Goal: Task Accomplishment & Management: Manage account settings

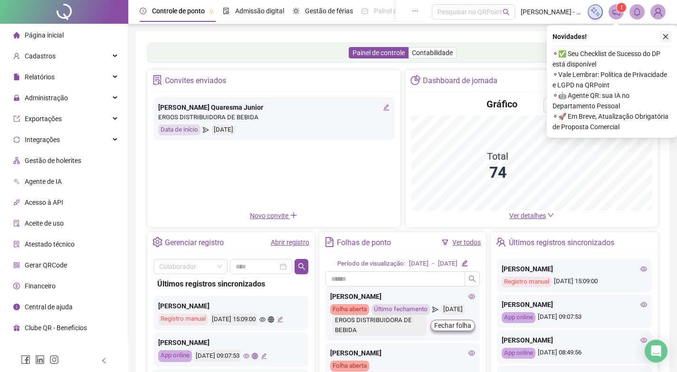
click at [661, 36] on button "button" at bounding box center [665, 36] width 11 height 11
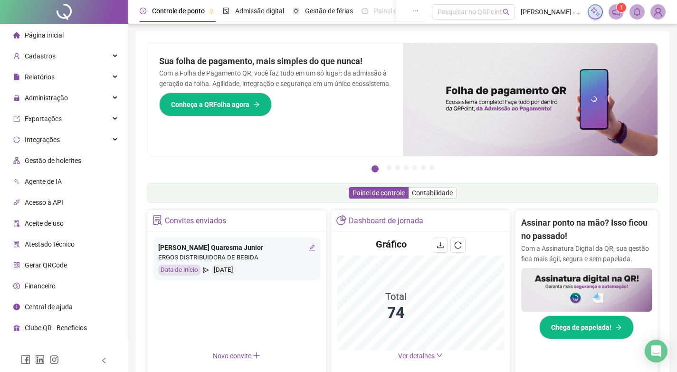
click at [92, 158] on li "Gestão de holerites" at bounding box center [64, 160] width 124 height 19
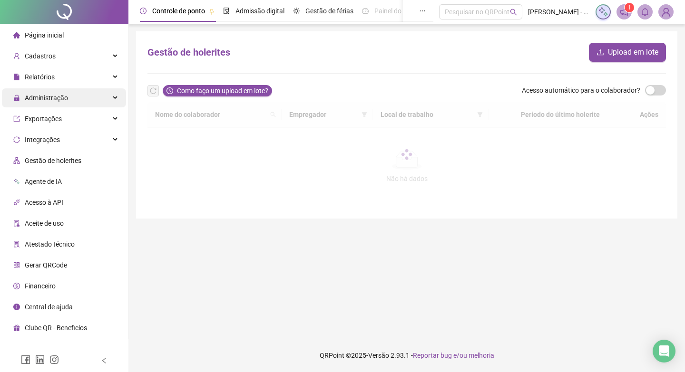
click at [115, 100] on div "Administração" at bounding box center [64, 97] width 124 height 19
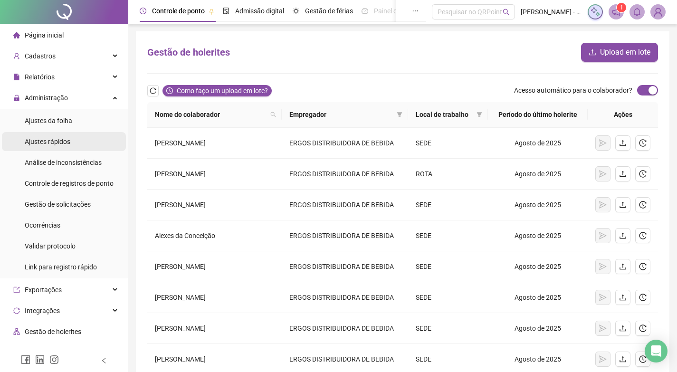
click at [58, 145] on span "Ajustes rápidos" at bounding box center [48, 142] width 46 height 8
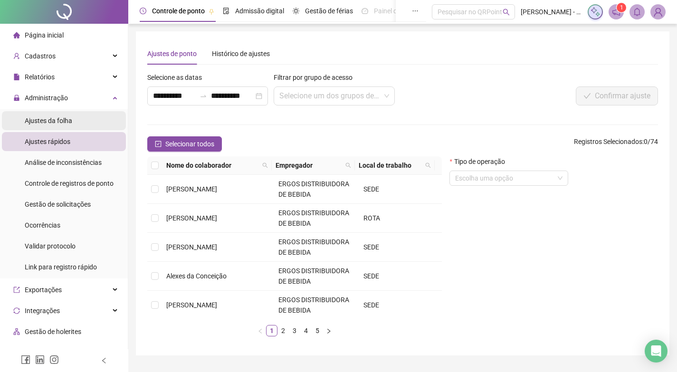
click at [53, 125] on div "Ajustes da folha" at bounding box center [49, 120] width 48 height 19
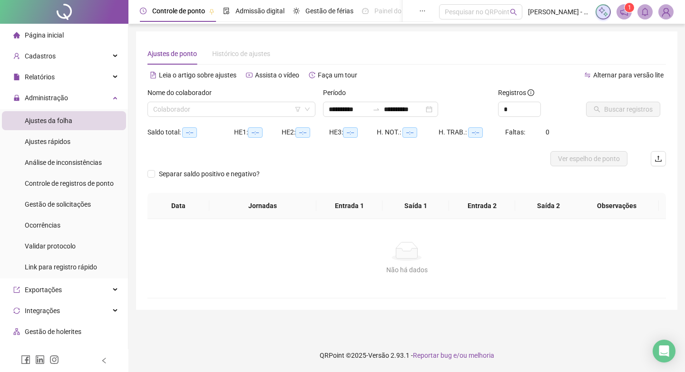
type input "**********"
click at [64, 207] on span "Gestão de solicitações" at bounding box center [58, 205] width 66 height 8
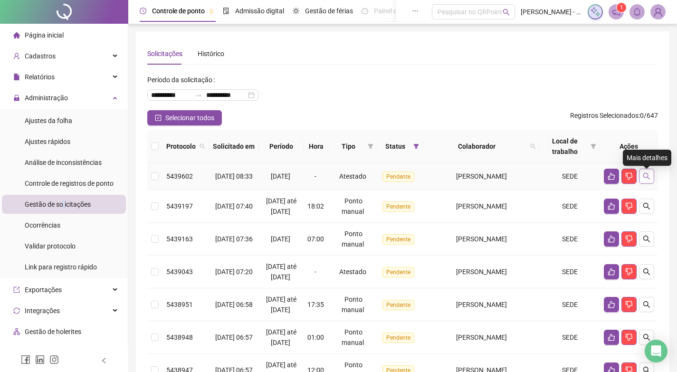
click at [646, 180] on icon "search" at bounding box center [647, 177] width 8 height 8
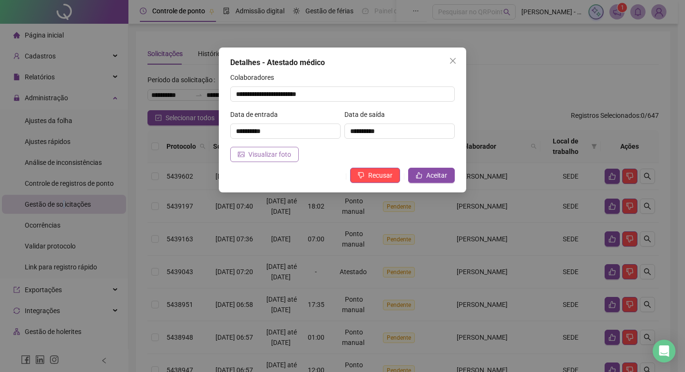
click at [272, 151] on span "Visualizar foto" at bounding box center [269, 154] width 43 height 10
click at [424, 175] on button "Aceitar" at bounding box center [431, 175] width 47 height 15
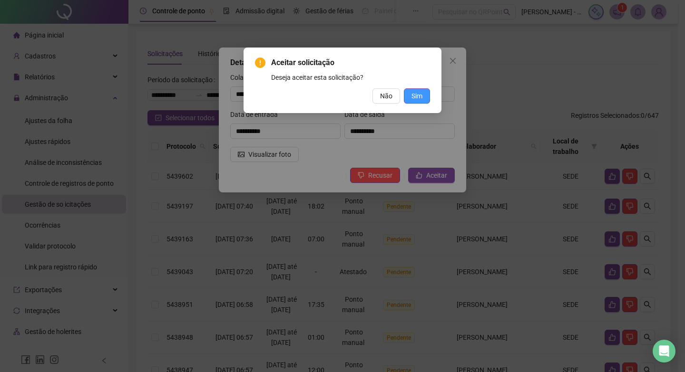
click at [424, 95] on button "Sim" at bounding box center [417, 95] width 26 height 15
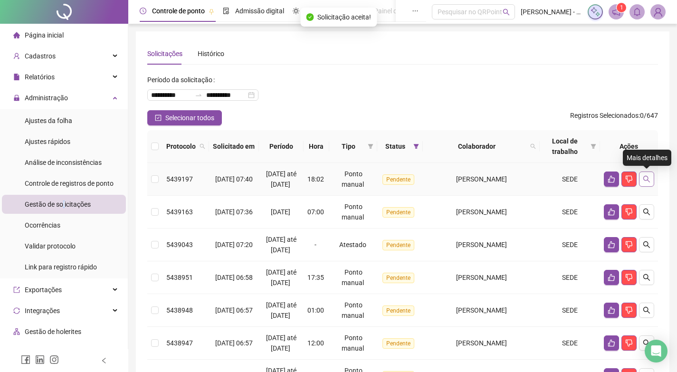
click at [645, 180] on icon "search" at bounding box center [647, 179] width 8 height 8
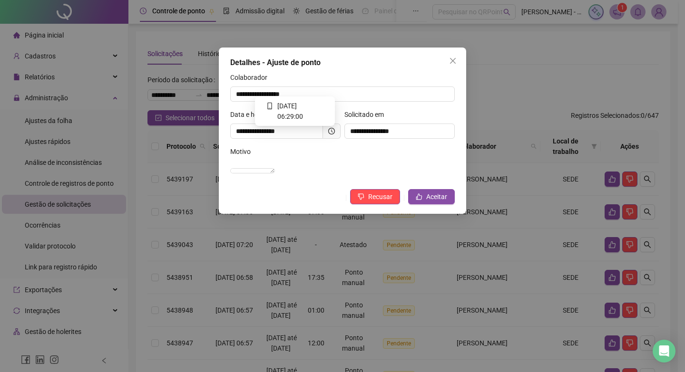
click at [334, 129] on icon "clock-circle" at bounding box center [331, 131] width 7 height 7
click at [442, 204] on button "Aceitar" at bounding box center [431, 196] width 47 height 15
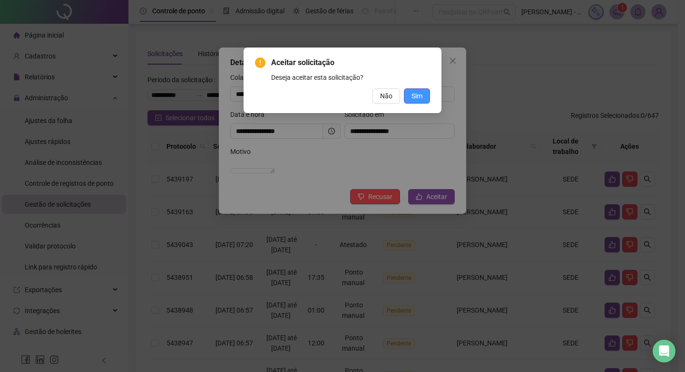
click at [419, 95] on span "Sim" at bounding box center [416, 96] width 11 height 10
click at [423, 97] on button "Sim" at bounding box center [417, 95] width 26 height 15
click at [419, 96] on span "Sim" at bounding box center [416, 96] width 11 height 10
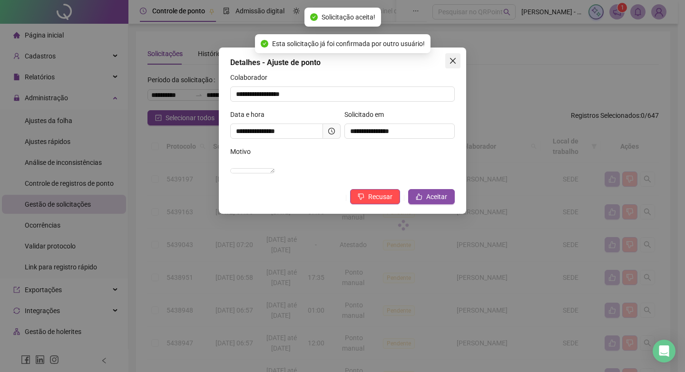
click at [452, 63] on icon "close" at bounding box center [453, 61] width 8 height 8
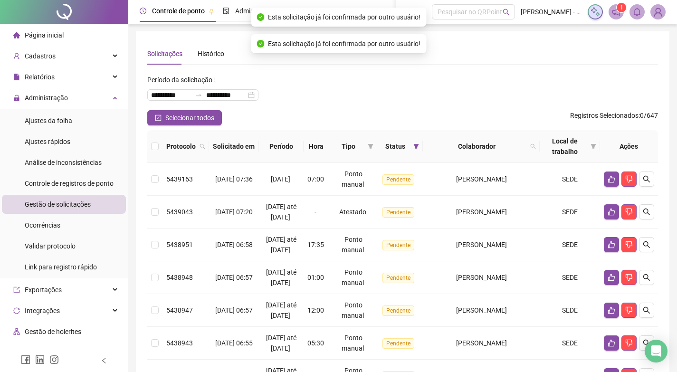
click at [487, 140] on th "Colaborador" at bounding box center [481, 146] width 117 height 33
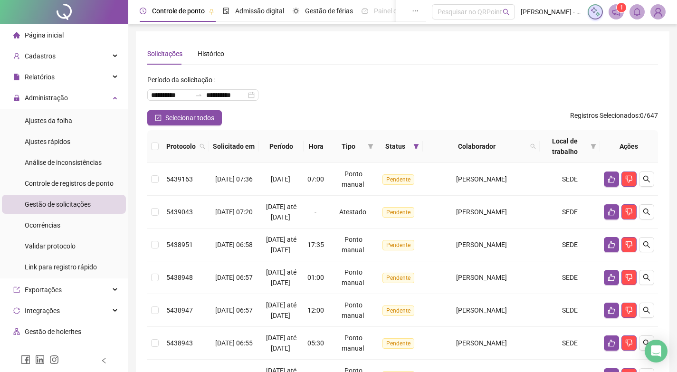
click at [501, 143] on span "Colaborador" at bounding box center [477, 146] width 100 height 10
click at [530, 144] on span at bounding box center [534, 146] width 10 height 14
type input "******"
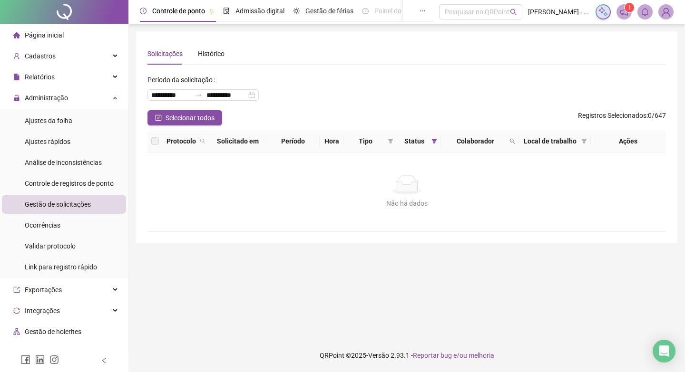
click at [501, 137] on span "Colaborador" at bounding box center [474, 141] width 61 height 10
click at [501, 143] on span "Colaborador" at bounding box center [474, 141] width 61 height 10
click at [512, 138] on span at bounding box center [512, 141] width 10 height 14
click at [485, 182] on span "Limpar" at bounding box center [491, 179] width 21 height 10
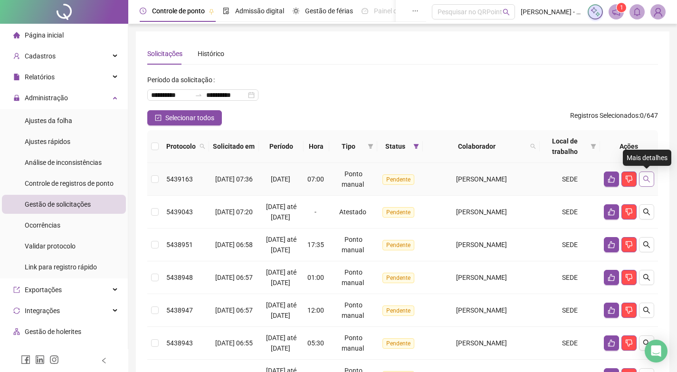
click at [639, 183] on button "button" at bounding box center [646, 179] width 15 height 15
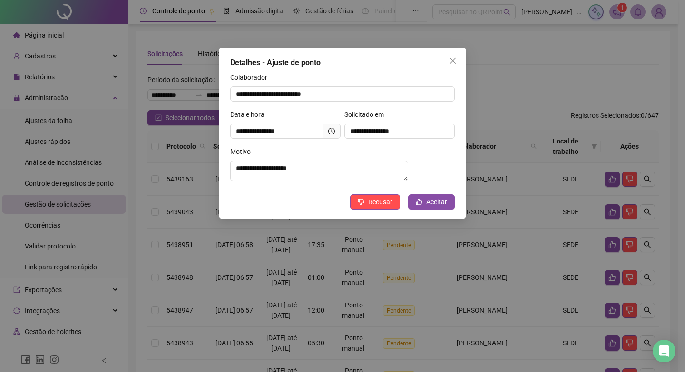
click at [331, 128] on icon "clock-circle" at bounding box center [331, 131] width 7 height 7
click at [334, 132] on icon "clock-circle" at bounding box center [331, 131] width 7 height 7
click at [334, 130] on icon "clock-circle" at bounding box center [331, 131] width 7 height 7
click at [426, 207] on span "Aceitar" at bounding box center [436, 202] width 21 height 10
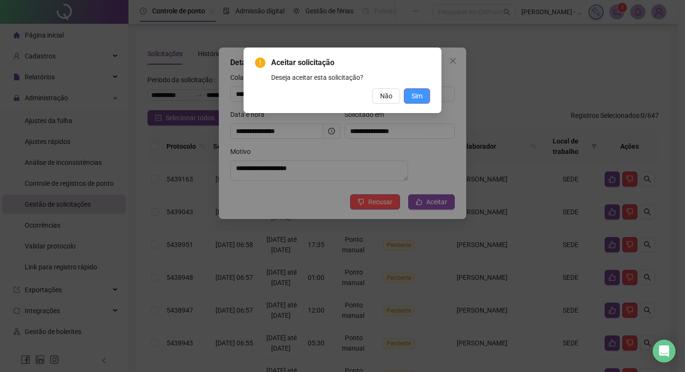
click at [409, 97] on button "Sim" at bounding box center [417, 95] width 26 height 15
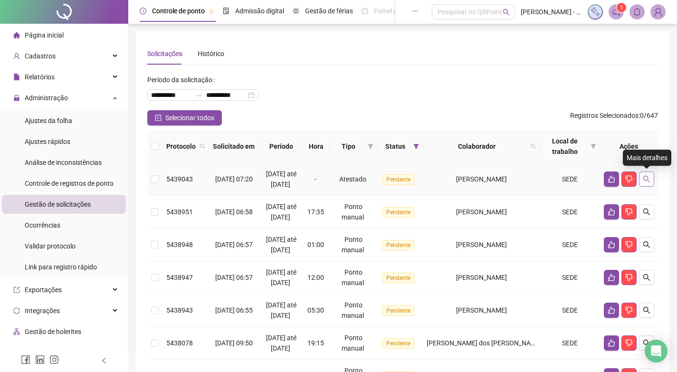
click at [644, 176] on icon "search" at bounding box center [647, 179] width 8 height 8
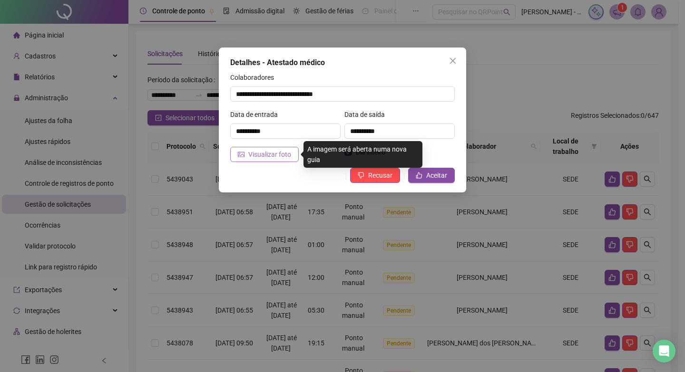
click at [281, 154] on span "Visualizar foto" at bounding box center [269, 154] width 43 height 10
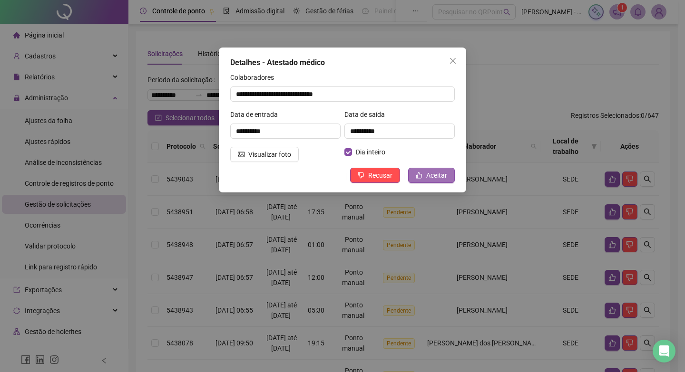
click at [438, 176] on span "Aceitar" at bounding box center [436, 175] width 21 height 10
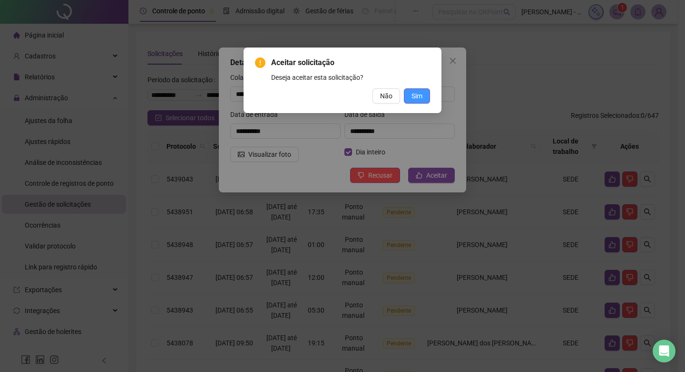
click at [424, 93] on button "Sim" at bounding box center [417, 95] width 26 height 15
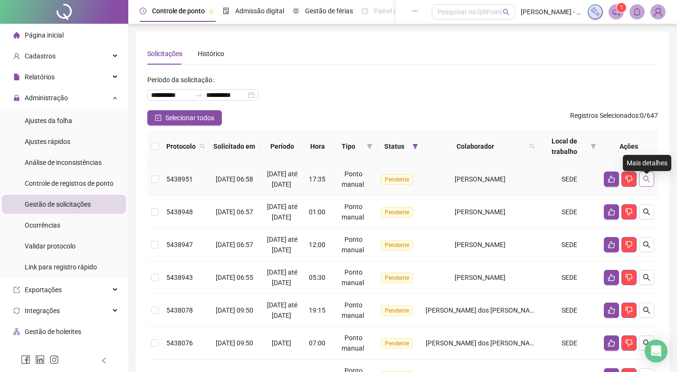
click at [646, 183] on icon "search" at bounding box center [647, 179] width 8 height 8
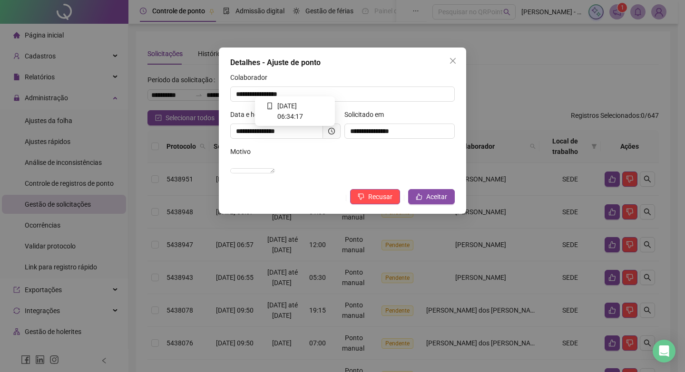
click at [330, 131] on icon "clock-circle" at bounding box center [331, 131] width 7 height 7
click at [419, 200] on icon "like" at bounding box center [418, 196] width 7 height 7
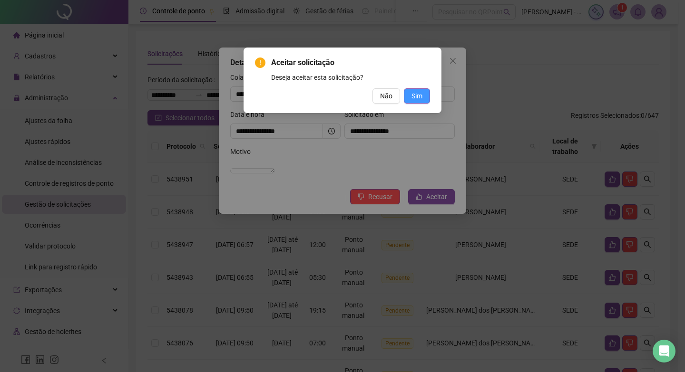
click at [413, 100] on span "Sim" at bounding box center [416, 96] width 11 height 10
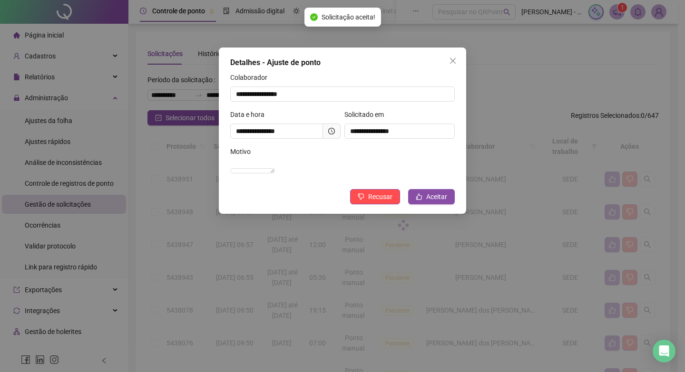
click at [444, 62] on div "Detalhes - Ajuste de ponto" at bounding box center [342, 62] width 224 height 11
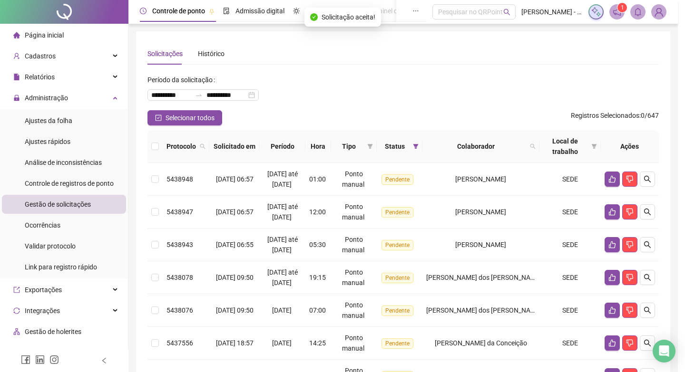
click at [446, 57] on div "**********" at bounding box center [342, 186] width 685 height 372
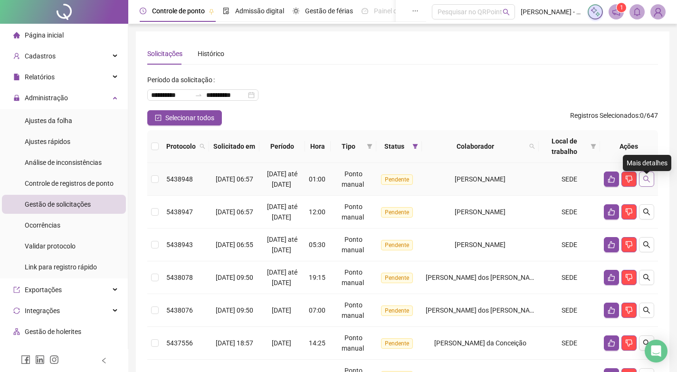
click at [653, 179] on button "button" at bounding box center [646, 179] width 15 height 15
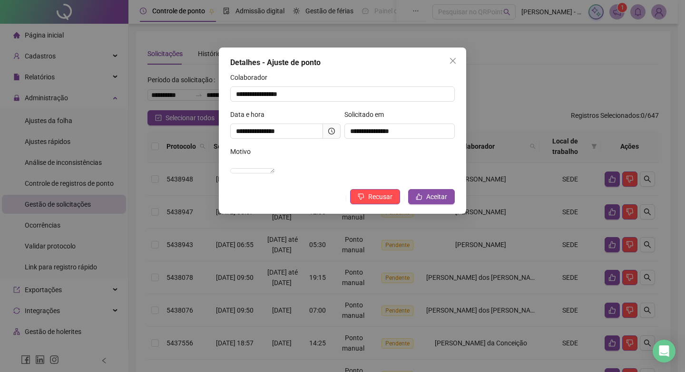
click at [329, 128] on icon "clock-circle" at bounding box center [331, 131] width 7 height 7
click at [333, 129] on icon "clock-circle" at bounding box center [331, 131] width 7 height 7
click at [455, 56] on button "Close" at bounding box center [452, 60] width 15 height 15
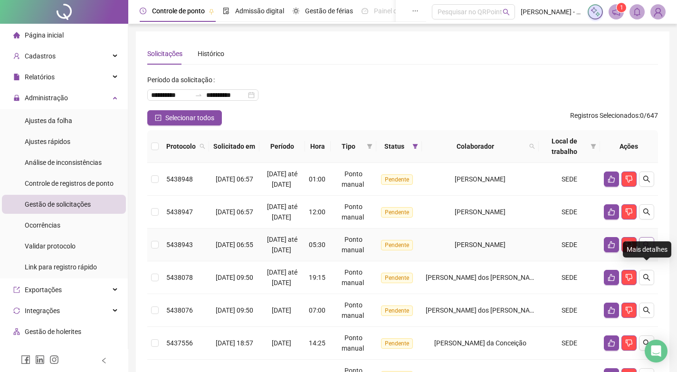
click at [653, 252] on button "button" at bounding box center [646, 244] width 15 height 15
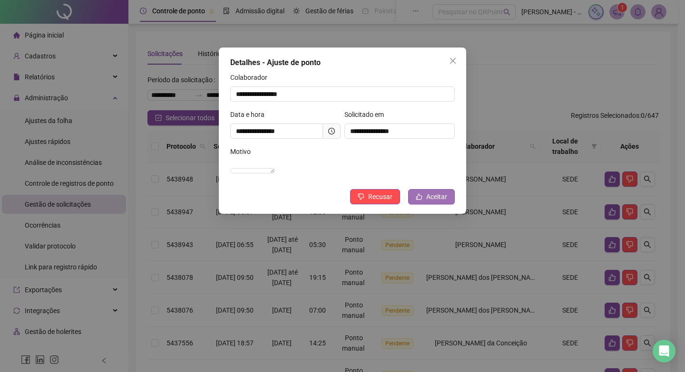
click at [430, 202] on span "Aceitar" at bounding box center [436, 197] width 21 height 10
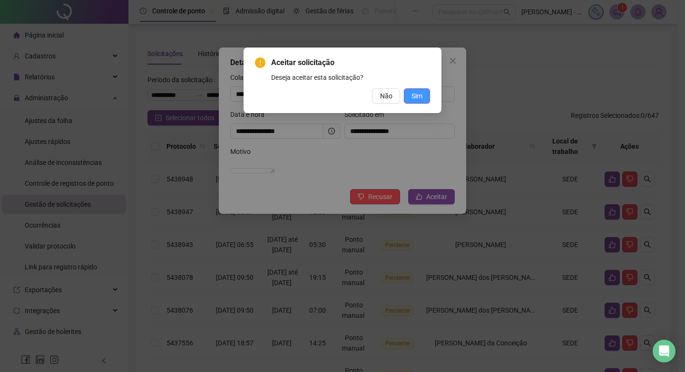
click at [420, 101] on button "Sim" at bounding box center [417, 95] width 26 height 15
click at [417, 95] on span "Sim" at bounding box center [416, 96] width 11 height 10
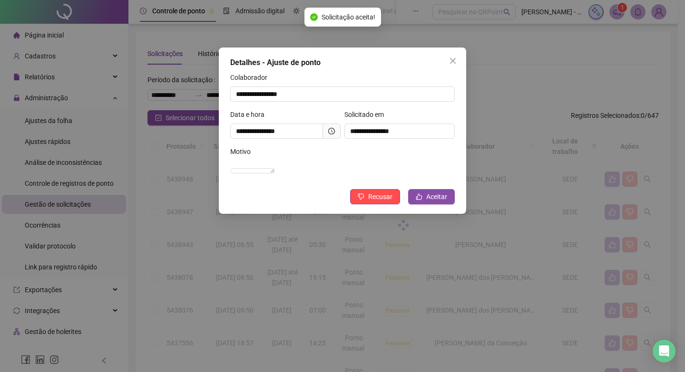
click at [449, 63] on icon "close" at bounding box center [453, 61] width 8 height 8
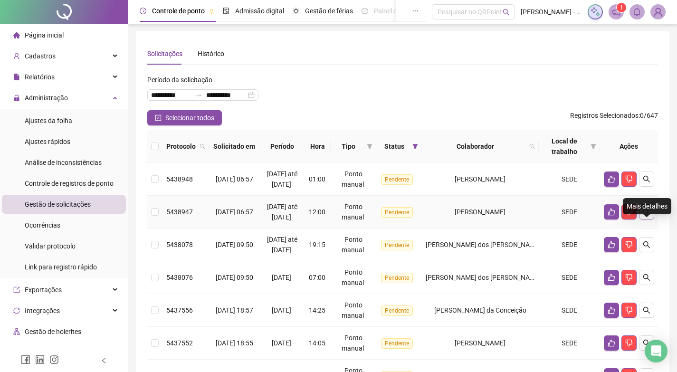
click at [645, 216] on icon "search" at bounding box center [647, 212] width 8 height 8
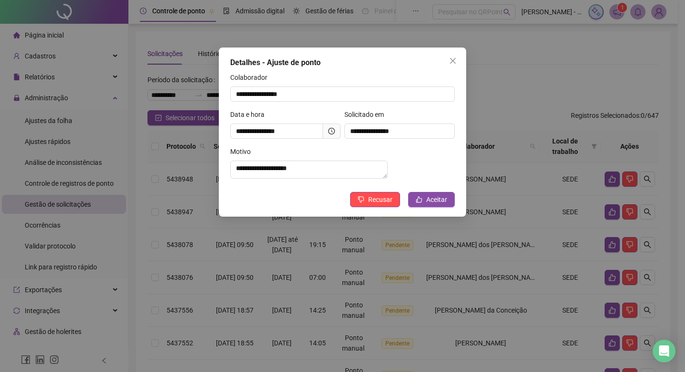
click at [337, 134] on span at bounding box center [332, 131] width 18 height 15
click at [334, 129] on icon "clock-circle" at bounding box center [331, 131] width 7 height 7
click at [436, 205] on span "Aceitar" at bounding box center [436, 199] width 21 height 10
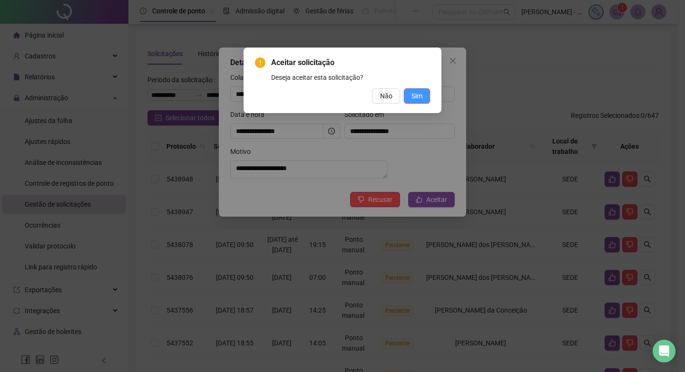
click at [409, 95] on button "Sim" at bounding box center [417, 95] width 26 height 15
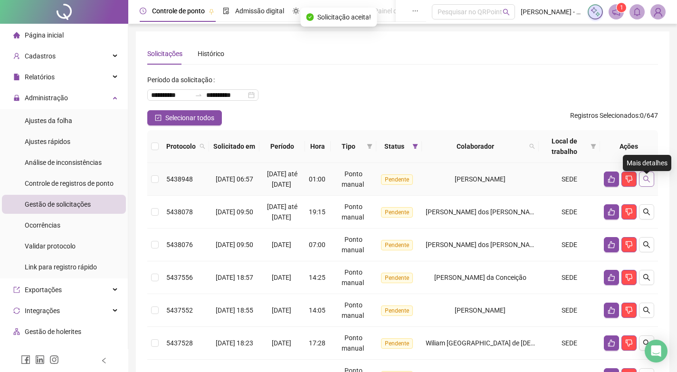
click at [646, 183] on icon "search" at bounding box center [647, 179] width 7 height 7
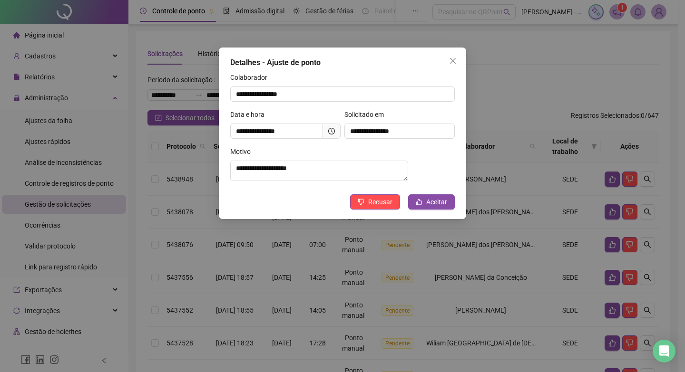
click at [332, 132] on icon "clock-circle" at bounding box center [331, 130] width 1 height 3
click at [364, 205] on icon "dislike" at bounding box center [360, 202] width 7 height 7
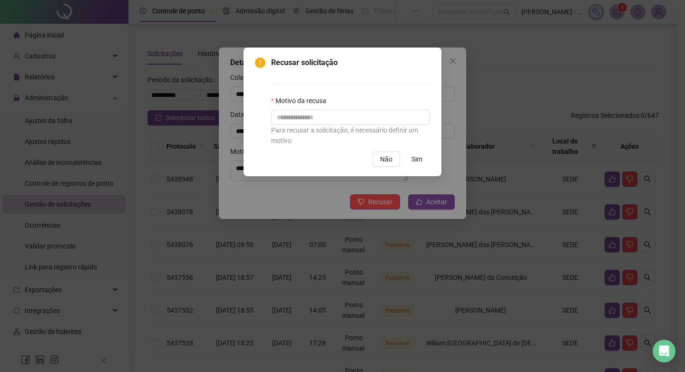
click at [357, 125] on div "Para recusar a solicitação, é necessário definir um motivo" at bounding box center [350, 135] width 159 height 21
drag, startPoint x: 361, startPoint y: 104, endPoint x: 361, endPoint y: 112, distance: 8.1
click at [361, 110] on div "Motivo da recusa Para recusar a solicitação, é necessário definir um motivo" at bounding box center [350, 121] width 159 height 50
click at [361, 112] on input "text" at bounding box center [350, 117] width 159 height 15
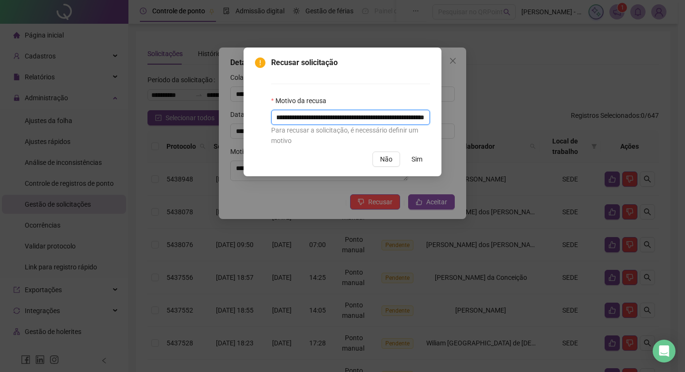
type input "**********"
click at [415, 160] on span "Sim" at bounding box center [416, 159] width 11 height 10
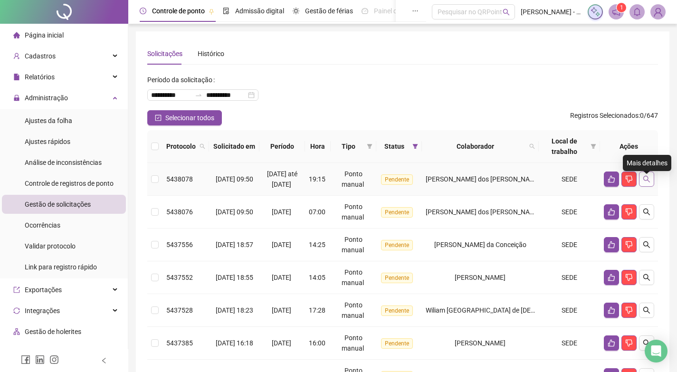
click at [648, 183] on icon "search" at bounding box center [647, 179] width 7 height 7
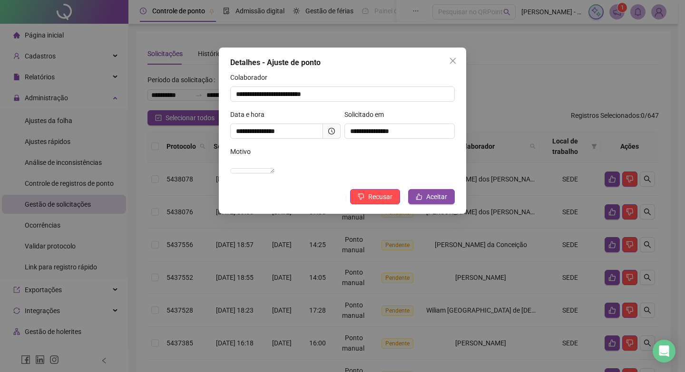
click at [330, 132] on icon "clock-circle" at bounding box center [331, 131] width 7 height 7
click at [338, 134] on span at bounding box center [332, 131] width 18 height 15
click at [335, 128] on span at bounding box center [332, 131] width 18 height 15
click at [329, 128] on icon "clock-circle" at bounding box center [331, 131] width 7 height 7
click at [444, 202] on span "Aceitar" at bounding box center [436, 197] width 21 height 10
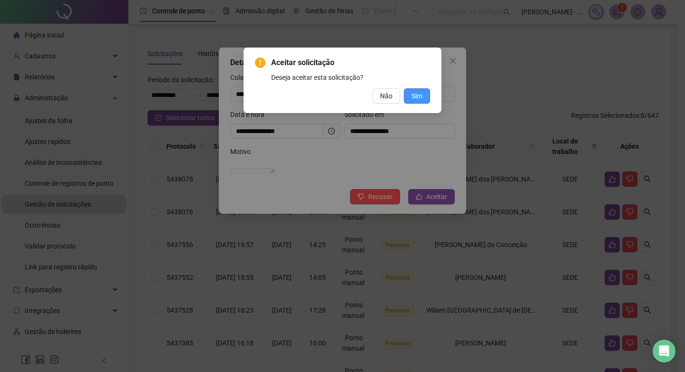
click at [413, 91] on span "Sim" at bounding box center [416, 96] width 11 height 10
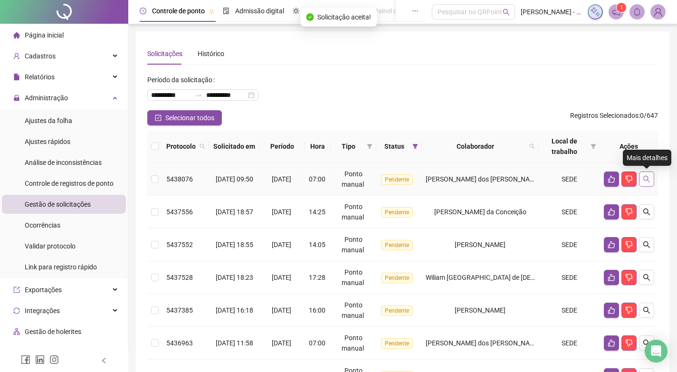
click at [650, 179] on icon "search" at bounding box center [647, 179] width 8 height 8
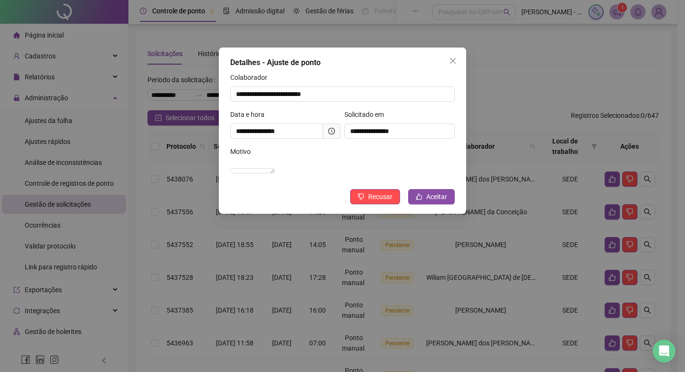
click at [333, 128] on icon "clock-circle" at bounding box center [331, 131] width 7 height 7
click at [441, 202] on span "Aceitar" at bounding box center [436, 197] width 21 height 10
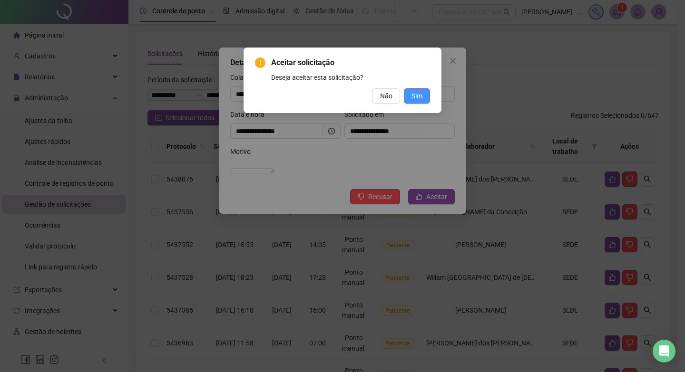
click at [419, 98] on span "Sim" at bounding box center [416, 96] width 11 height 10
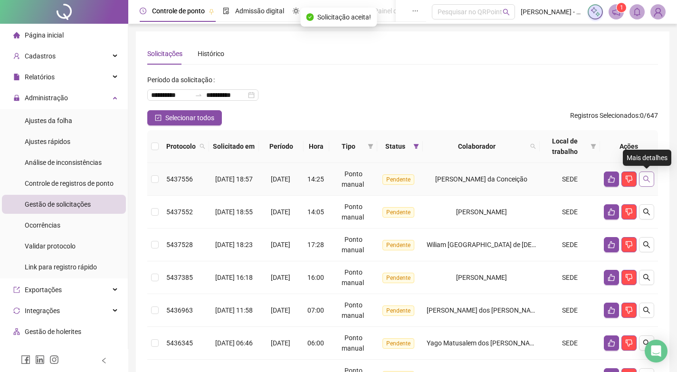
click at [653, 178] on button "button" at bounding box center [646, 179] width 15 height 15
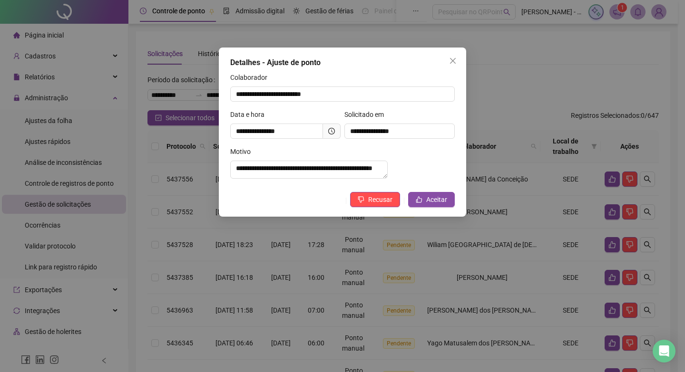
click at [336, 134] on span at bounding box center [332, 131] width 18 height 15
click at [340, 131] on div "**********" at bounding box center [285, 127] width 114 height 37
click at [332, 128] on icon "clock-circle" at bounding box center [331, 131] width 7 height 7
click at [335, 129] on span at bounding box center [332, 131] width 18 height 15
click at [431, 202] on span "Aceitar" at bounding box center [436, 199] width 21 height 10
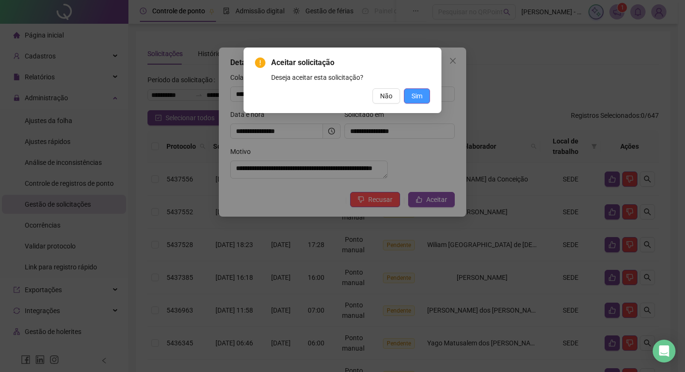
click at [414, 91] on span "Sim" at bounding box center [416, 96] width 11 height 10
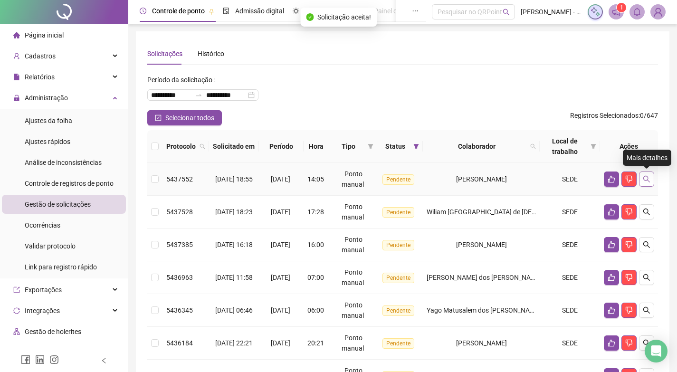
click at [650, 180] on icon "search" at bounding box center [647, 179] width 8 height 8
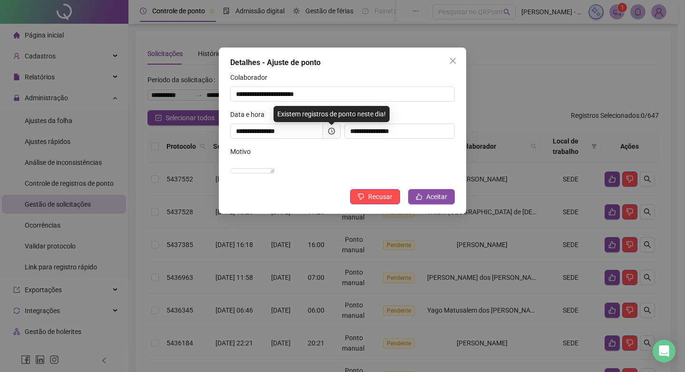
click at [340, 135] on span at bounding box center [332, 131] width 18 height 15
click at [332, 129] on icon "clock-circle" at bounding box center [331, 131] width 7 height 7
click at [318, 111] on div "[DATE] 04:58:16" at bounding box center [299, 111] width 48 height 21
click at [334, 133] on icon "clock-circle" at bounding box center [331, 131] width 7 height 7
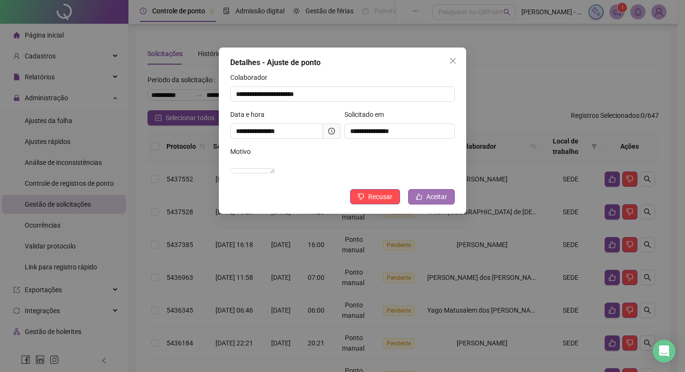
click at [424, 204] on button "Aceitar" at bounding box center [431, 196] width 47 height 15
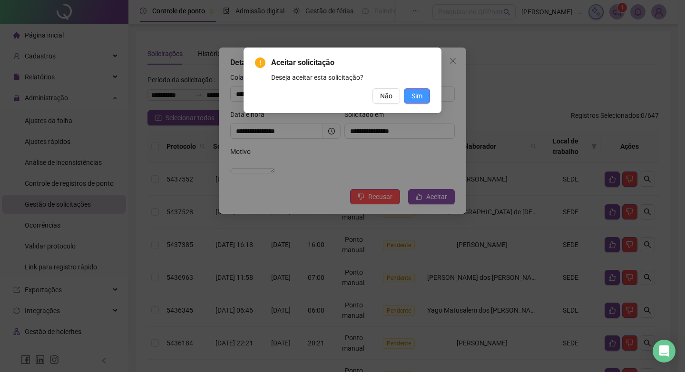
click at [420, 95] on span "Sim" at bounding box center [416, 96] width 11 height 10
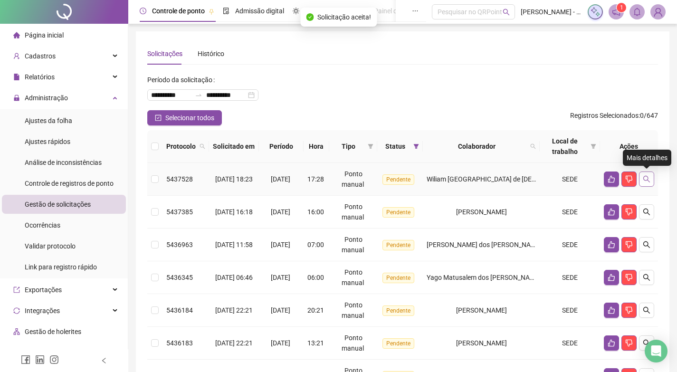
click at [642, 182] on button "button" at bounding box center [646, 179] width 15 height 15
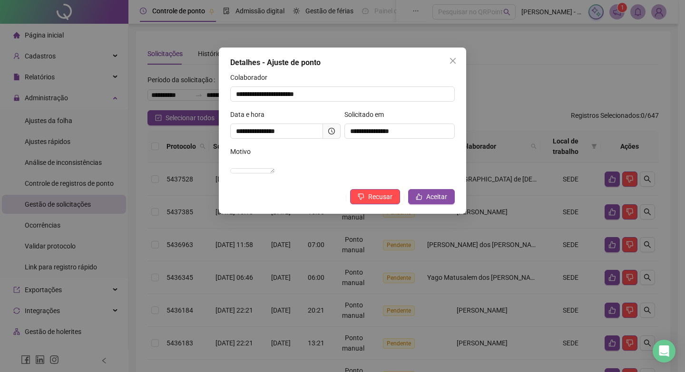
click at [332, 131] on icon "clock-circle" at bounding box center [331, 131] width 7 height 7
click at [418, 200] on icon "like" at bounding box center [419, 197] width 6 height 6
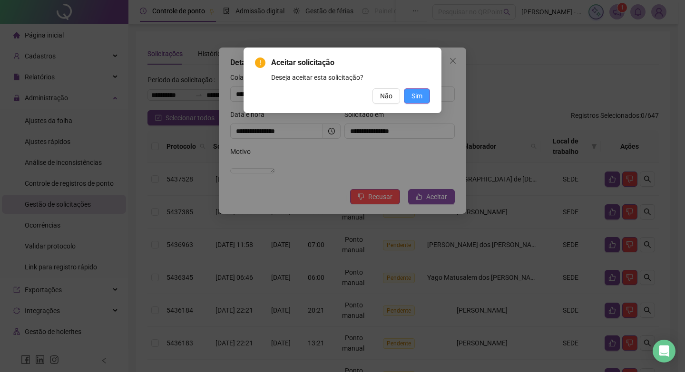
click at [409, 93] on button "Sim" at bounding box center [417, 95] width 26 height 15
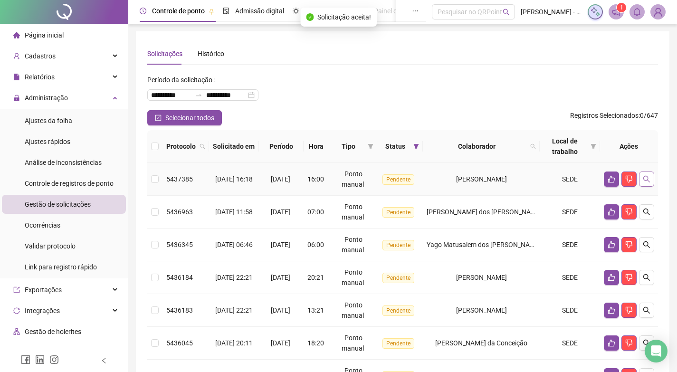
click at [645, 177] on icon "search" at bounding box center [647, 179] width 7 height 7
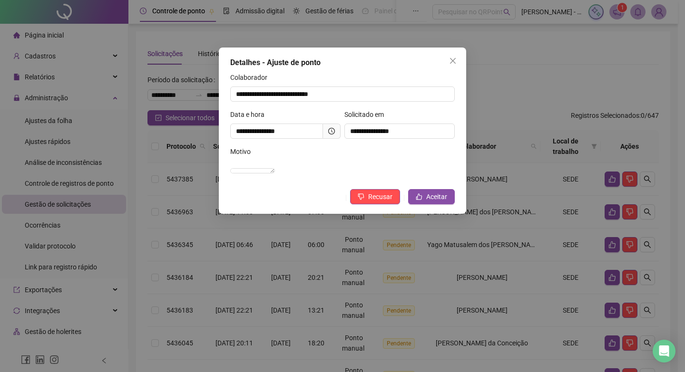
click at [331, 133] on icon "clock-circle" at bounding box center [331, 131] width 7 height 7
click at [442, 202] on span "Aceitar" at bounding box center [436, 197] width 21 height 10
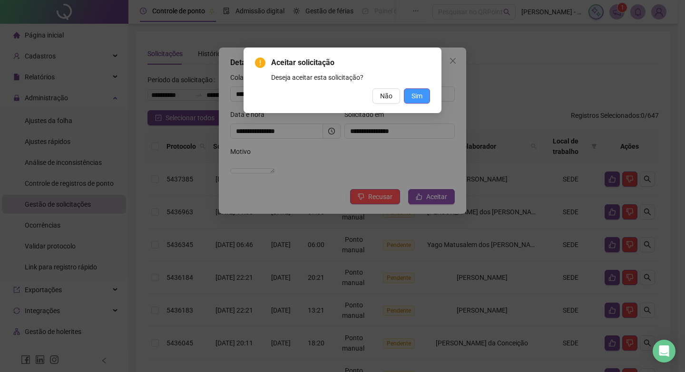
click at [427, 102] on button "Sim" at bounding box center [417, 95] width 26 height 15
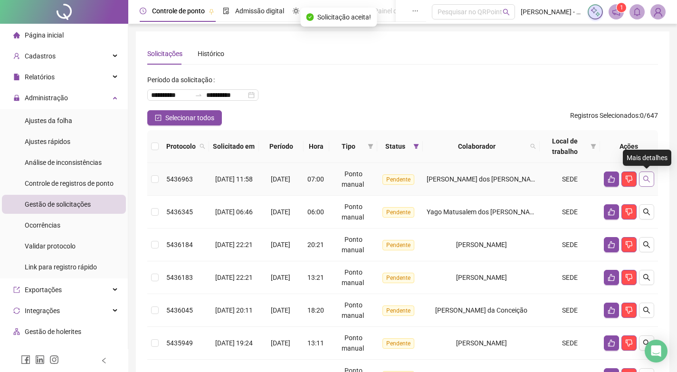
click at [647, 186] on button "button" at bounding box center [646, 179] width 15 height 15
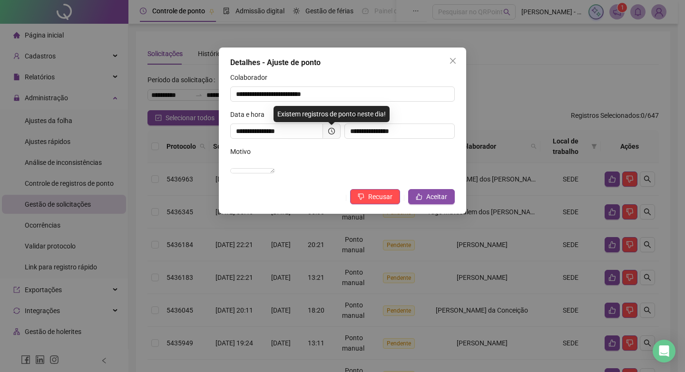
click at [326, 128] on span at bounding box center [332, 131] width 18 height 15
click at [332, 136] on span at bounding box center [332, 131] width 18 height 15
click at [329, 132] on icon "clock-circle" at bounding box center [331, 131] width 7 height 7
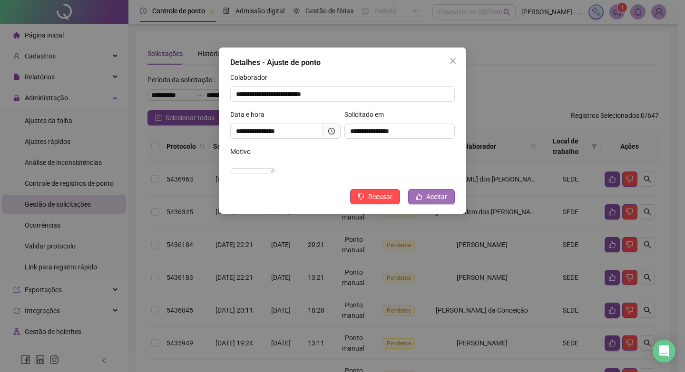
click at [418, 200] on icon "like" at bounding box center [419, 197] width 6 height 6
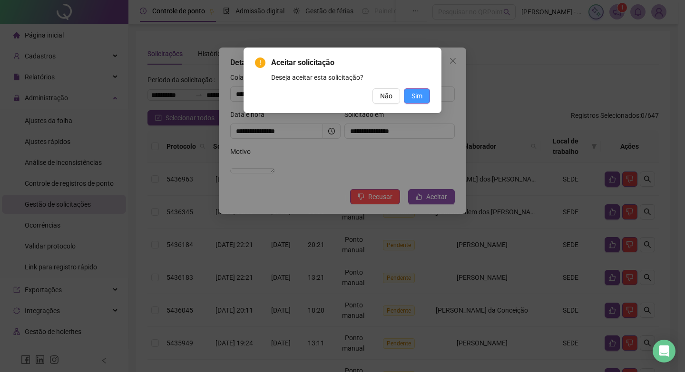
click at [417, 100] on span "Sim" at bounding box center [416, 96] width 11 height 10
click at [420, 101] on button "Sim" at bounding box center [417, 95] width 26 height 15
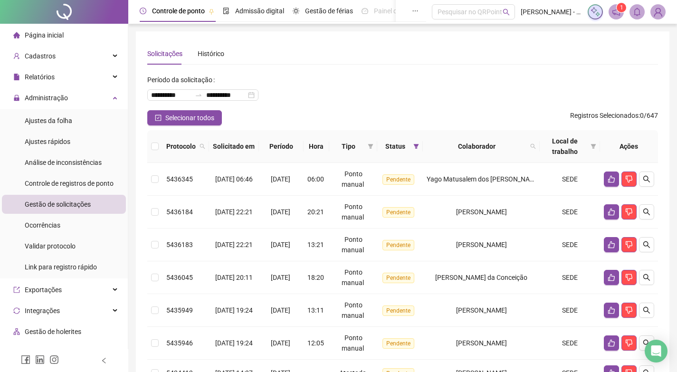
click at [476, 148] on span "Colaborador" at bounding box center [477, 146] width 100 height 10
click at [533, 146] on span at bounding box center [534, 146] width 10 height 14
click at [471, 182] on span "Buscar" at bounding box center [474, 184] width 21 height 10
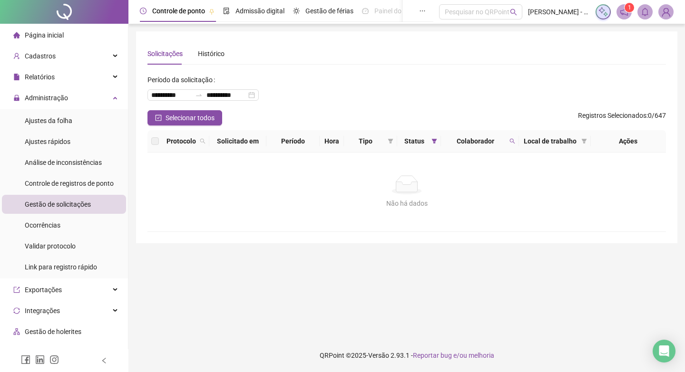
click at [517, 139] on th "Colaborador" at bounding box center [480, 141] width 78 height 22
click at [513, 140] on icon "search" at bounding box center [512, 141] width 6 height 6
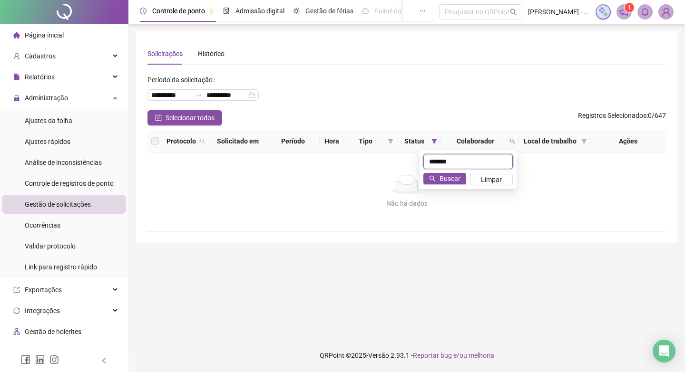
click at [463, 163] on input "*******" at bounding box center [467, 161] width 89 height 15
click at [432, 162] on input "*******" at bounding box center [467, 161] width 89 height 15
type input "*******"
click at [444, 175] on span "Buscar" at bounding box center [449, 179] width 21 height 10
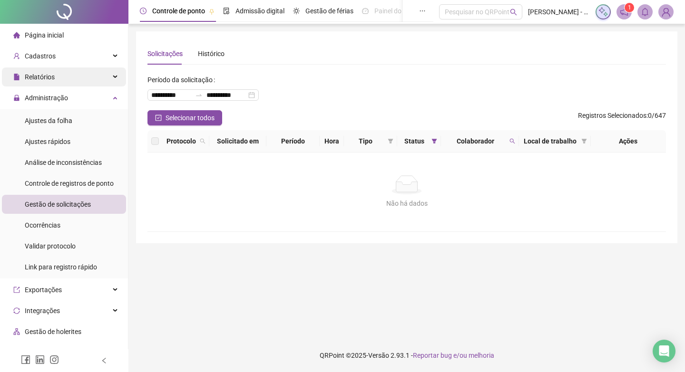
click at [63, 82] on div "Relatórios" at bounding box center [64, 77] width 124 height 19
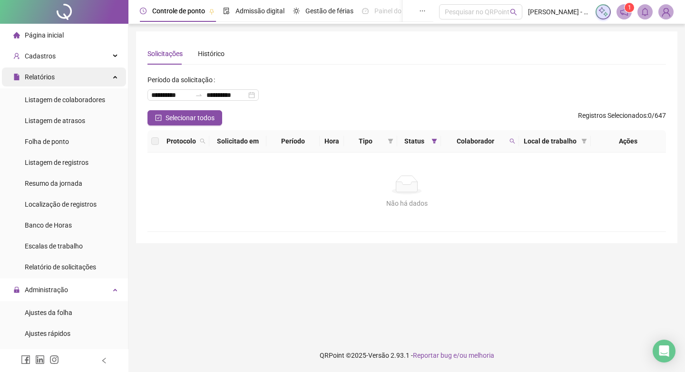
click at [64, 76] on div "Relatórios" at bounding box center [64, 77] width 124 height 19
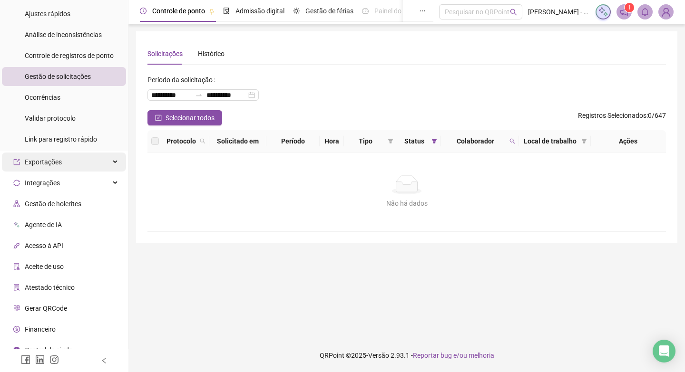
scroll to position [138, 0]
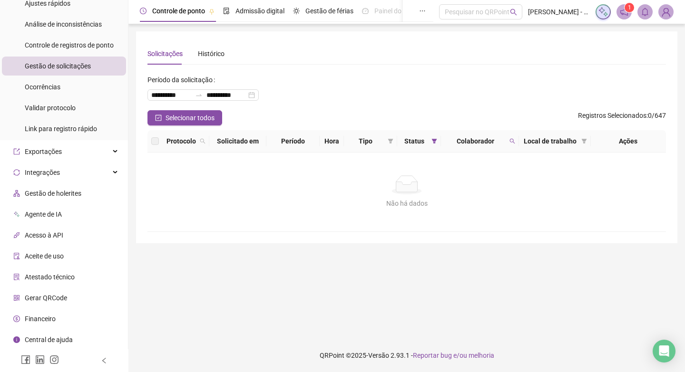
click at [51, 275] on span "Atestado técnico" at bounding box center [50, 277] width 50 height 8
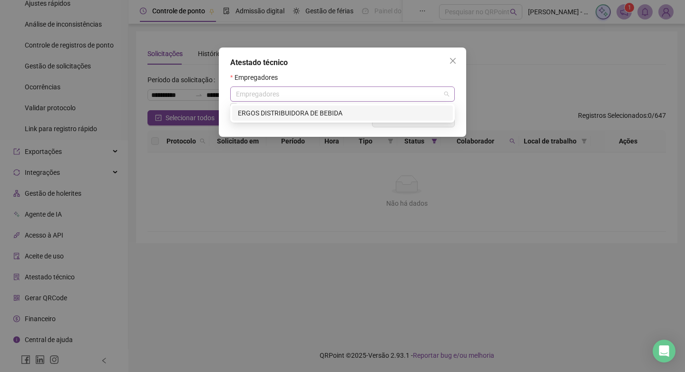
click at [447, 94] on div "Empregadores" at bounding box center [342, 94] width 224 height 15
click at [309, 118] on div "ERGOS DISTRIBUIDORA DE BEBIDA" at bounding box center [342, 113] width 221 height 15
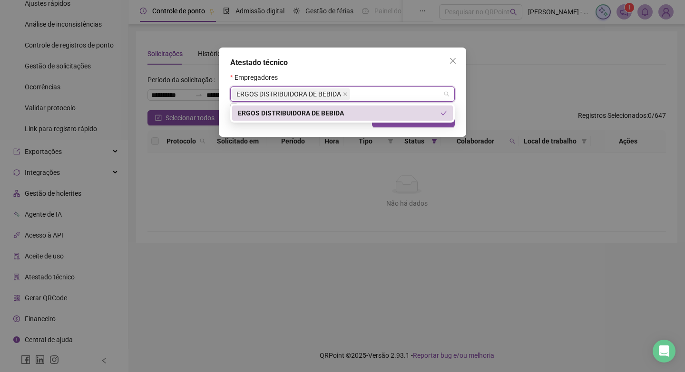
click at [441, 78] on div "Empregadores" at bounding box center [342, 79] width 224 height 14
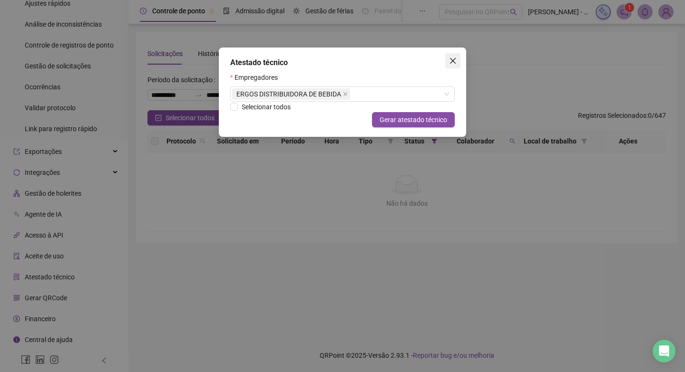
click at [455, 64] on icon "close" at bounding box center [453, 61] width 6 height 6
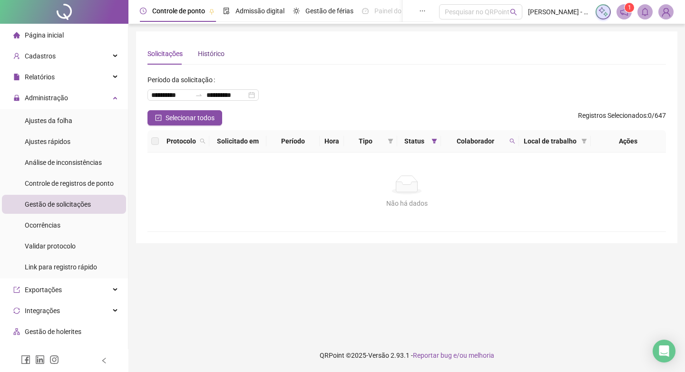
click at [214, 53] on div "Histórico" at bounding box center [211, 53] width 27 height 10
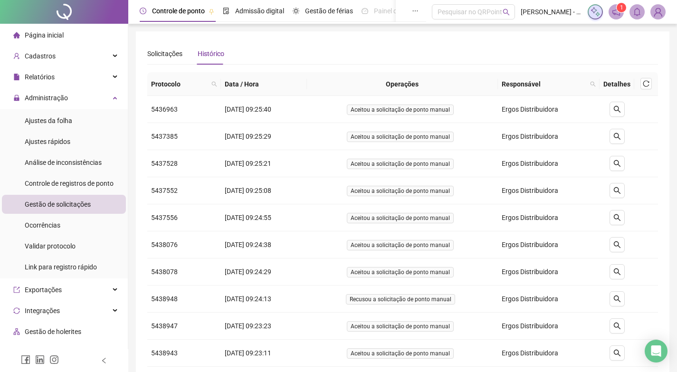
click at [420, 83] on th "Operações" at bounding box center [402, 84] width 191 height 24
click at [451, 78] on th "Operações" at bounding box center [402, 84] width 191 height 24
click at [595, 87] on span at bounding box center [593, 84] width 10 height 14
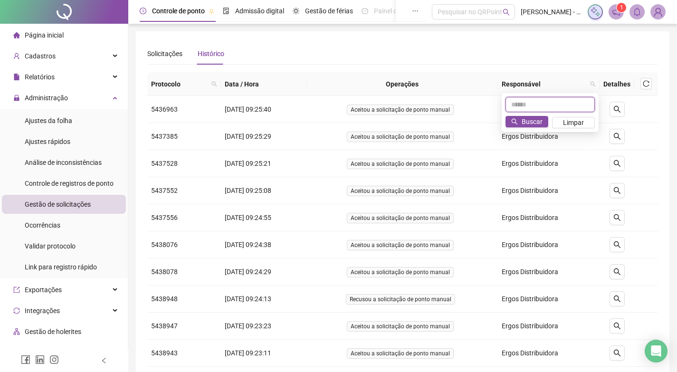
click at [559, 107] on input "text" at bounding box center [550, 104] width 89 height 15
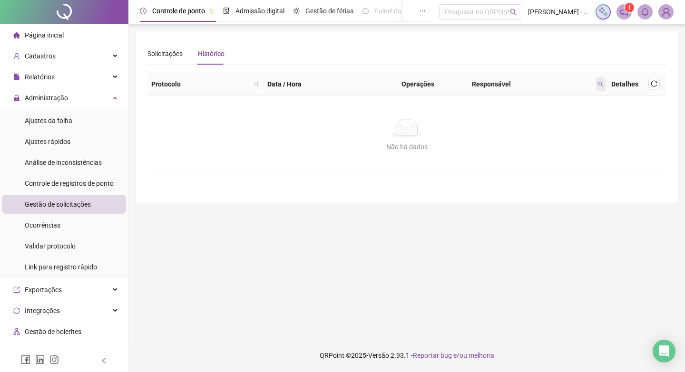
click at [601, 85] on icon "search" at bounding box center [600, 83] width 5 height 5
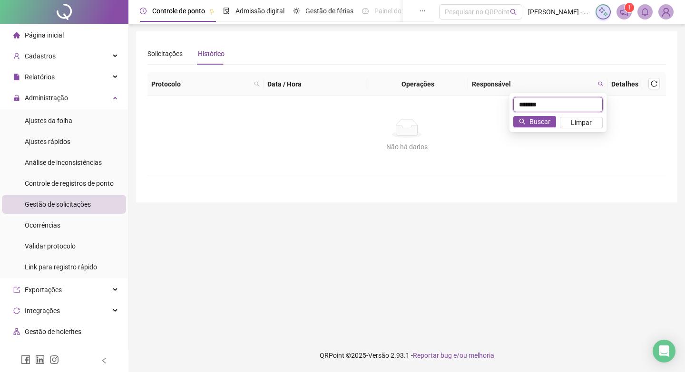
click at [577, 104] on input "*******" at bounding box center [557, 104] width 89 height 15
click at [522, 106] on input "*******" at bounding box center [557, 104] width 89 height 15
type input "*******"
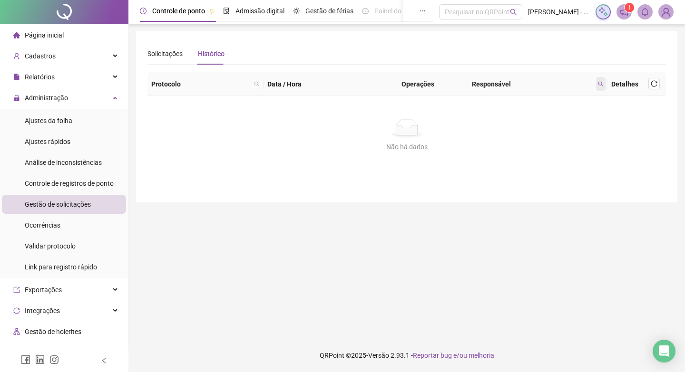
click at [602, 86] on icon "search" at bounding box center [601, 84] width 6 height 6
click at [538, 125] on span "Buscar" at bounding box center [539, 121] width 21 height 10
click at [291, 87] on th "Data / Hora" at bounding box center [315, 84] width 104 height 24
click at [304, 83] on th "Data / Hora" at bounding box center [315, 84] width 104 height 24
click at [257, 84] on icon "search" at bounding box center [257, 84] width 6 height 6
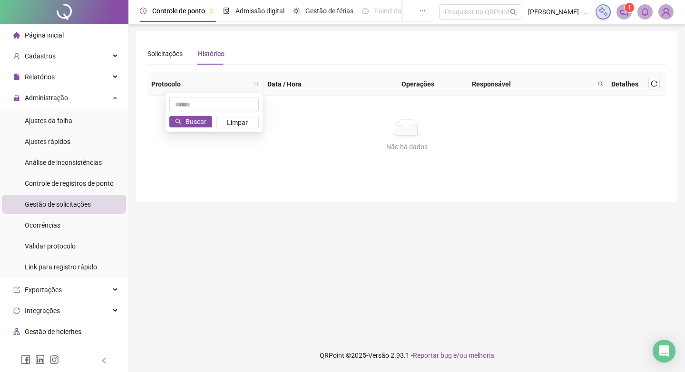
click at [355, 54] on div "Solicitações Histórico" at bounding box center [406, 54] width 518 height 22
click at [49, 39] on div "Página inicial" at bounding box center [38, 35] width 50 height 19
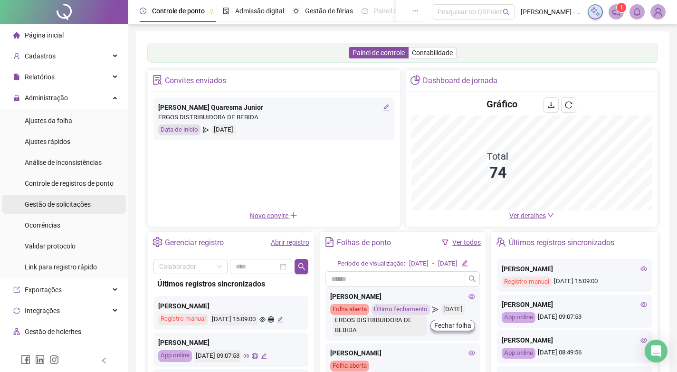
drag, startPoint x: 34, startPoint y: 206, endPoint x: 49, endPoint y: 203, distance: 15.2
click at [34, 206] on span "Gestão de solicitações" at bounding box center [58, 205] width 66 height 8
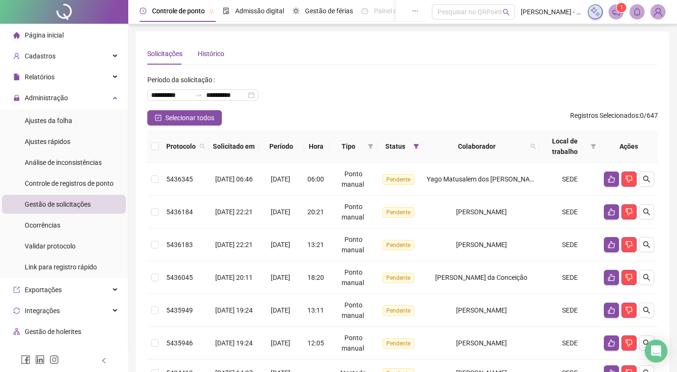
click at [199, 50] on div "Histórico" at bounding box center [211, 53] width 27 height 10
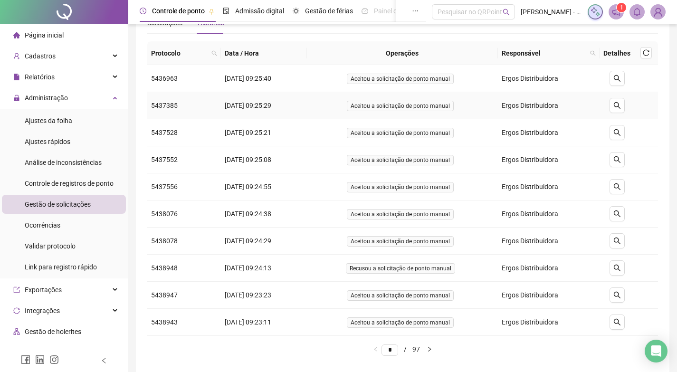
scroll to position [74, 0]
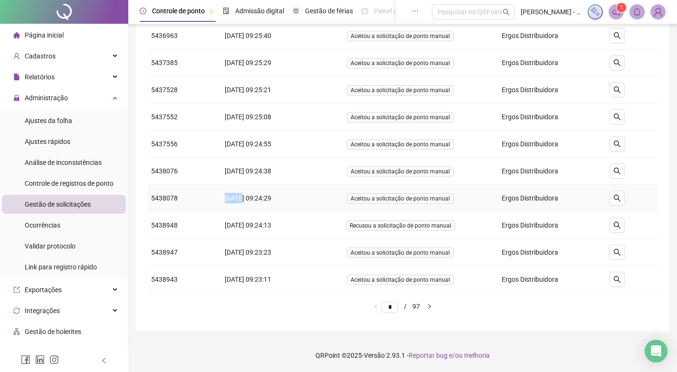
drag, startPoint x: 198, startPoint y: 195, endPoint x: 211, endPoint y: 198, distance: 13.1
click at [237, 198] on tr "5438078 [DATE] 09:24:29 Aceitou a solicitação de ponto manual Ergos Distribuido…" at bounding box center [402, 198] width 511 height 27
click at [214, 277] on td "5438943" at bounding box center [184, 279] width 74 height 27
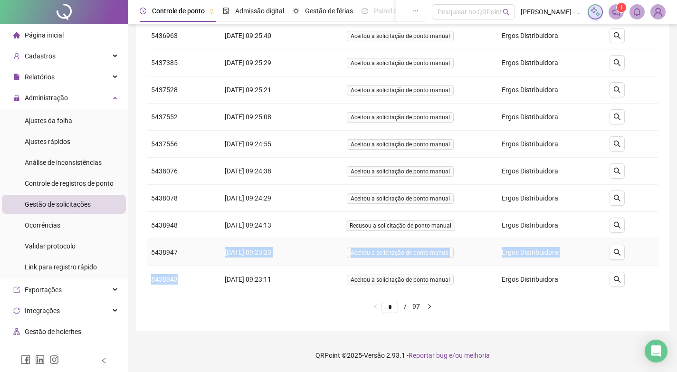
drag, startPoint x: 175, startPoint y: 281, endPoint x: 219, endPoint y: 264, distance: 47.4
click at [219, 264] on tbody "5436963 [DATE] 09:25:40 Aceitou a solicitação de ponto manual Ergos Distribuido…" at bounding box center [402, 157] width 511 height 271
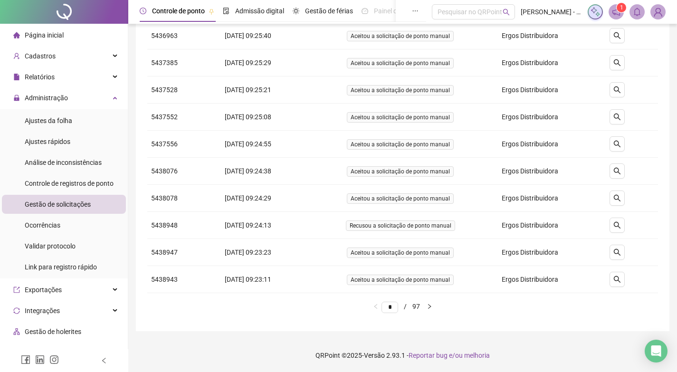
click at [220, 330] on div "**********" at bounding box center [403, 145] width 534 height 374
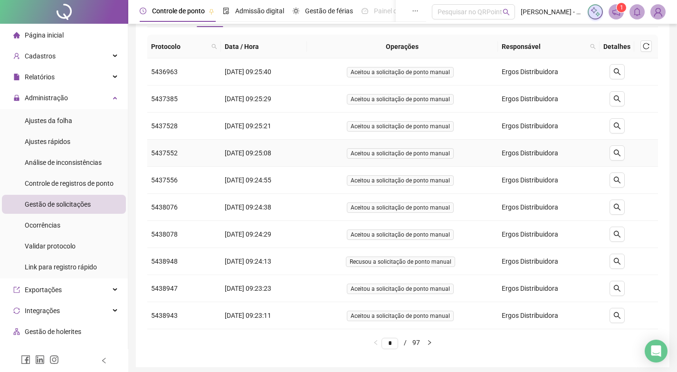
scroll to position [0, 0]
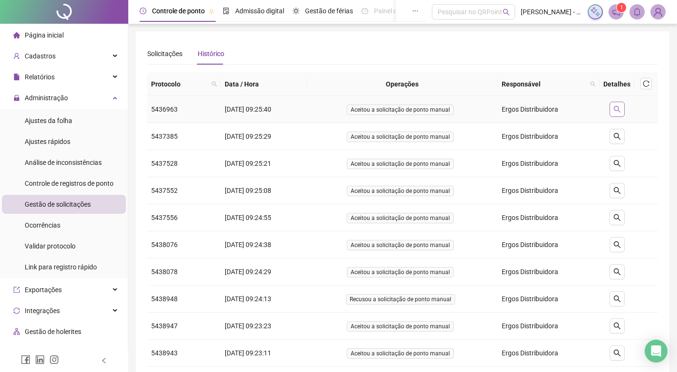
click at [623, 108] on button "button" at bounding box center [617, 109] width 15 height 15
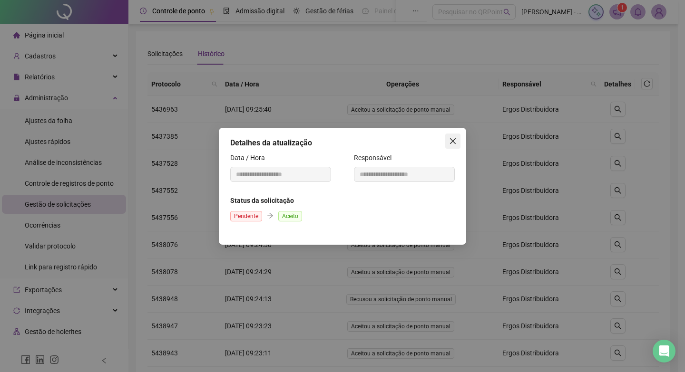
click at [455, 145] on button "Close" at bounding box center [452, 141] width 15 height 15
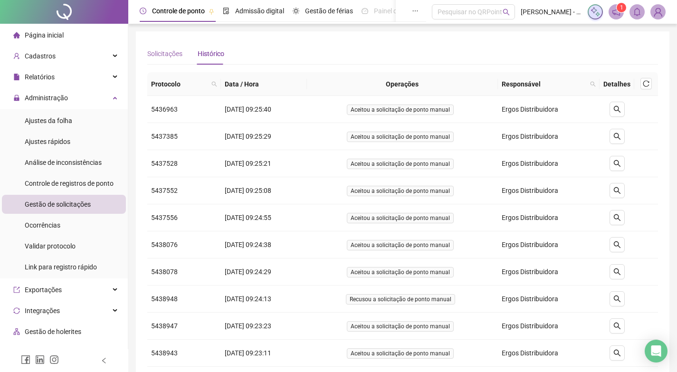
click at [165, 60] on div "Solicitações" at bounding box center [164, 54] width 35 height 22
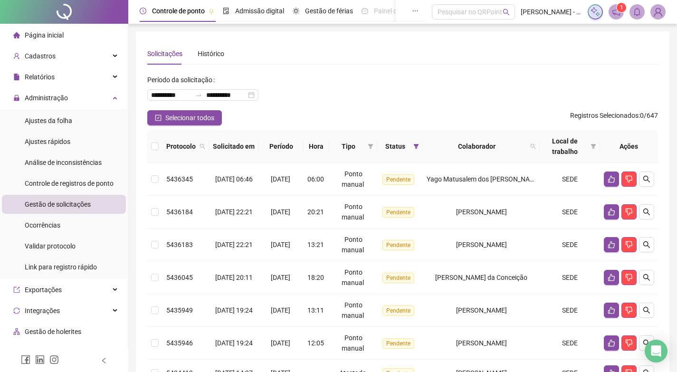
click at [509, 149] on span "Colaborador" at bounding box center [477, 146] width 100 height 10
click at [527, 142] on span "Colaborador" at bounding box center [477, 146] width 100 height 10
click at [536, 144] on icon "search" at bounding box center [534, 147] width 6 height 6
type input "*******"
click at [472, 177] on div "******* Buscar Limpar" at bounding box center [492, 174] width 97 height 39
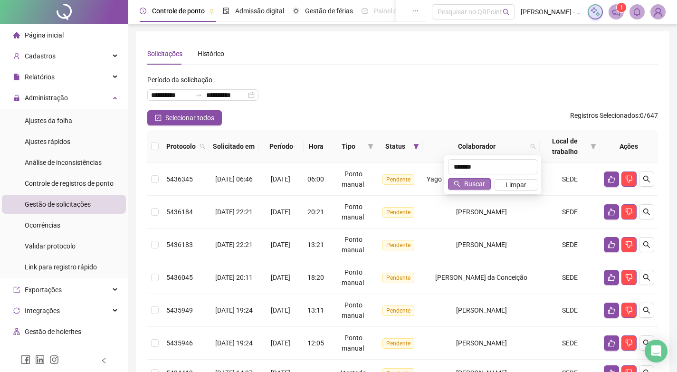
click at [466, 182] on span "Buscar" at bounding box center [474, 184] width 21 height 10
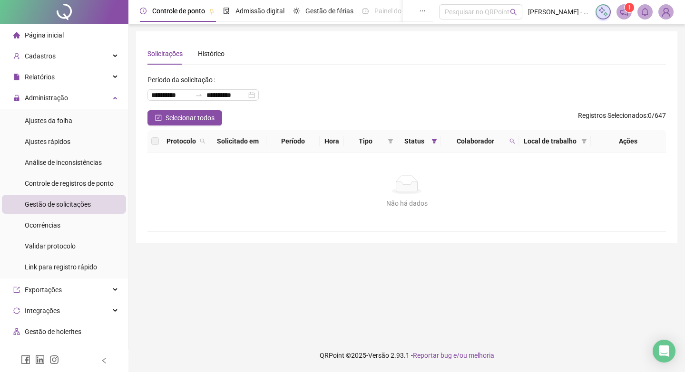
click at [478, 143] on span "Colaborador" at bounding box center [474, 141] width 61 height 10
click at [504, 140] on span "Colaborador" at bounding box center [474, 141] width 61 height 10
click at [513, 140] on icon "search" at bounding box center [512, 141] width 6 height 6
drag, startPoint x: 507, startPoint y: 177, endPoint x: 410, endPoint y: 19, distance: 185.9
click at [506, 177] on button "Limpar" at bounding box center [491, 179] width 43 height 11
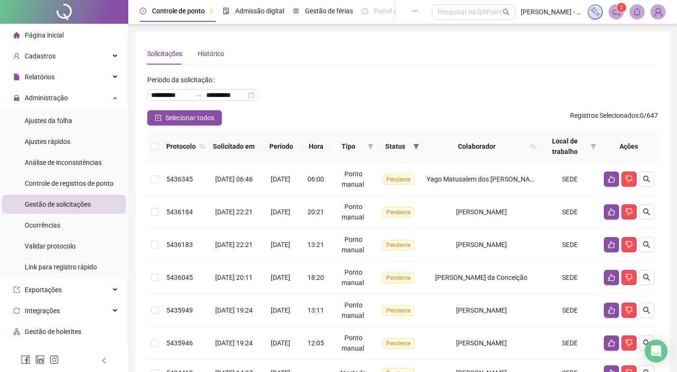
click at [212, 49] on div "Histórico" at bounding box center [211, 53] width 27 height 10
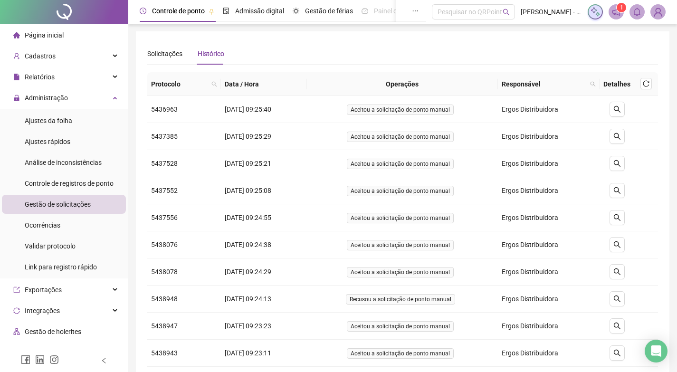
click at [414, 84] on th "Operações" at bounding box center [402, 84] width 191 height 24
click at [451, 83] on th "Operações" at bounding box center [402, 84] width 191 height 24
click at [530, 77] on th "Responsável" at bounding box center [549, 84] width 102 height 24
click at [547, 84] on span "Responsável" at bounding box center [544, 84] width 85 height 10
drag, startPoint x: 587, startPoint y: 82, endPoint x: 592, endPoint y: 83, distance: 4.8
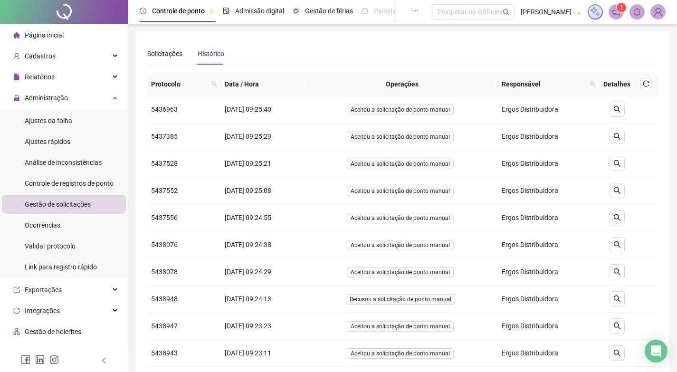
click at [588, 82] on div "Responsável" at bounding box center [549, 84] width 94 height 10
click at [592, 83] on icon "search" at bounding box center [593, 83] width 5 height 5
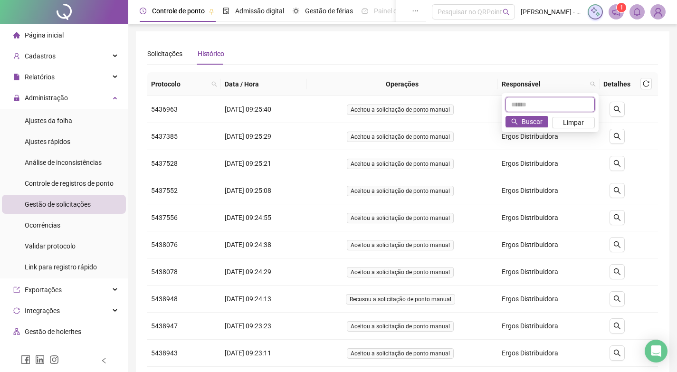
click at [537, 98] on input "text" at bounding box center [550, 104] width 89 height 15
type input "*****"
click at [540, 119] on span "Buscar" at bounding box center [532, 121] width 21 height 10
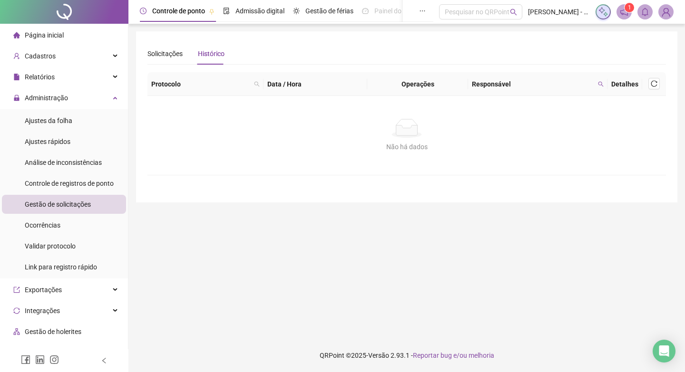
drag, startPoint x: 484, startPoint y: 70, endPoint x: 494, endPoint y: 74, distance: 10.9
click at [488, 71] on div "**********" at bounding box center [406, 109] width 518 height 133
click at [507, 82] on span "Responsável" at bounding box center [533, 84] width 122 height 10
click at [657, 87] on button "button" at bounding box center [653, 83] width 11 height 11
click at [602, 82] on icon "search" at bounding box center [601, 84] width 6 height 6
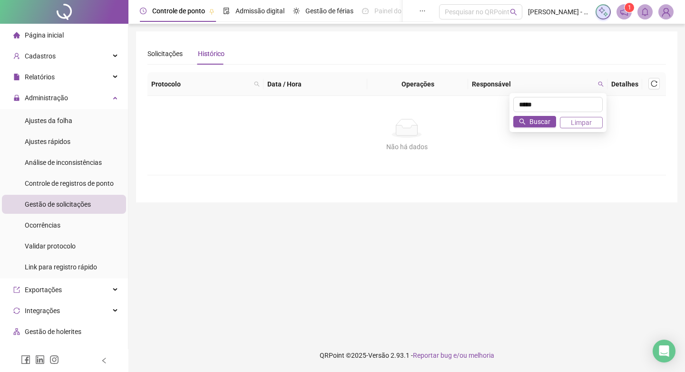
click at [588, 127] on span "Limpar" at bounding box center [580, 122] width 21 height 10
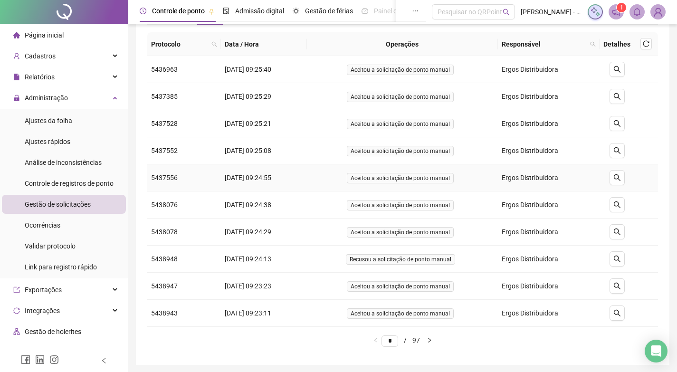
scroll to position [74, 0]
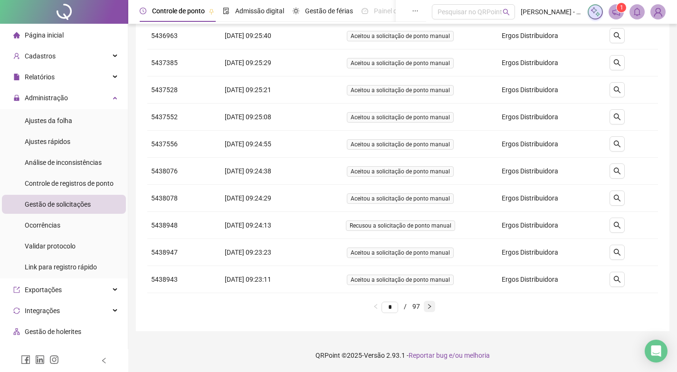
click at [435, 306] on button "button" at bounding box center [429, 306] width 11 height 11
click at [431, 305] on icon "right" at bounding box center [429, 306] width 3 height 5
click at [433, 307] on icon "right" at bounding box center [430, 307] width 6 height 6
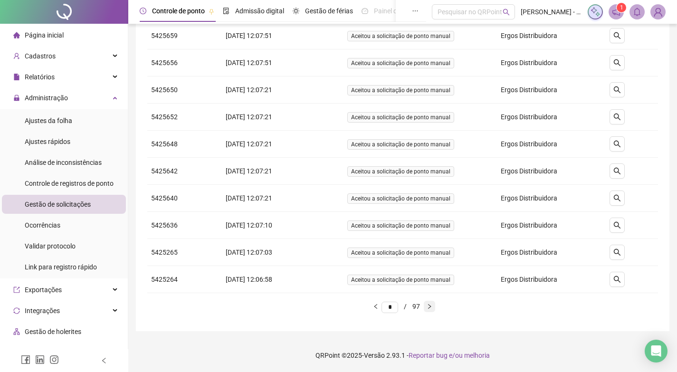
click at [433, 307] on icon "right" at bounding box center [430, 307] width 6 height 6
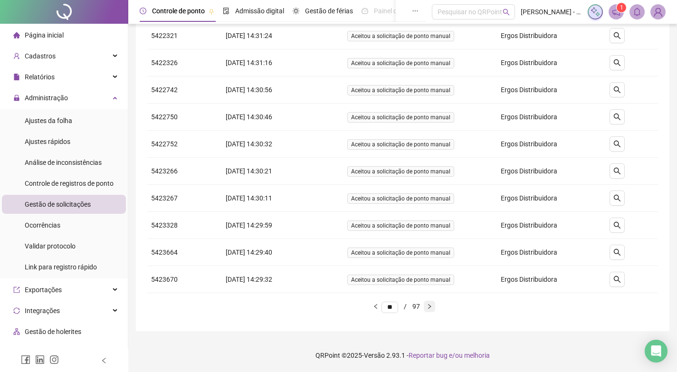
click at [433, 307] on icon "right" at bounding box center [430, 307] width 6 height 6
click at [373, 307] on icon "left" at bounding box center [376, 307] width 6 height 6
click at [373, 306] on icon "left" at bounding box center [376, 307] width 6 height 6
click at [373, 305] on icon "left" at bounding box center [376, 307] width 6 height 6
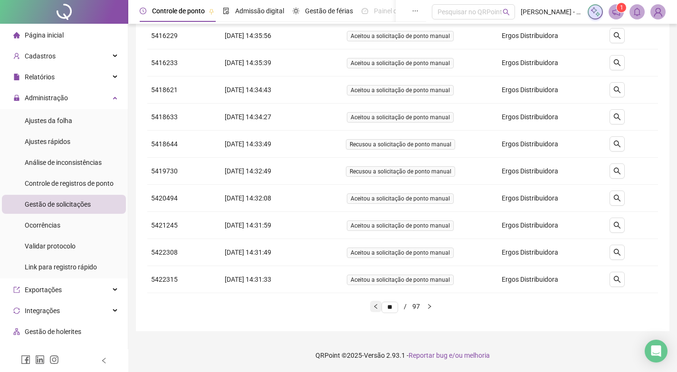
click at [373, 305] on icon "left" at bounding box center [376, 307] width 6 height 6
type input "*"
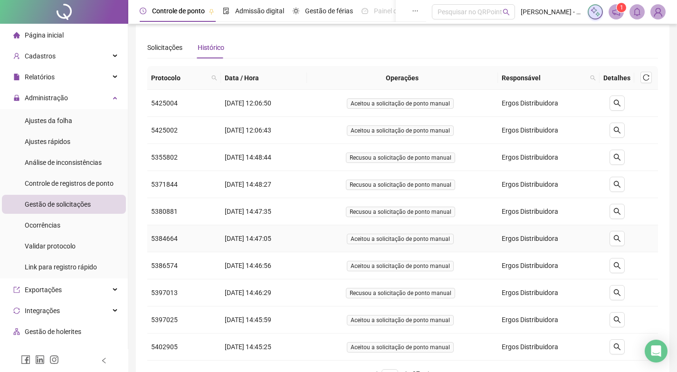
scroll to position [0, 0]
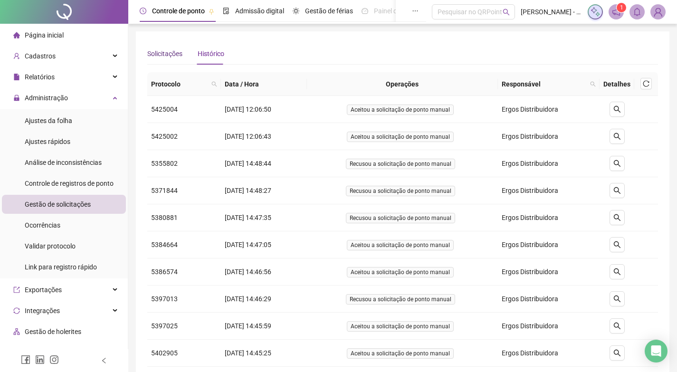
click at [160, 53] on div "Solicitações" at bounding box center [164, 53] width 35 height 10
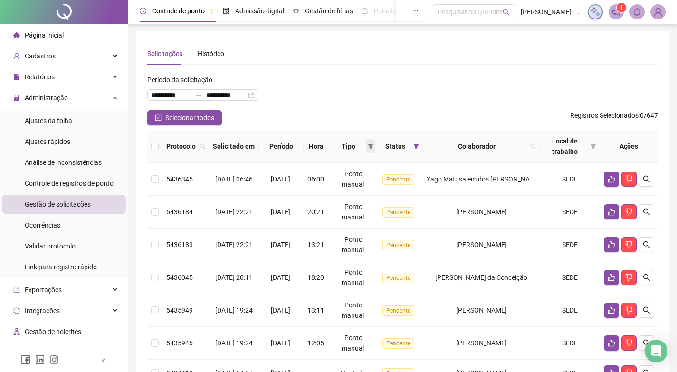
click at [371, 144] on span at bounding box center [371, 146] width 10 height 14
click at [339, 183] on span "Atestado" at bounding box center [343, 180] width 27 height 8
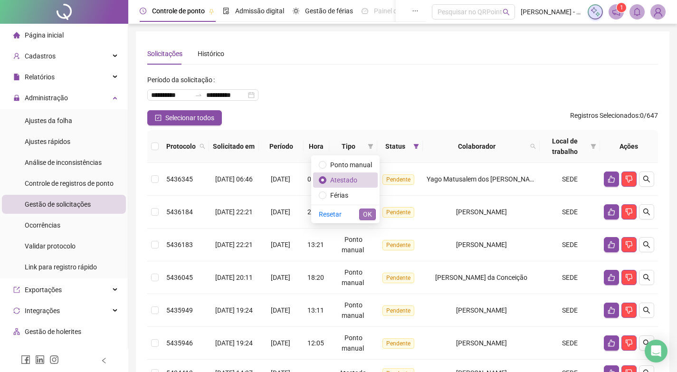
click at [367, 210] on span "OK" at bounding box center [367, 214] width 9 height 10
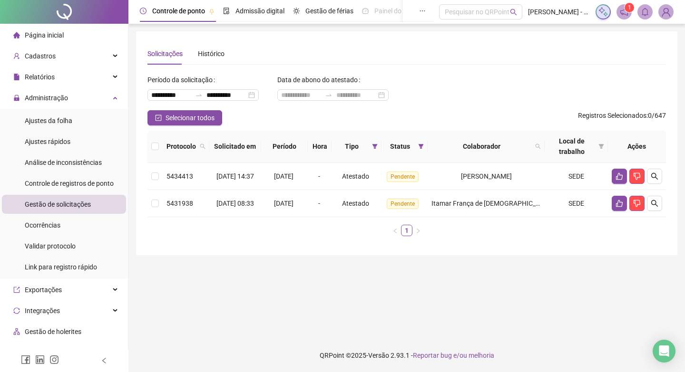
click at [305, 143] on th "Período" at bounding box center [284, 146] width 47 height 33
click at [377, 144] on icon "filter" at bounding box center [375, 147] width 6 height 6
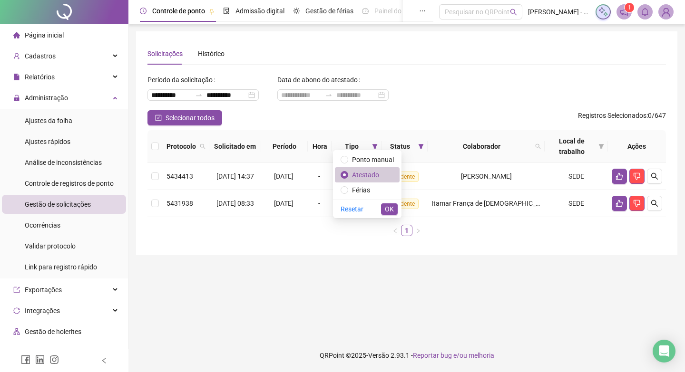
click at [353, 179] on span "Atestado" at bounding box center [365, 175] width 27 height 8
click at [379, 156] on span "Ponto manual" at bounding box center [373, 160] width 42 height 8
click at [391, 209] on span "OK" at bounding box center [389, 209] width 9 height 10
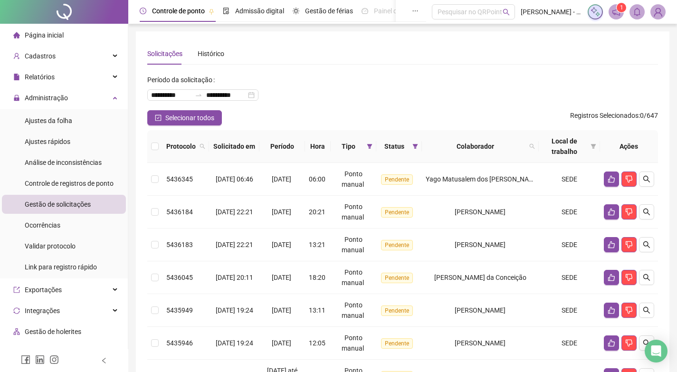
click at [361, 145] on span "Tipo" at bounding box center [349, 146] width 29 height 10
click at [372, 146] on icon "filter" at bounding box center [369, 146] width 5 height 5
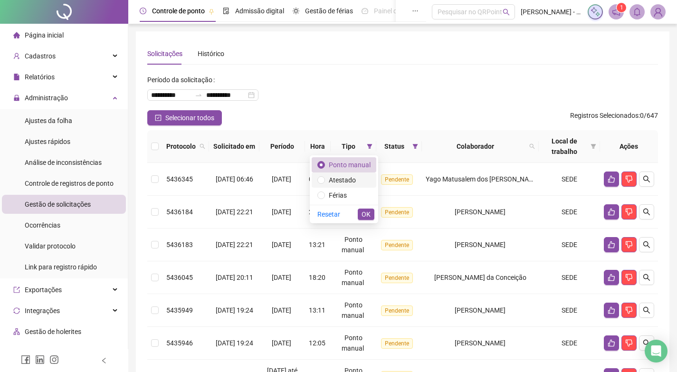
click at [349, 181] on span "Atestado" at bounding box center [342, 180] width 27 height 8
click at [358, 211] on button "OK" at bounding box center [366, 214] width 17 height 11
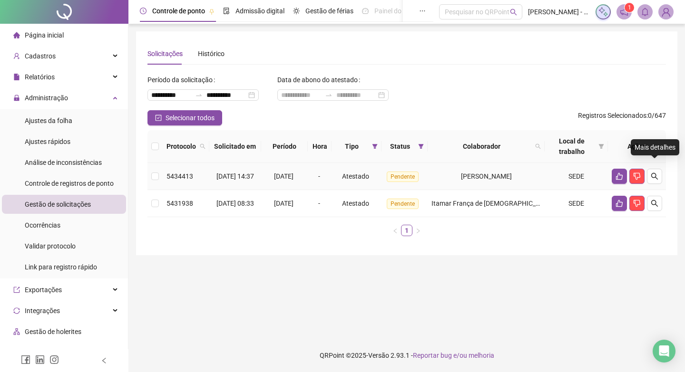
click at [659, 163] on td at bounding box center [637, 176] width 58 height 27
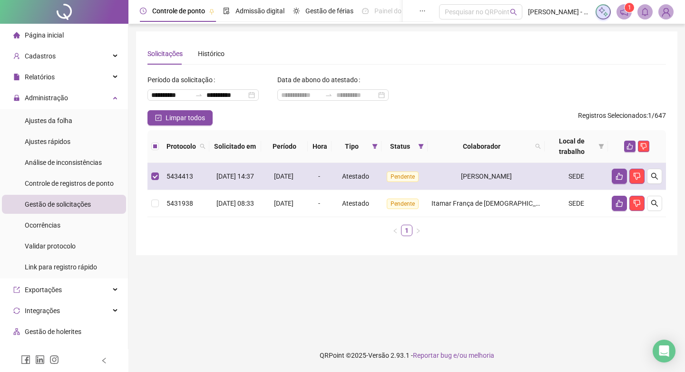
click at [293, 171] on div "[DATE]" at bounding box center [284, 176] width 39 height 10
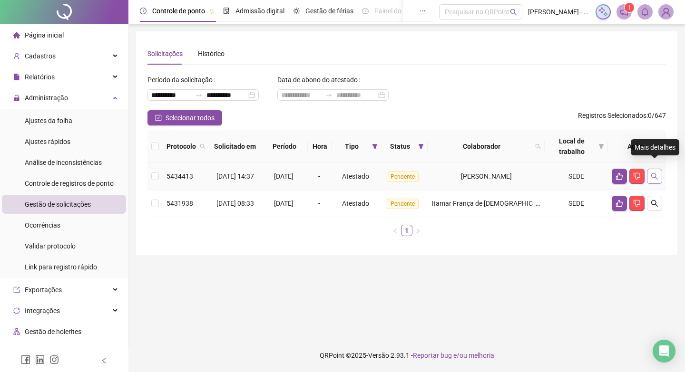
click at [651, 173] on icon "search" at bounding box center [654, 177] width 8 height 8
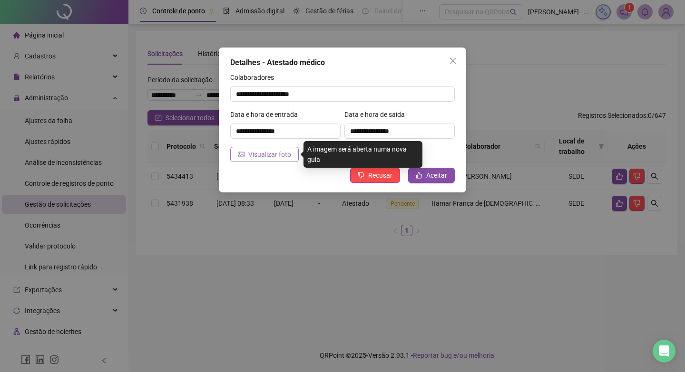
click at [275, 158] on span "Visualizar foto" at bounding box center [269, 154] width 43 height 10
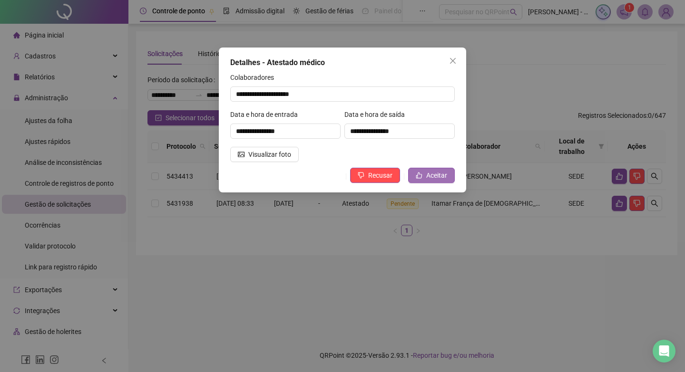
click at [430, 174] on span "Aceitar" at bounding box center [436, 175] width 21 height 10
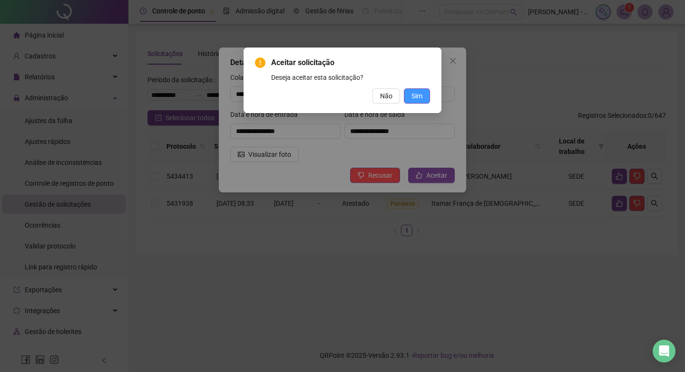
click at [420, 92] on span "Sim" at bounding box center [416, 96] width 11 height 10
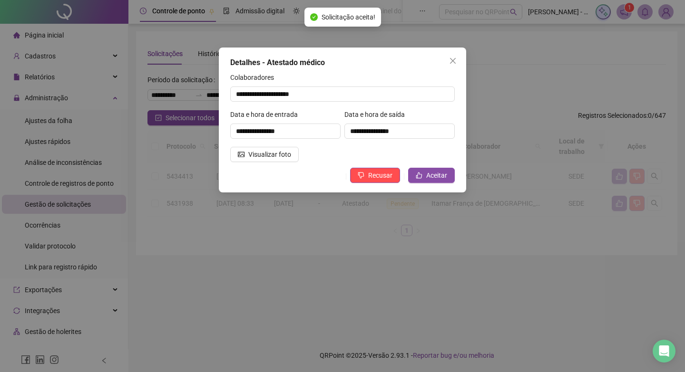
drag, startPoint x: 454, startPoint y: 57, endPoint x: 454, endPoint y: 67, distance: 9.5
click at [453, 57] on icon "close" at bounding box center [453, 61] width 8 height 8
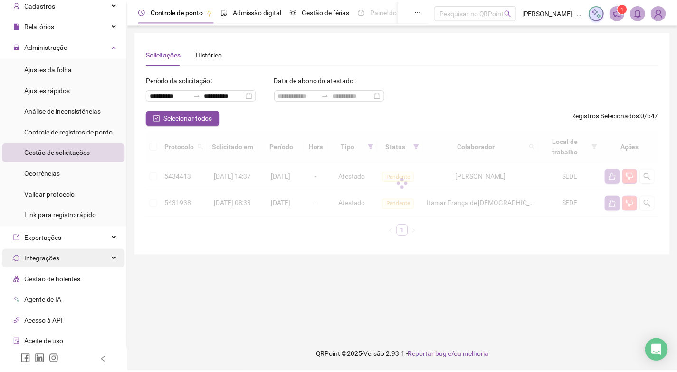
scroll to position [138, 0]
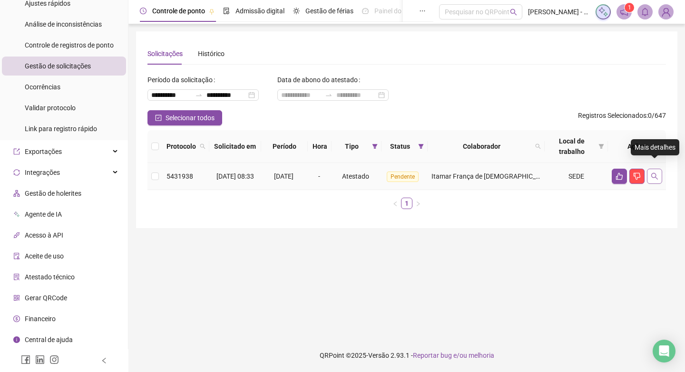
click at [656, 173] on icon "search" at bounding box center [654, 177] width 8 height 8
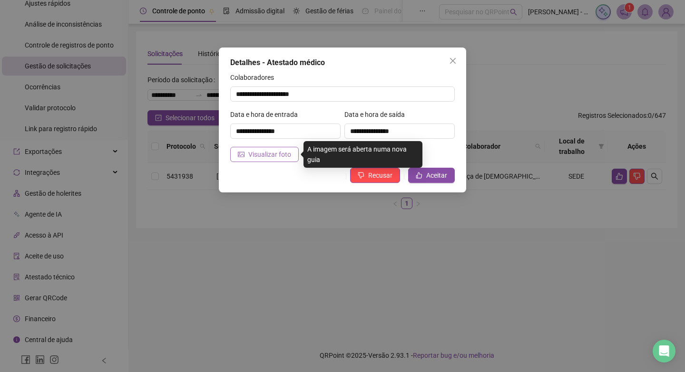
click at [242, 156] on icon "picture" at bounding box center [241, 154] width 7 height 7
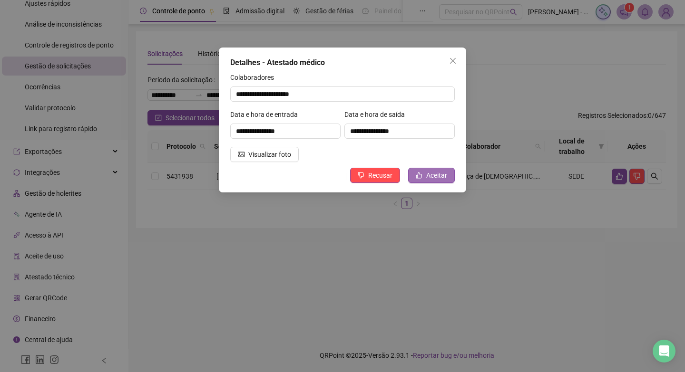
click at [422, 176] on icon "like" at bounding box center [419, 176] width 6 height 6
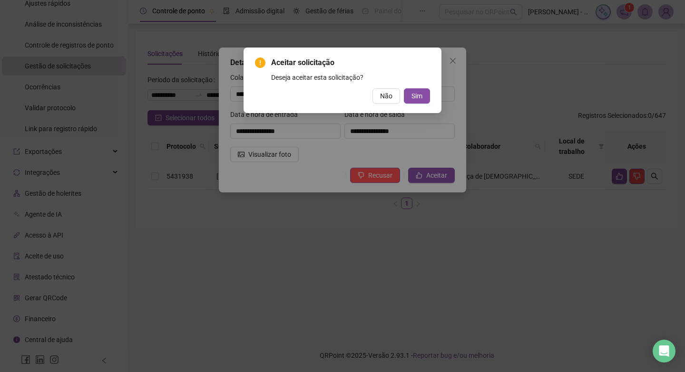
drag, startPoint x: 424, startPoint y: 98, endPoint x: 419, endPoint y: 88, distance: 11.5
click at [421, 94] on button "Sim" at bounding box center [417, 95] width 26 height 15
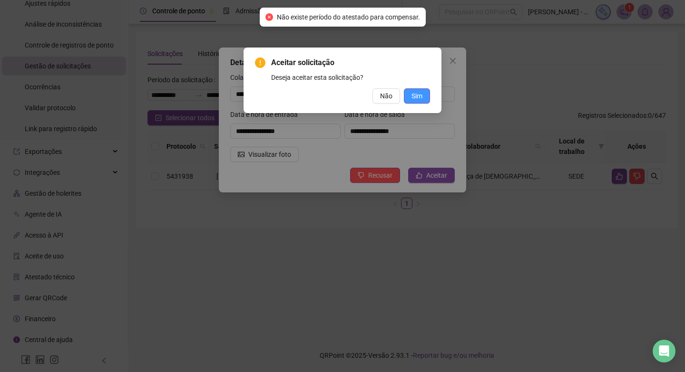
click at [424, 100] on button "Sim" at bounding box center [417, 95] width 26 height 15
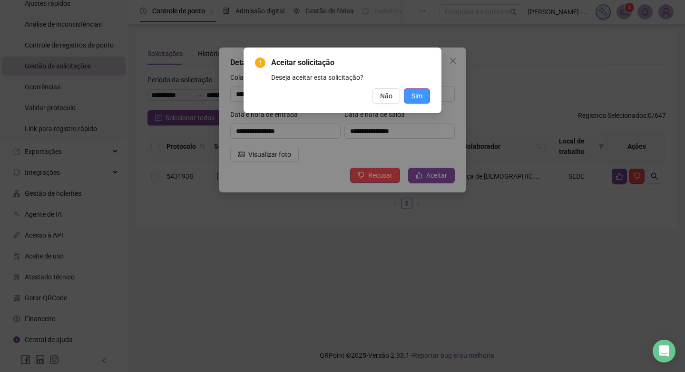
click at [424, 100] on button "Sim" at bounding box center [417, 95] width 26 height 15
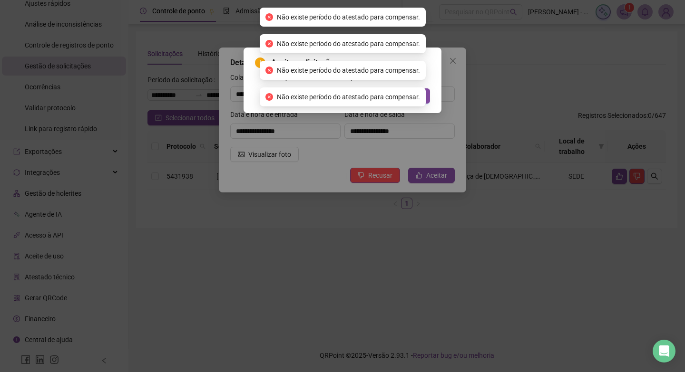
click at [449, 56] on div "Aceitar solicitação Deseja aceitar esta solicitação? Não Sim" at bounding box center [342, 186] width 685 height 372
drag, startPoint x: 449, startPoint y: 57, endPoint x: 436, endPoint y: 113, distance: 57.1
click at [449, 68] on div "Aceitar solicitação Deseja aceitar esta solicitação? Não Sim" at bounding box center [342, 186] width 685 height 372
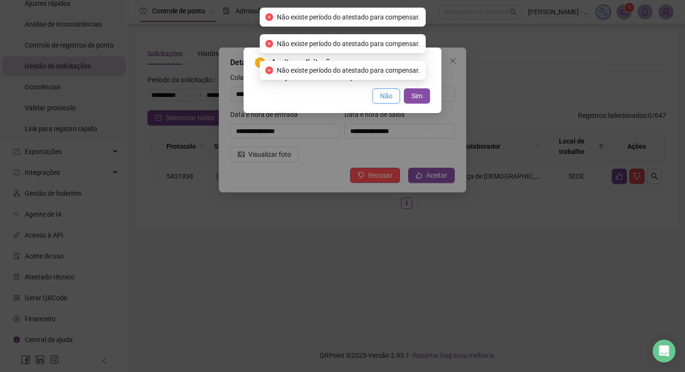
click at [388, 98] on span "Não" at bounding box center [386, 96] width 12 height 10
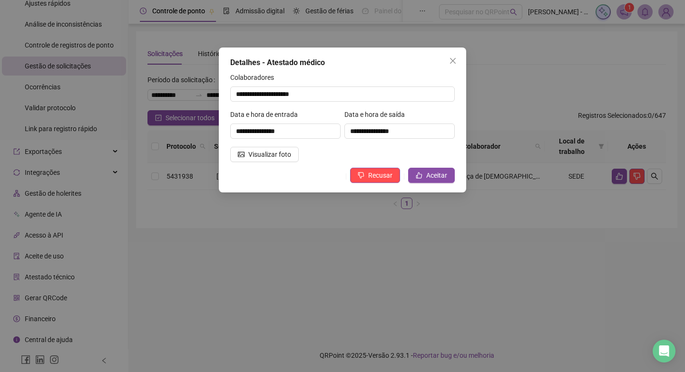
drag, startPoint x: 453, startPoint y: 58, endPoint x: 451, endPoint y: 77, distance: 18.6
click at [453, 62] on icon "close" at bounding box center [453, 61] width 8 height 8
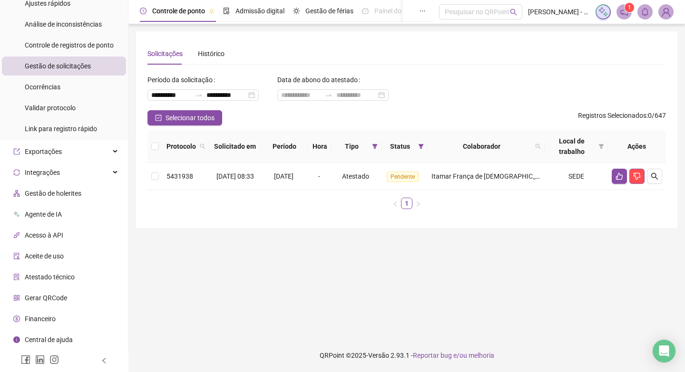
click at [368, 142] on span "Tipo" at bounding box center [351, 146] width 33 height 10
click at [377, 144] on icon "filter" at bounding box center [375, 147] width 6 height 6
click at [378, 174] on span "Atestado" at bounding box center [366, 175] width 27 height 8
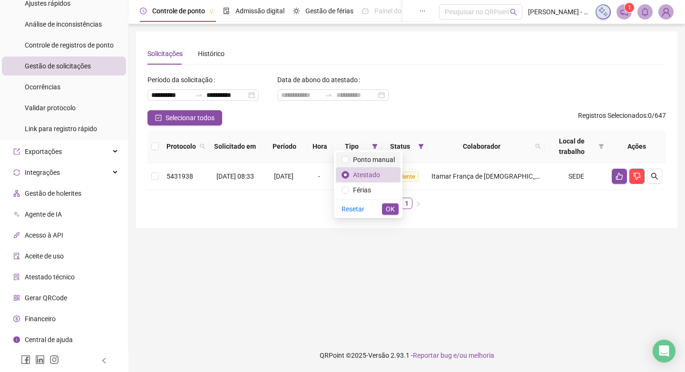
click at [359, 162] on span "Ponto manual" at bounding box center [374, 160] width 42 height 8
click at [390, 213] on span "OK" at bounding box center [390, 209] width 9 height 10
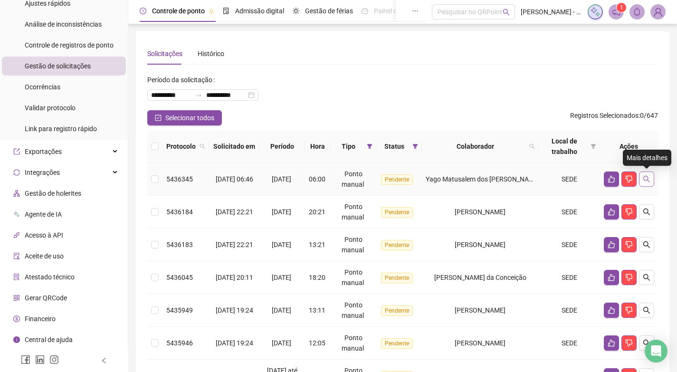
click at [649, 183] on button "button" at bounding box center [646, 179] width 15 height 15
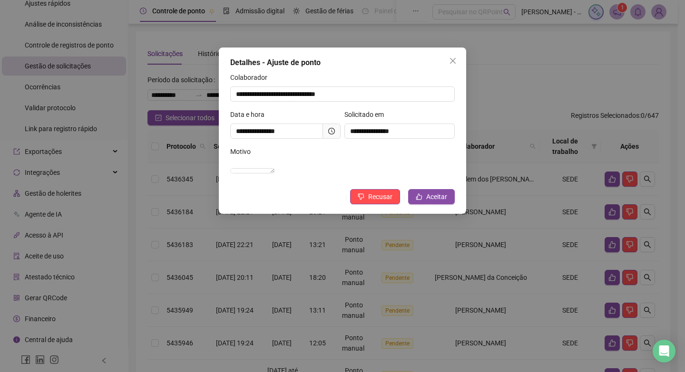
click at [334, 129] on icon "clock-circle" at bounding box center [331, 131] width 7 height 7
click at [329, 130] on icon "clock-circle" at bounding box center [331, 131] width 7 height 7
click at [428, 202] on span "Aceitar" at bounding box center [436, 197] width 21 height 10
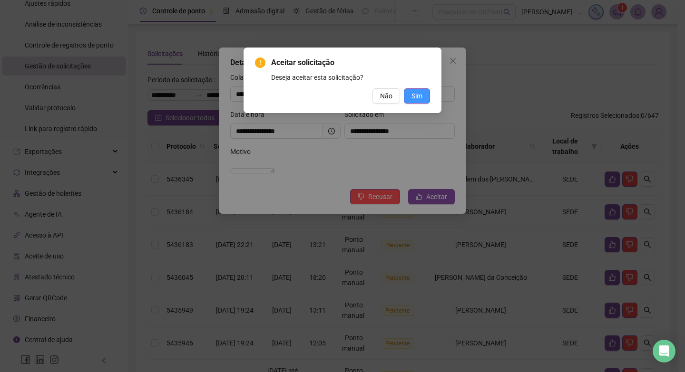
click at [423, 103] on button "Sim" at bounding box center [417, 95] width 26 height 15
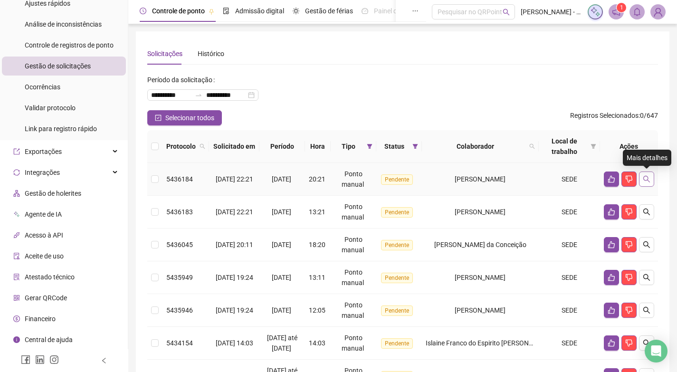
click at [645, 176] on icon "search" at bounding box center [647, 179] width 8 height 8
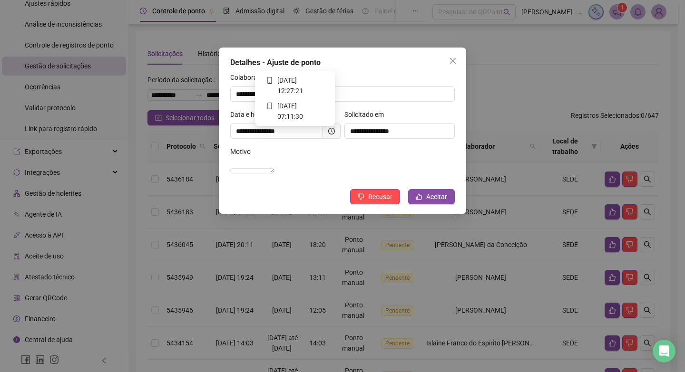
click at [330, 130] on icon "clock-circle" at bounding box center [331, 131] width 7 height 7
click at [331, 131] on icon "clock-circle" at bounding box center [331, 130] width 1 height 3
click at [445, 202] on span "Aceitar" at bounding box center [436, 197] width 21 height 10
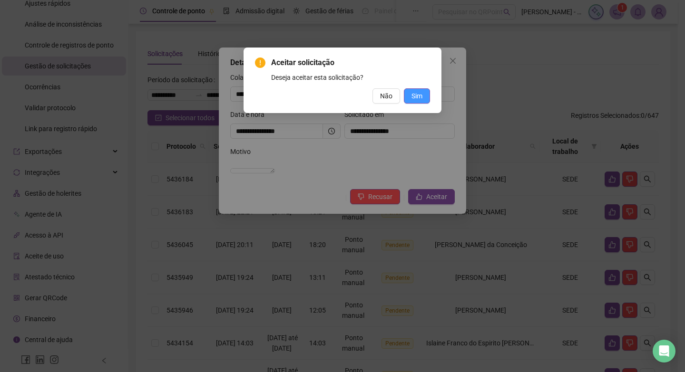
click at [409, 100] on button "Sim" at bounding box center [417, 95] width 26 height 15
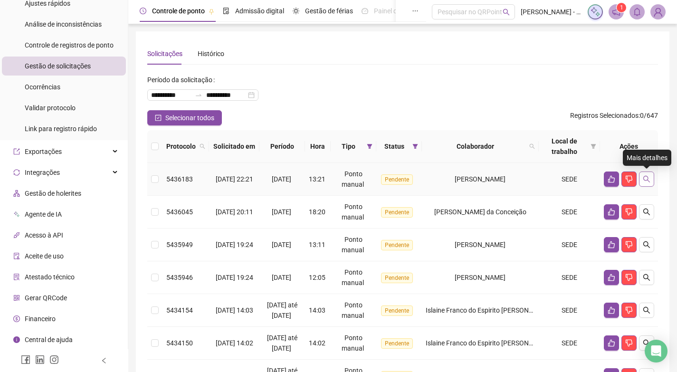
click at [652, 178] on button "button" at bounding box center [646, 179] width 15 height 15
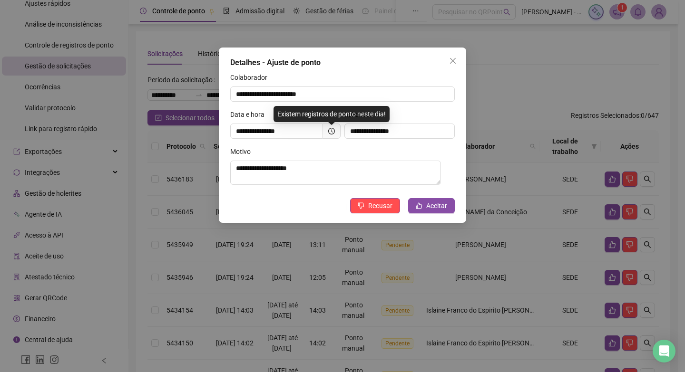
click at [335, 133] on span at bounding box center [332, 131] width 18 height 15
click at [323, 128] on span at bounding box center [332, 131] width 18 height 15
click at [335, 135] on span at bounding box center [332, 131] width 18 height 15
click at [332, 130] on icon "clock-circle" at bounding box center [331, 131] width 7 height 7
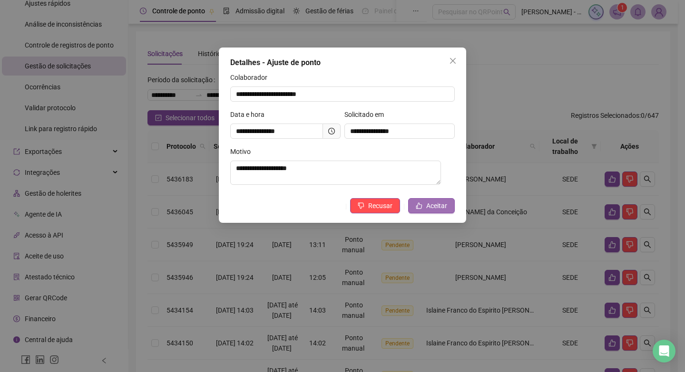
click at [449, 204] on button "Aceitar" at bounding box center [431, 205] width 47 height 15
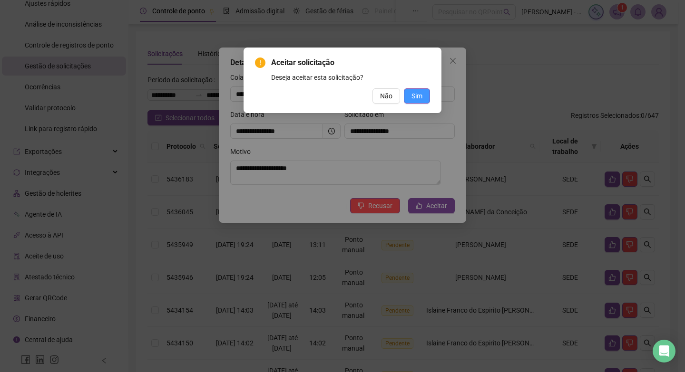
click at [417, 98] on span "Sim" at bounding box center [416, 96] width 11 height 10
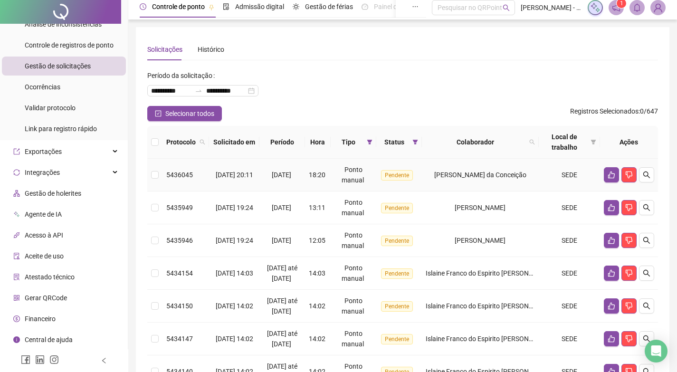
scroll to position [0, 0]
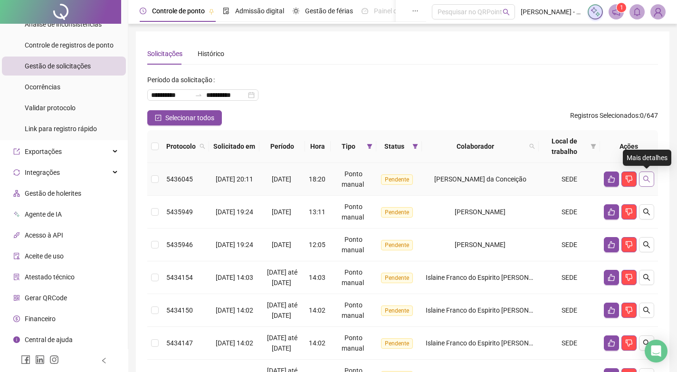
click at [646, 178] on icon "search" at bounding box center [647, 179] width 8 height 8
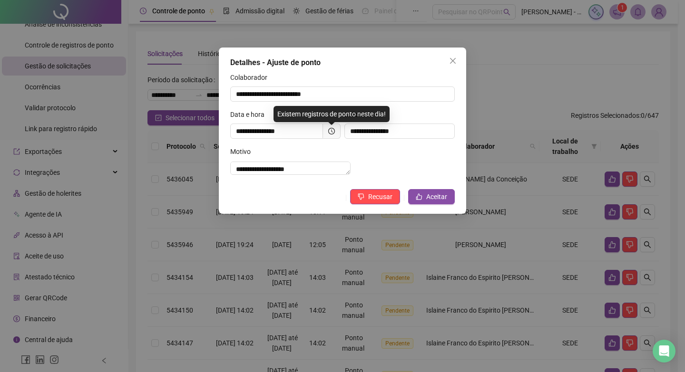
click at [338, 124] on span at bounding box center [332, 131] width 18 height 15
click at [334, 128] on icon "clock-circle" at bounding box center [331, 131] width 7 height 7
click at [337, 127] on span at bounding box center [332, 131] width 18 height 15
click at [334, 127] on span at bounding box center [332, 131] width 18 height 15
click at [324, 130] on span at bounding box center [332, 131] width 18 height 15
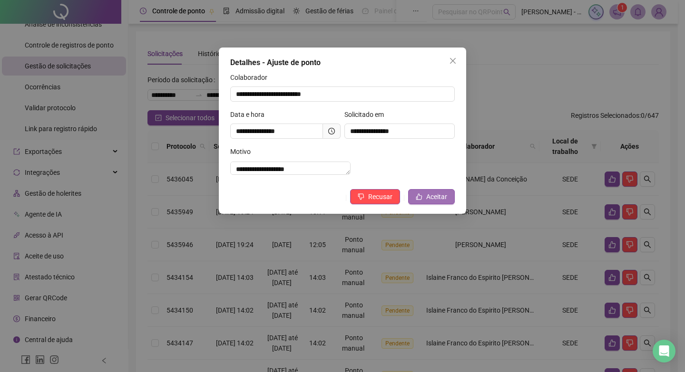
click at [419, 200] on icon "like" at bounding box center [419, 197] width 6 height 6
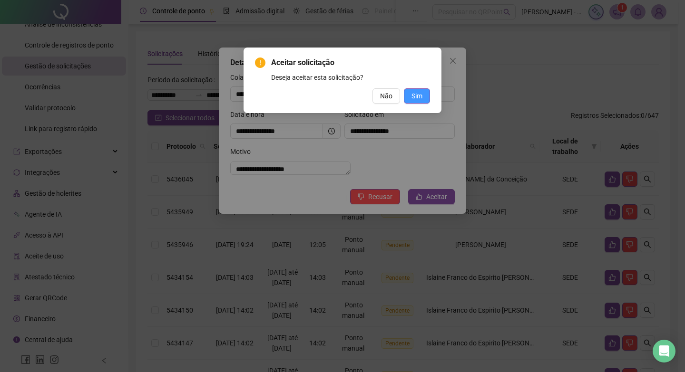
click at [405, 98] on button "Sim" at bounding box center [417, 95] width 26 height 15
click at [421, 94] on span "Sim" at bounding box center [416, 96] width 11 height 10
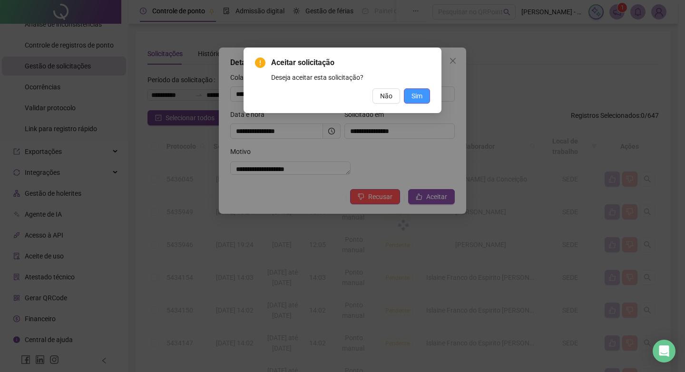
click at [421, 94] on div "Aceitar solicitação Deseja aceitar esta solicitação? Não Sim" at bounding box center [342, 186] width 685 height 372
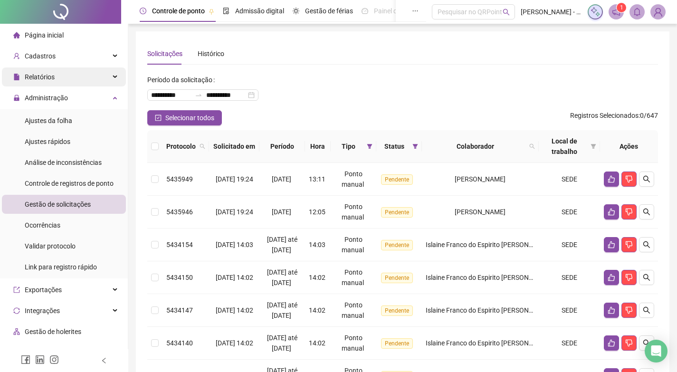
click at [110, 75] on div "Relatórios" at bounding box center [64, 77] width 124 height 19
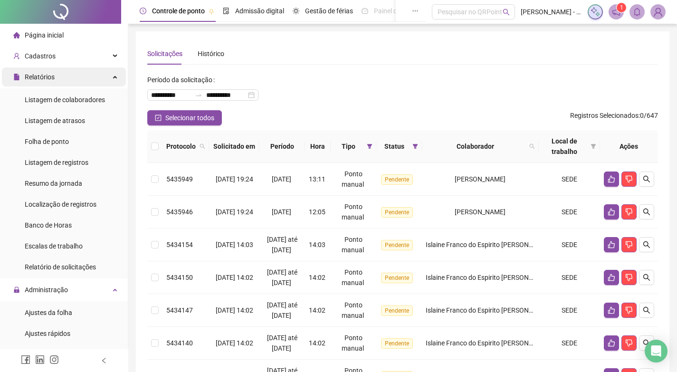
click at [107, 74] on div "Relatórios" at bounding box center [64, 77] width 124 height 19
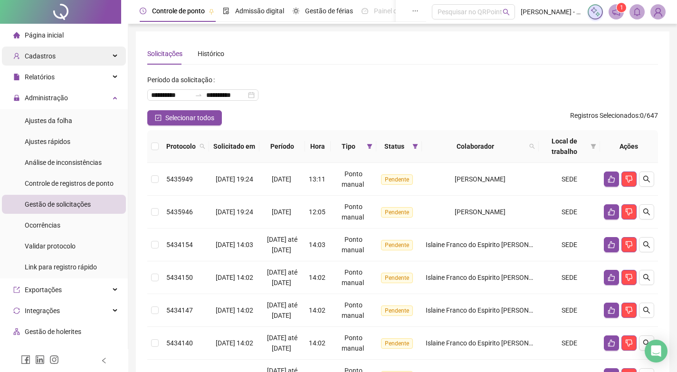
click at [109, 53] on div "Cadastros" at bounding box center [64, 56] width 124 height 19
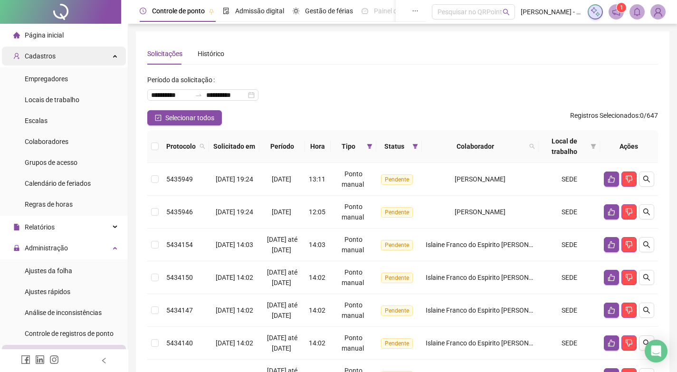
click at [109, 50] on div "Cadastros" at bounding box center [64, 56] width 124 height 19
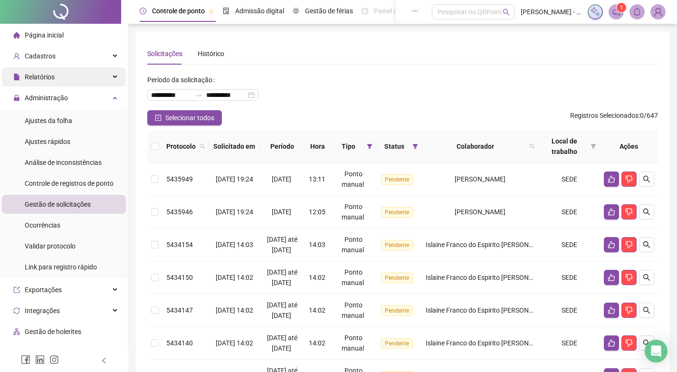
click at [106, 73] on div "Relatórios" at bounding box center [64, 77] width 124 height 19
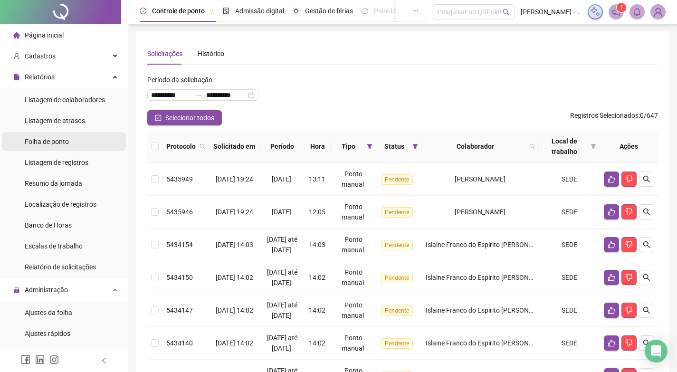
click at [67, 145] on span "Folha de ponto" at bounding box center [47, 142] width 44 height 8
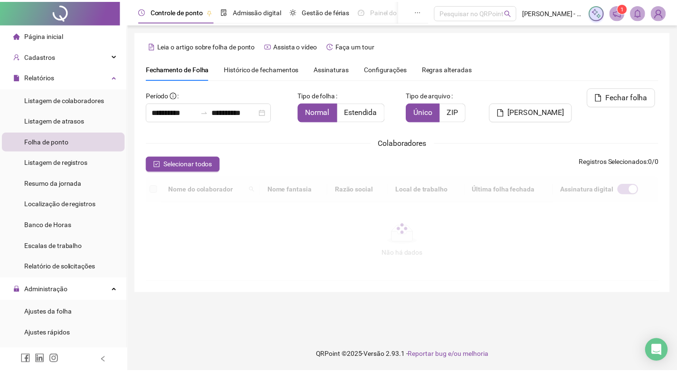
scroll to position [9, 0]
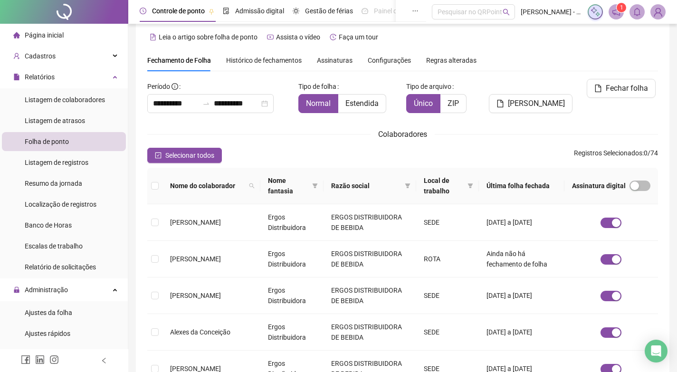
click at [238, 185] on span "Nome do colaborador" at bounding box center [207, 186] width 75 height 10
click at [249, 185] on icon "search" at bounding box center [252, 186] width 6 height 6
type input "*******"
click at [192, 219] on span "Buscar" at bounding box center [187, 219] width 21 height 10
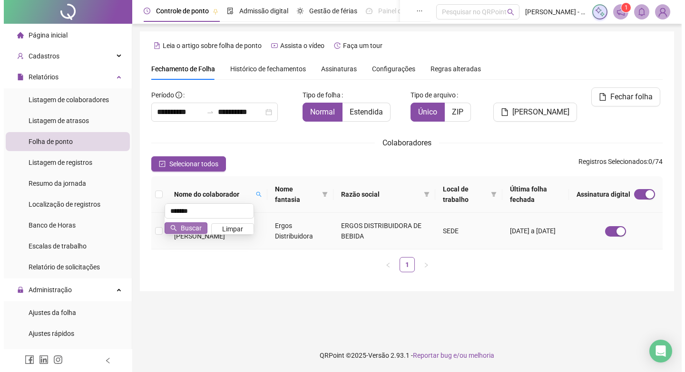
scroll to position [0, 0]
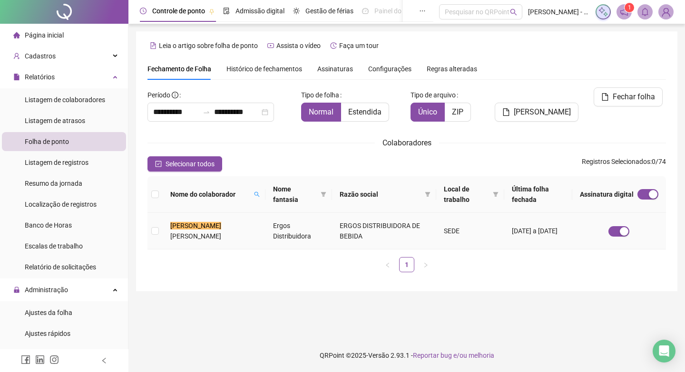
click at [265, 231] on td "Ergos Distribuidora" at bounding box center [298, 231] width 67 height 37
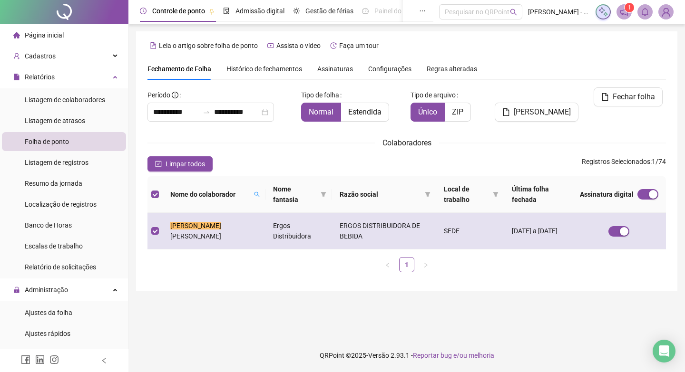
click at [265, 231] on td "Ergos Distribuidora" at bounding box center [298, 231] width 67 height 37
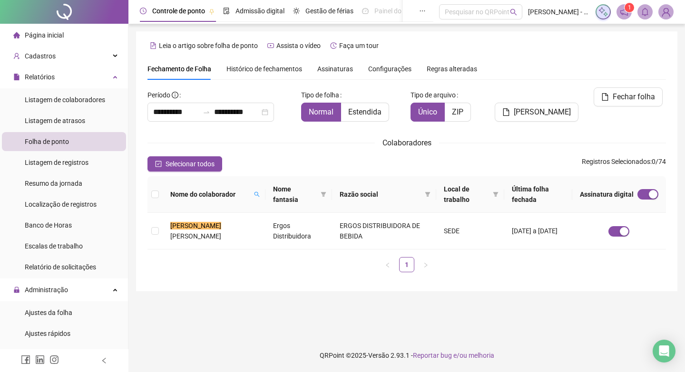
click at [229, 267] on ul "1" at bounding box center [406, 264] width 518 height 15
click at [217, 232] on span "[PERSON_NAME]" at bounding box center [195, 236] width 51 height 8
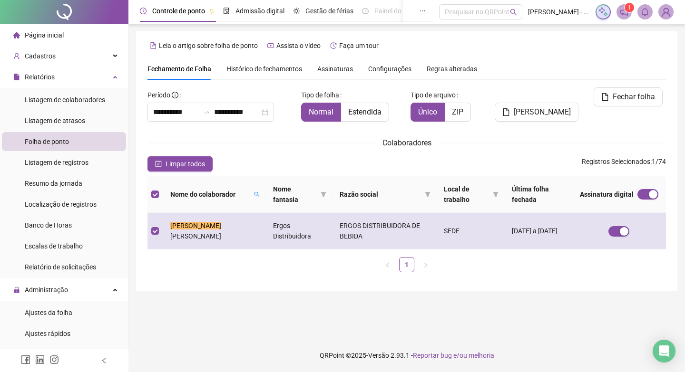
click at [217, 232] on span "[PERSON_NAME]" at bounding box center [195, 236] width 51 height 8
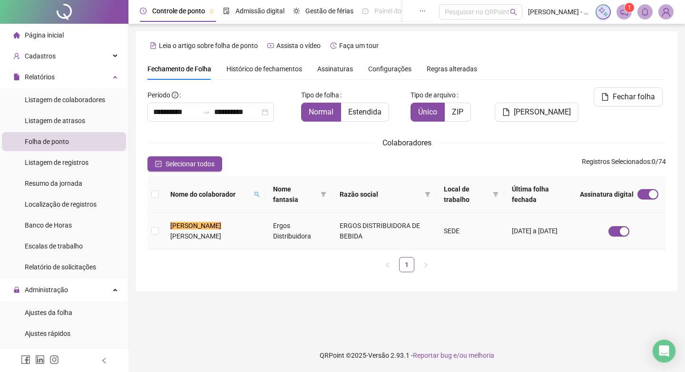
click at [219, 232] on span "[PERSON_NAME]" at bounding box center [195, 236] width 51 height 8
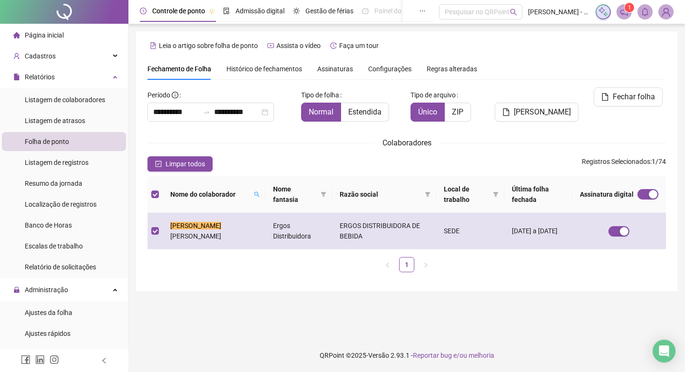
click at [221, 232] on span "[PERSON_NAME]" at bounding box center [195, 236] width 51 height 8
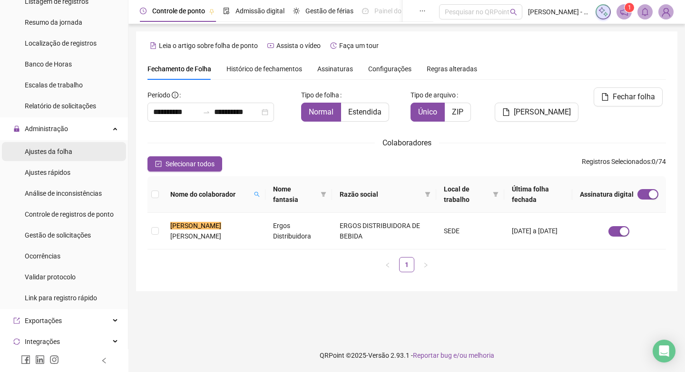
scroll to position [190, 0]
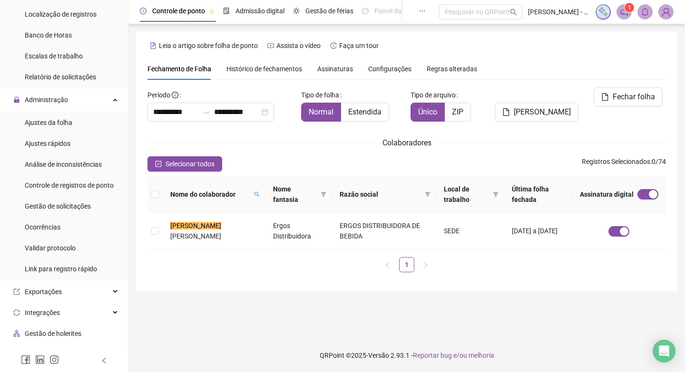
click at [263, 66] on span "Histórico de fechamentos" at bounding box center [264, 69] width 76 height 8
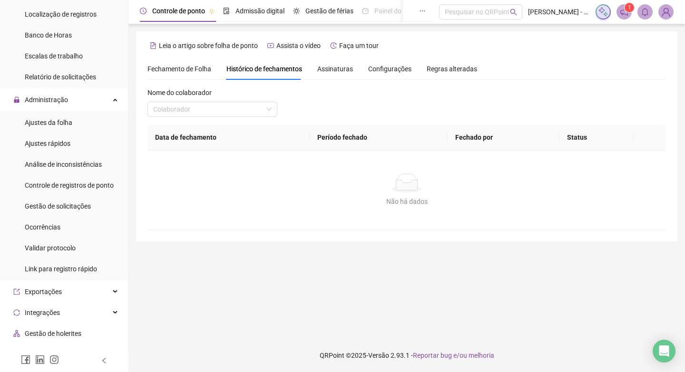
click at [163, 71] on span "Fechamento de Folha" at bounding box center [179, 69] width 64 height 8
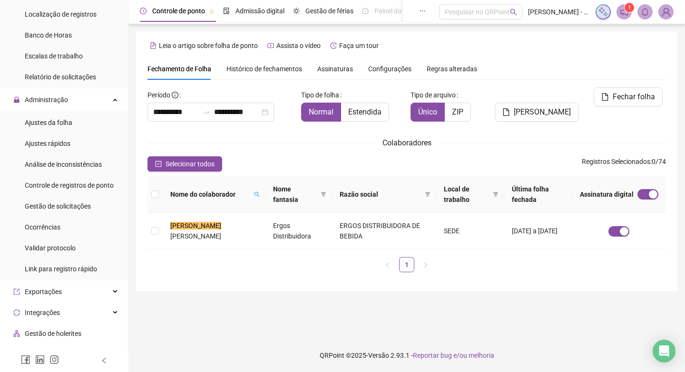
click at [395, 144] on span "Colaboradores" at bounding box center [406, 142] width 49 height 9
click at [225, 199] on span "Nome do colaborador" at bounding box center [210, 194] width 80 height 10
click at [254, 193] on icon "search" at bounding box center [257, 195] width 6 height 6
click at [221, 235] on span "Limpar" at bounding box center [221, 234] width 21 height 10
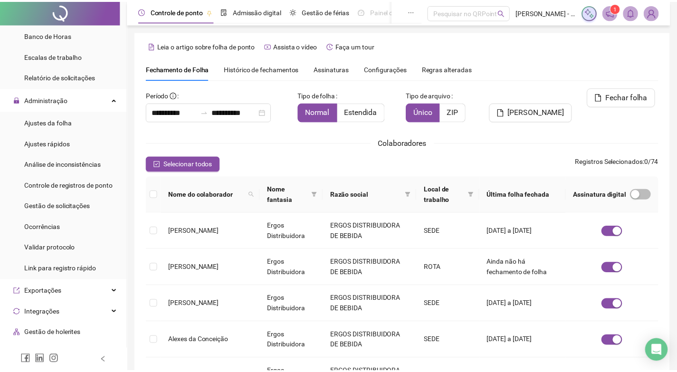
scroll to position [9, 0]
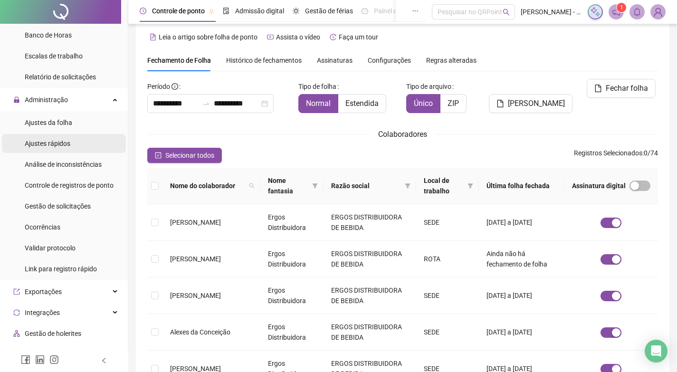
click at [81, 151] on li "Ajustes rápidos" at bounding box center [64, 143] width 124 height 19
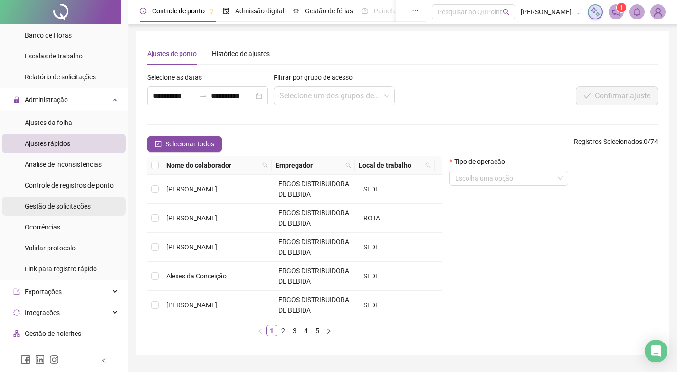
click at [59, 209] on span "Gestão de solicitações" at bounding box center [58, 207] width 66 height 8
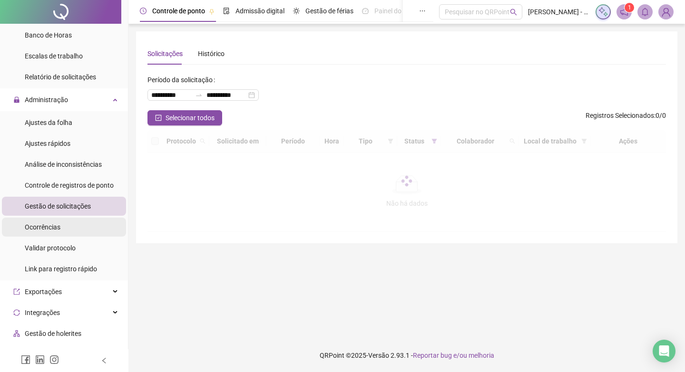
click at [63, 232] on li "Ocorrências" at bounding box center [64, 227] width 124 height 19
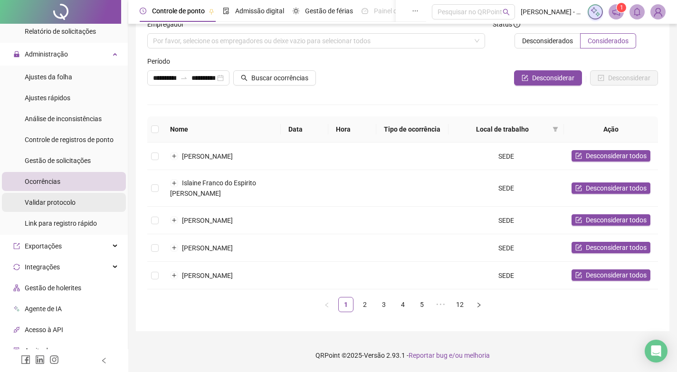
scroll to position [235, 0]
click at [52, 158] on span "Gestão de solicitações" at bounding box center [58, 161] width 66 height 8
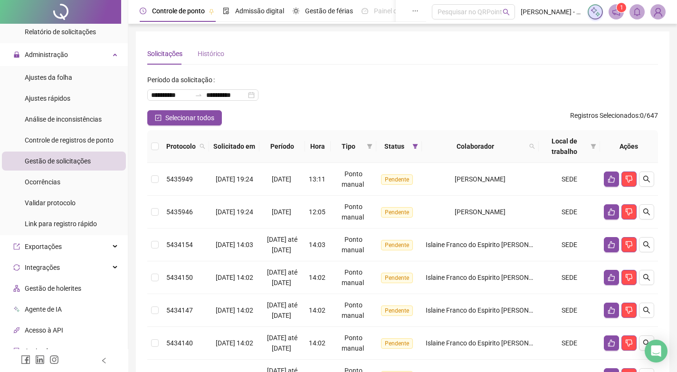
click at [219, 48] on div "Histórico" at bounding box center [211, 54] width 27 height 22
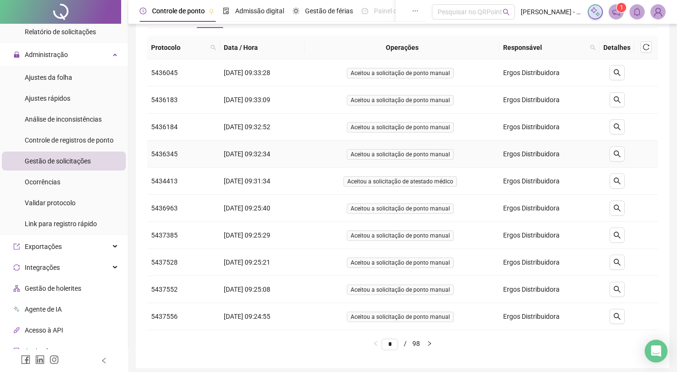
scroll to position [74, 0]
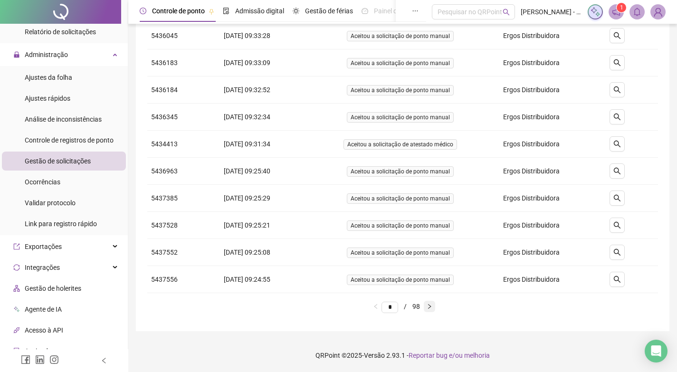
click at [433, 307] on icon "right" at bounding box center [430, 307] width 6 height 6
type input "*"
click at [618, 64] on icon "search" at bounding box center [617, 62] width 7 height 7
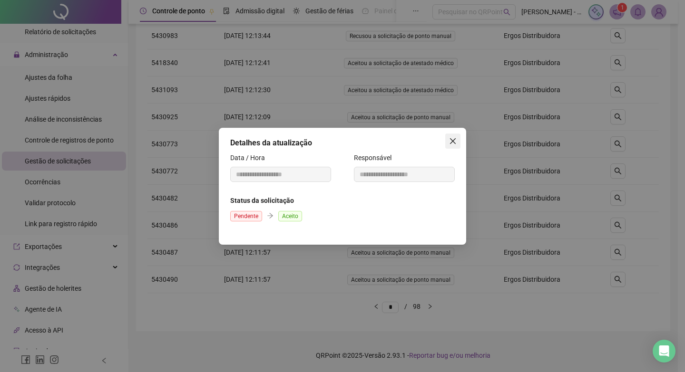
click at [452, 140] on icon "close" at bounding box center [453, 141] width 8 height 8
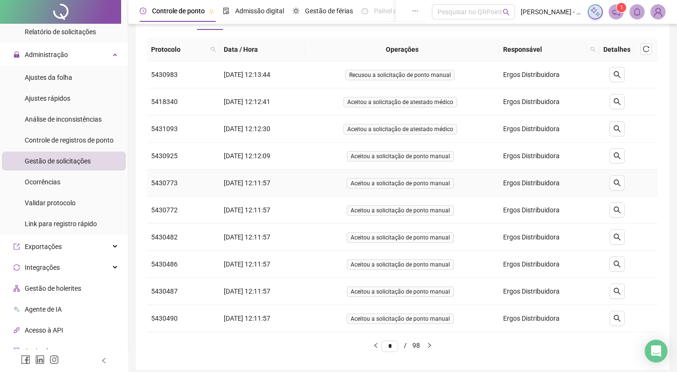
scroll to position [0, 0]
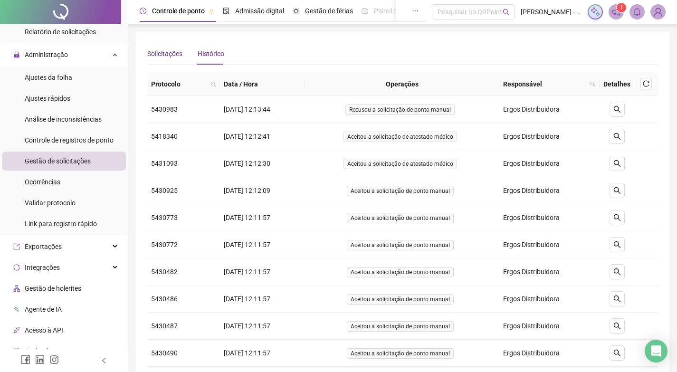
click at [158, 56] on div "Solicitações" at bounding box center [164, 53] width 35 height 10
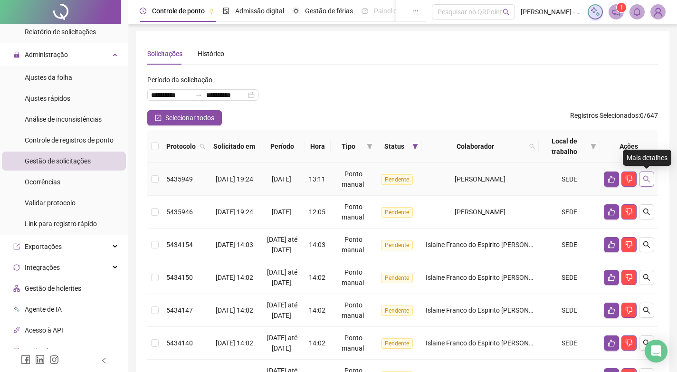
click at [650, 173] on button "button" at bounding box center [646, 179] width 15 height 15
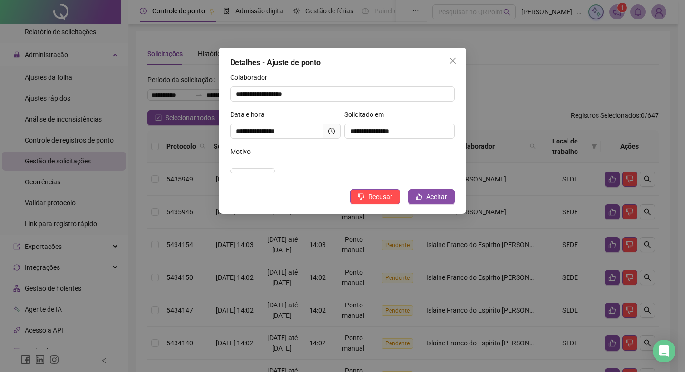
click at [334, 128] on icon "clock-circle" at bounding box center [331, 131] width 7 height 7
click at [328, 133] on span at bounding box center [332, 131] width 18 height 15
click at [329, 127] on span at bounding box center [332, 131] width 18 height 15
click at [329, 126] on span at bounding box center [332, 131] width 18 height 15
click at [333, 128] on icon "clock-circle" at bounding box center [331, 131] width 7 height 7
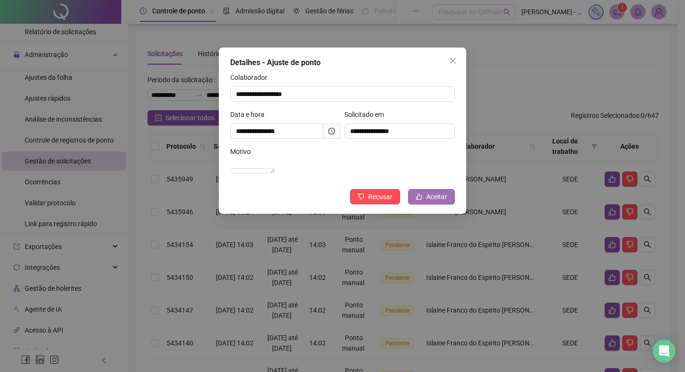
click at [438, 201] on button "Aceitar" at bounding box center [431, 196] width 47 height 15
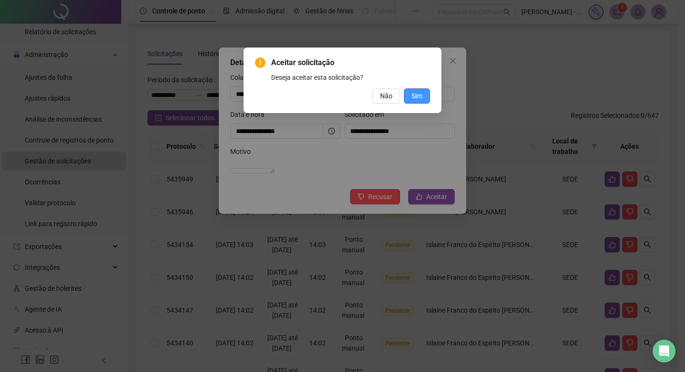
click at [429, 95] on button "Sim" at bounding box center [417, 95] width 26 height 15
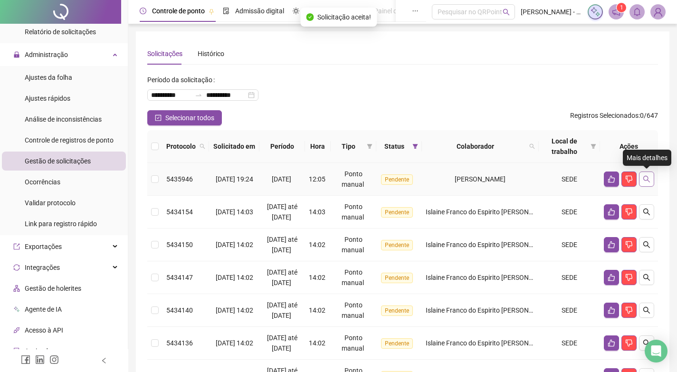
click at [652, 181] on button "button" at bounding box center [646, 179] width 15 height 15
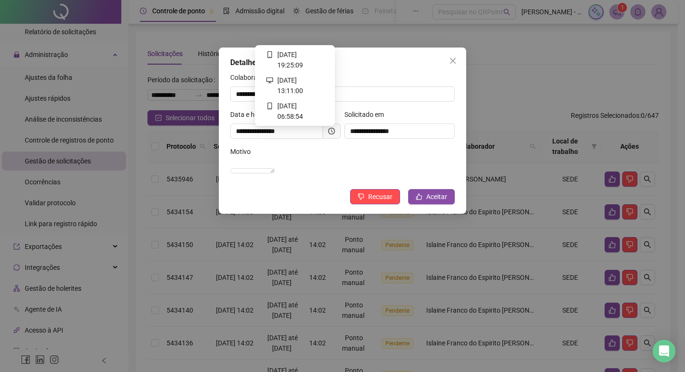
click at [333, 133] on icon "clock-circle" at bounding box center [331, 131] width 7 height 7
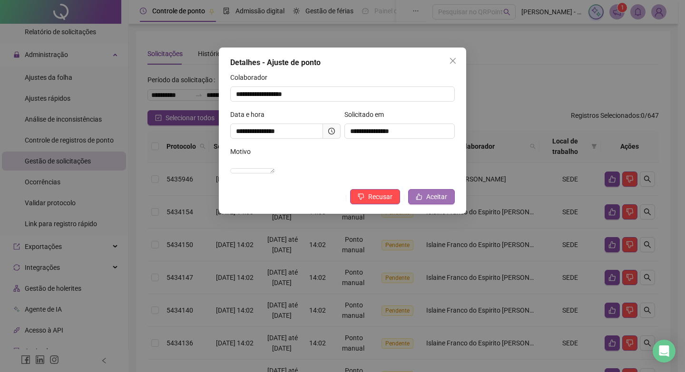
click at [440, 202] on span "Aceitar" at bounding box center [436, 197] width 21 height 10
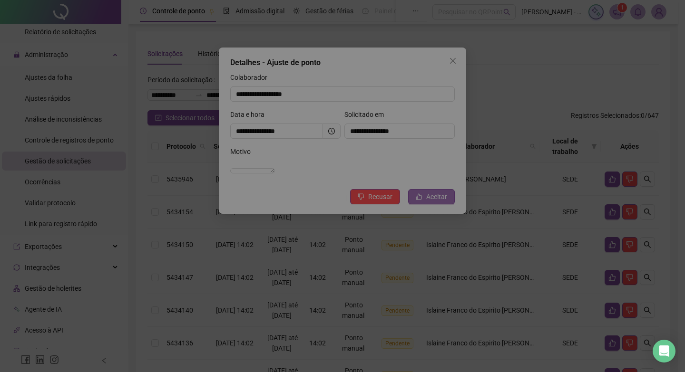
click at [440, 209] on div "Aceitar solicitação Deseja aceitar esta solicitação? Não Sim" at bounding box center [342, 186] width 685 height 372
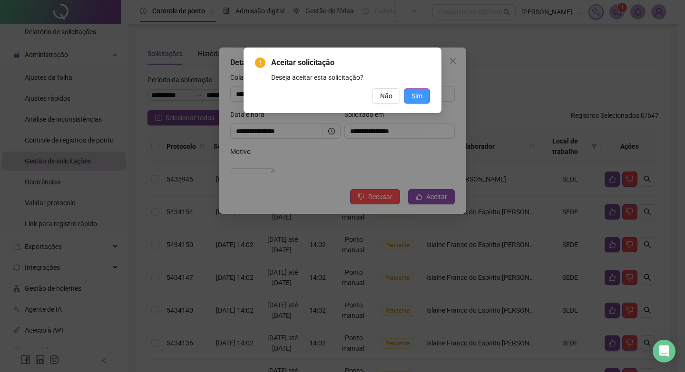
click at [412, 97] on span "Sim" at bounding box center [416, 96] width 11 height 10
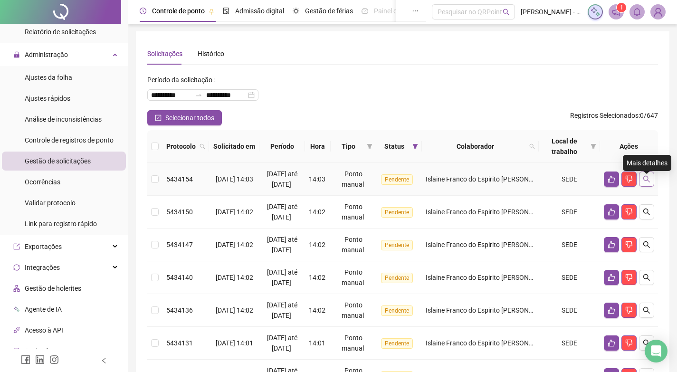
click at [646, 183] on icon "search" at bounding box center [647, 179] width 8 height 8
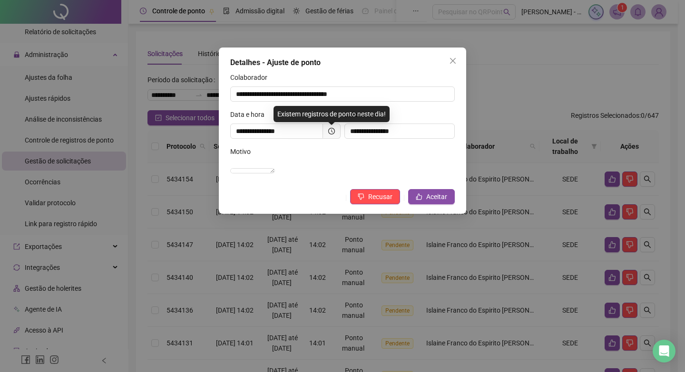
click at [338, 130] on span at bounding box center [332, 131] width 18 height 15
click at [326, 129] on span at bounding box center [332, 131] width 18 height 15
click at [330, 129] on icon "clock-circle" at bounding box center [331, 131] width 7 height 7
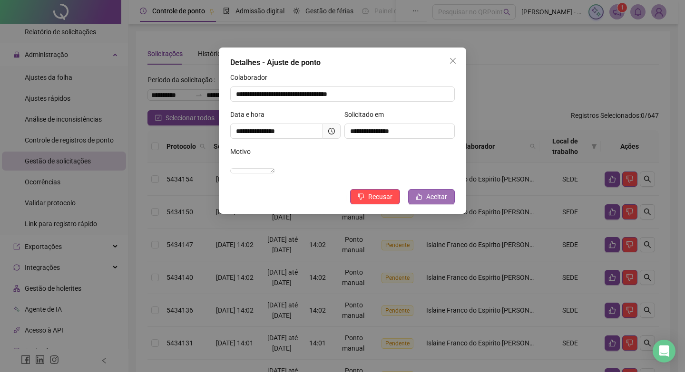
click at [454, 204] on button "Aceitar" at bounding box center [431, 196] width 47 height 15
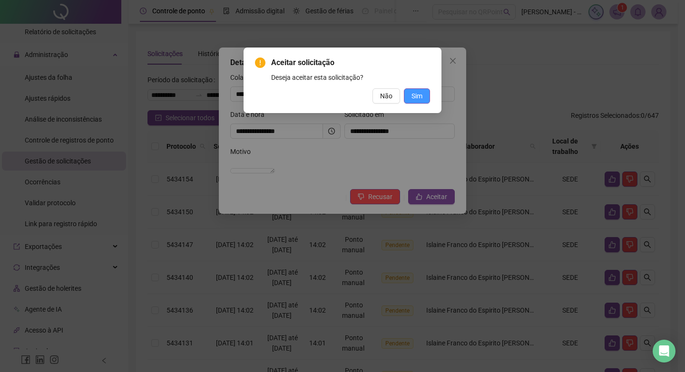
click at [405, 94] on button "Sim" at bounding box center [417, 95] width 26 height 15
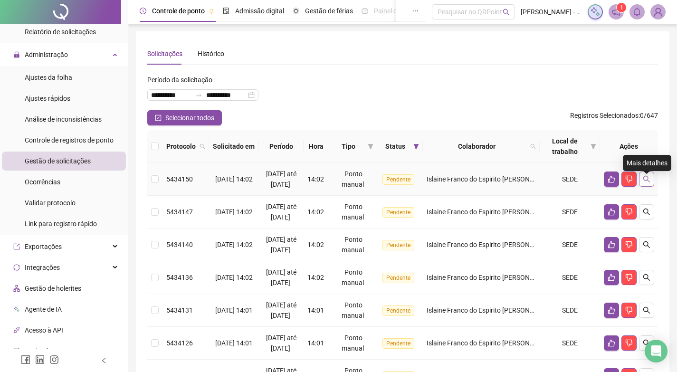
click at [652, 184] on button "button" at bounding box center [646, 179] width 15 height 15
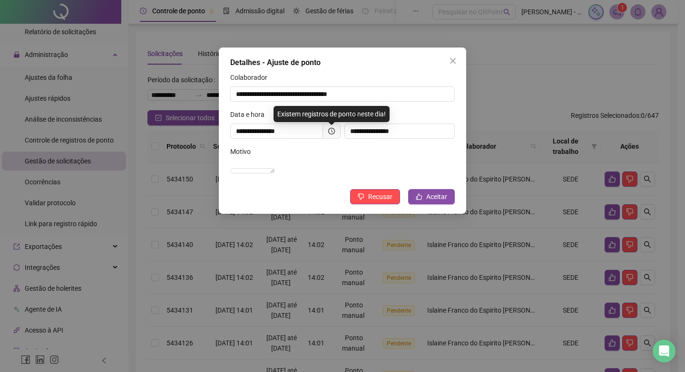
click at [331, 126] on span at bounding box center [332, 131] width 18 height 15
click at [331, 135] on div at bounding box center [331, 131] width 7 height 7
click at [337, 131] on span at bounding box center [332, 131] width 18 height 15
click at [332, 131] on icon "clock-circle" at bounding box center [331, 131] width 7 height 7
click at [454, 214] on div "**********" at bounding box center [342, 131] width 247 height 166
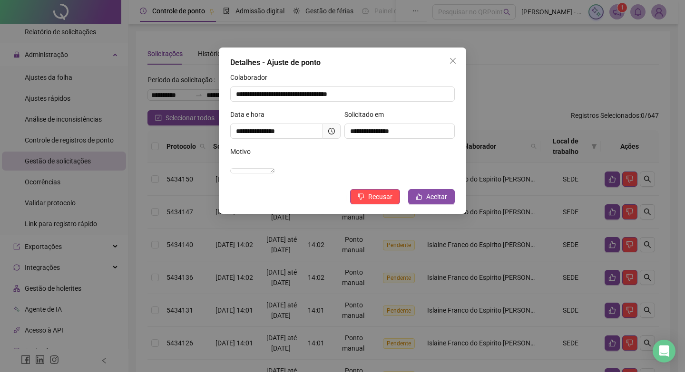
click at [448, 214] on div "**********" at bounding box center [342, 131] width 247 height 166
click at [442, 202] on span "Aceitar" at bounding box center [436, 197] width 21 height 10
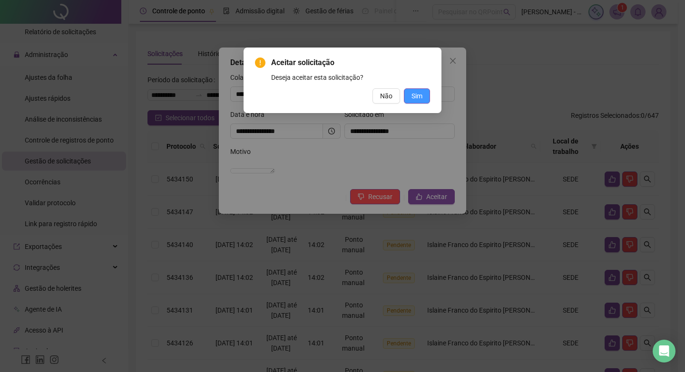
click at [415, 98] on span "Sim" at bounding box center [416, 96] width 11 height 10
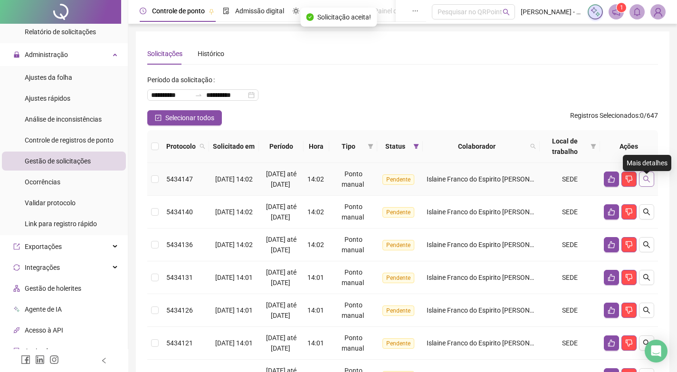
click at [648, 183] on icon "search" at bounding box center [647, 179] width 7 height 7
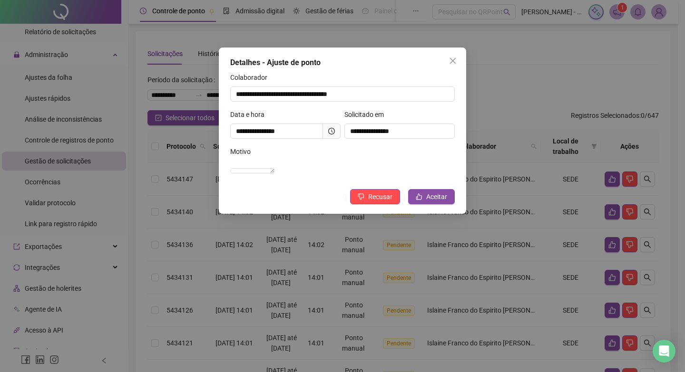
click at [332, 130] on icon "clock-circle" at bounding box center [331, 131] width 7 height 7
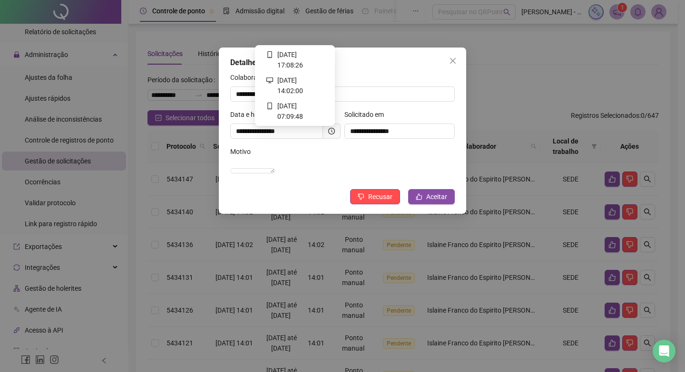
click at [332, 128] on icon "clock-circle" at bounding box center [331, 131] width 7 height 7
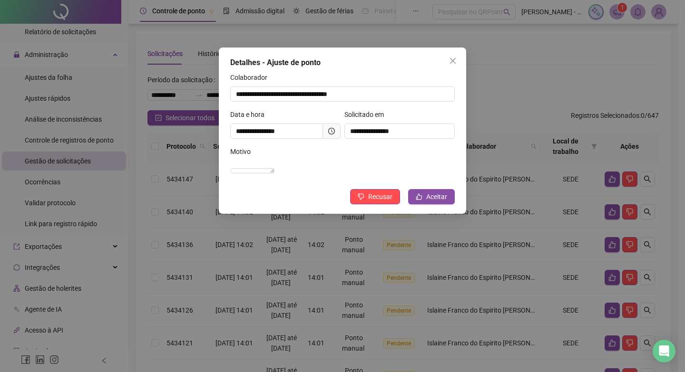
click at [335, 125] on span at bounding box center [332, 131] width 18 height 15
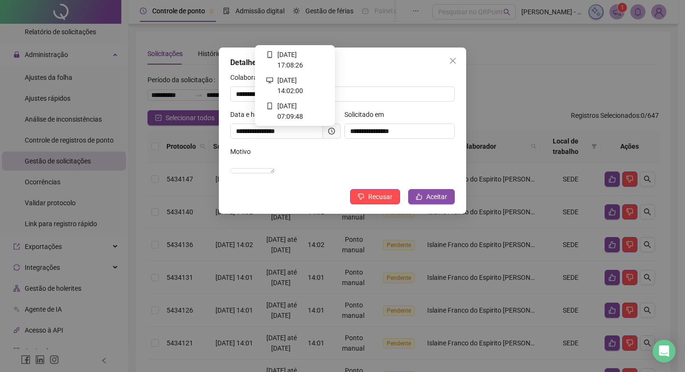
click at [333, 130] on icon "clock-circle" at bounding box center [331, 131] width 7 height 7
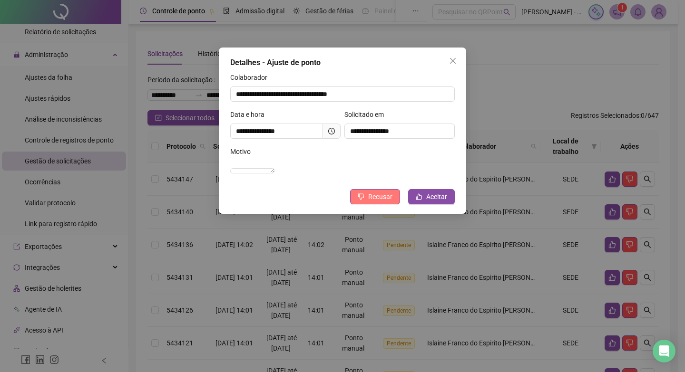
click at [377, 202] on span "Recusar" at bounding box center [380, 197] width 24 height 10
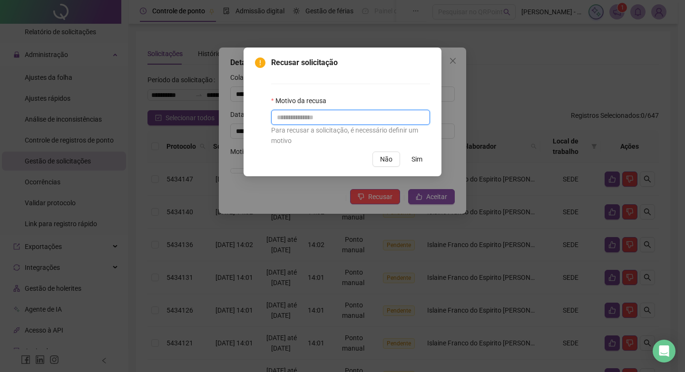
click at [345, 118] on input "text" at bounding box center [350, 117] width 159 height 15
type input "**********"
click at [386, 161] on span "Não" at bounding box center [386, 159] width 12 height 10
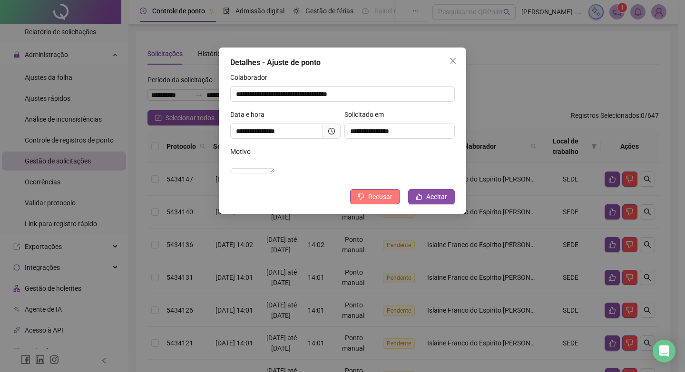
click at [391, 202] on span "Recusar" at bounding box center [380, 197] width 24 height 10
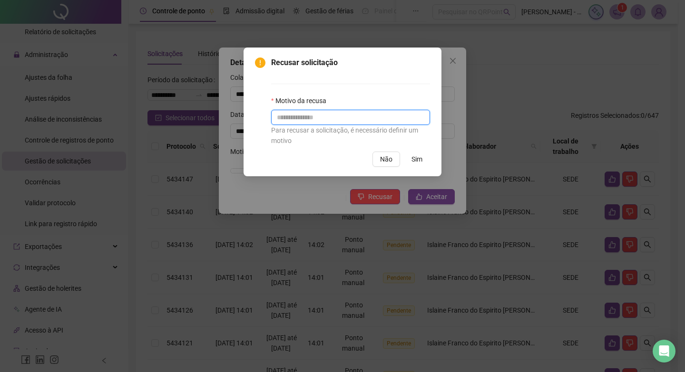
click at [387, 118] on input "text" at bounding box center [350, 117] width 159 height 15
paste input "**********"
type input "**********"
click at [424, 160] on button "Sim" at bounding box center [417, 159] width 26 height 15
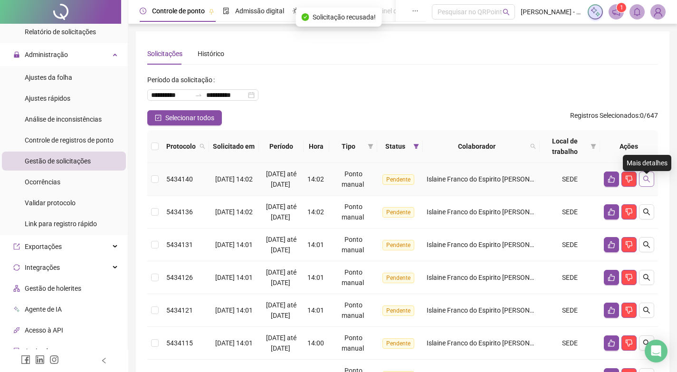
click at [644, 180] on button "button" at bounding box center [646, 179] width 15 height 15
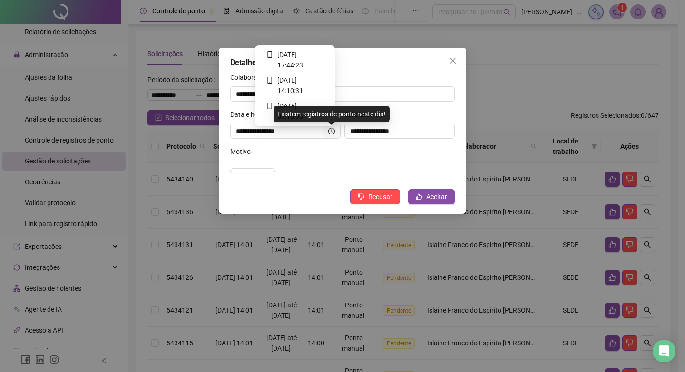
click at [332, 132] on icon "clock-circle" at bounding box center [331, 131] width 7 height 7
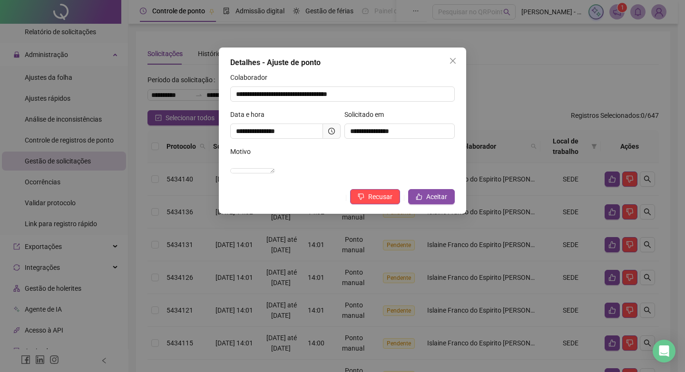
click at [333, 128] on icon "clock-circle" at bounding box center [331, 131] width 7 height 7
click at [334, 132] on icon "clock-circle" at bounding box center [331, 131] width 7 height 7
click at [330, 130] on icon "clock-circle" at bounding box center [331, 131] width 7 height 7
click at [327, 127] on span at bounding box center [332, 131] width 18 height 15
click at [331, 133] on icon "clock-circle" at bounding box center [331, 131] width 7 height 7
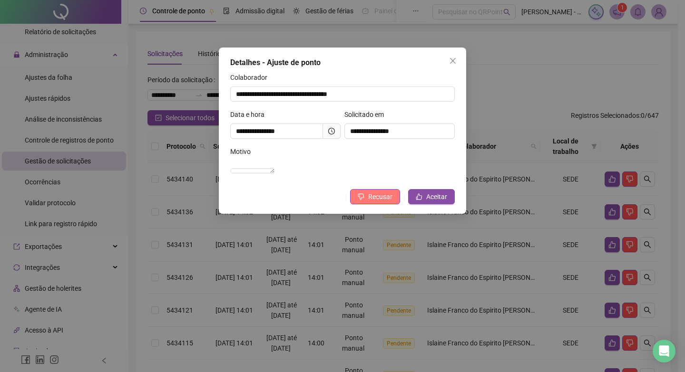
click at [371, 202] on span "Recusar" at bounding box center [380, 197] width 24 height 10
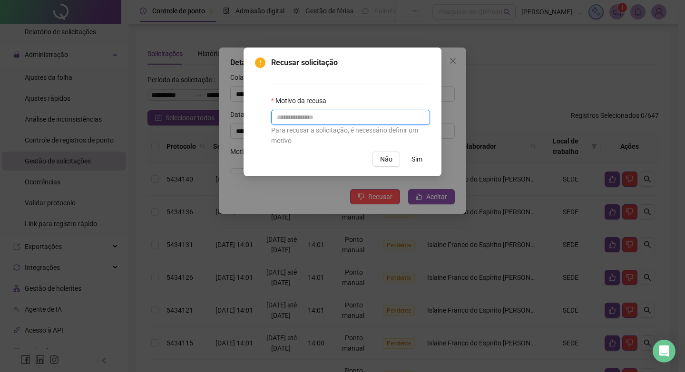
click at [356, 115] on input "text" at bounding box center [350, 117] width 159 height 15
paste input "**********"
type input "**********"
click at [415, 155] on span "Sim" at bounding box center [416, 159] width 11 height 10
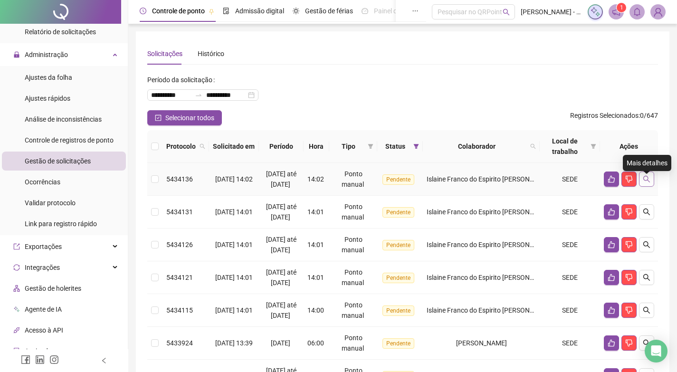
click at [648, 183] on icon "search" at bounding box center [647, 179] width 7 height 7
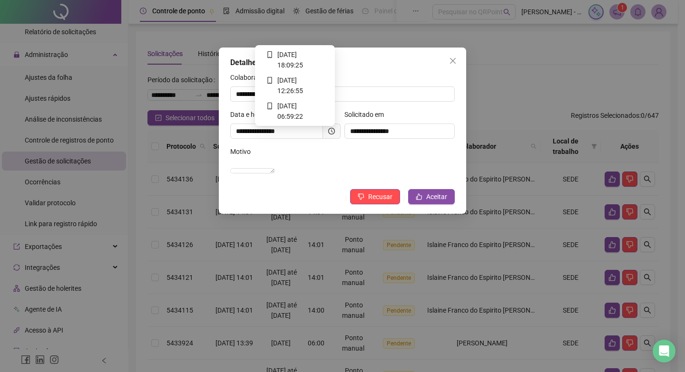
click at [334, 134] on icon "clock-circle" at bounding box center [331, 131] width 7 height 7
click at [330, 133] on icon "clock-circle" at bounding box center [331, 131] width 7 height 7
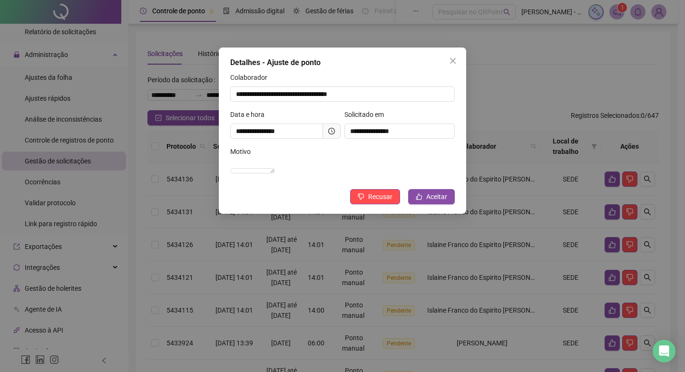
click at [330, 132] on icon "clock-circle" at bounding box center [331, 131] width 7 height 7
click at [331, 126] on span at bounding box center [332, 131] width 18 height 15
click at [330, 130] on icon "clock-circle" at bounding box center [331, 131] width 7 height 7
click at [328, 135] on div at bounding box center [331, 131] width 7 height 7
click at [334, 130] on icon "clock-circle" at bounding box center [331, 131] width 7 height 7
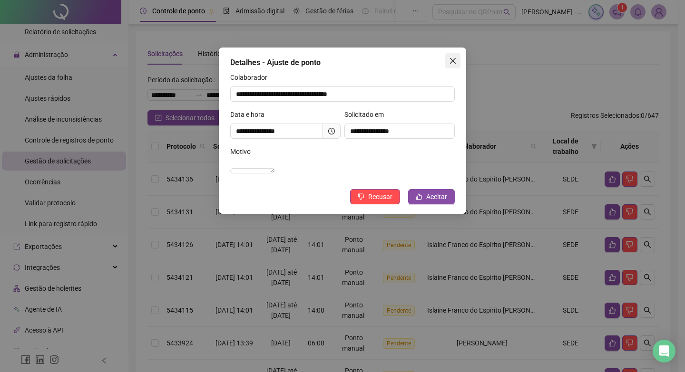
click at [456, 62] on span "Close" at bounding box center [452, 61] width 15 height 8
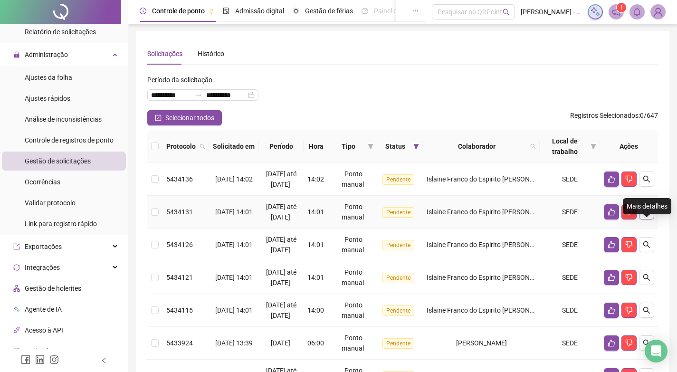
click at [649, 216] on icon "search" at bounding box center [647, 212] width 8 height 8
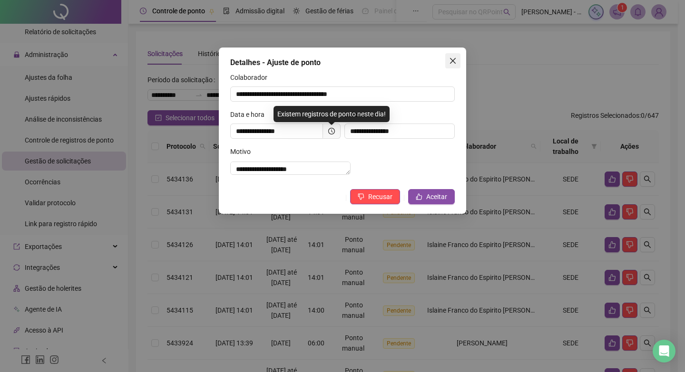
click at [451, 59] on icon "close" at bounding box center [453, 61] width 6 height 6
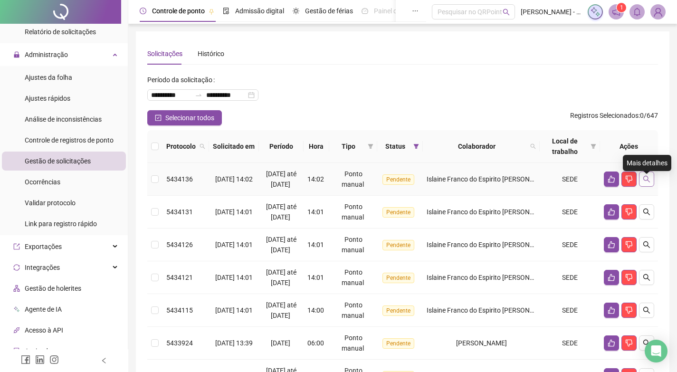
click at [644, 183] on icon "search" at bounding box center [647, 179] width 7 height 7
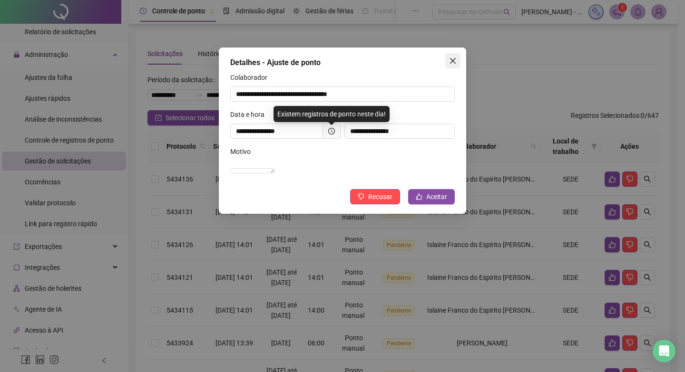
click at [448, 60] on span "Close" at bounding box center [452, 61] width 15 height 8
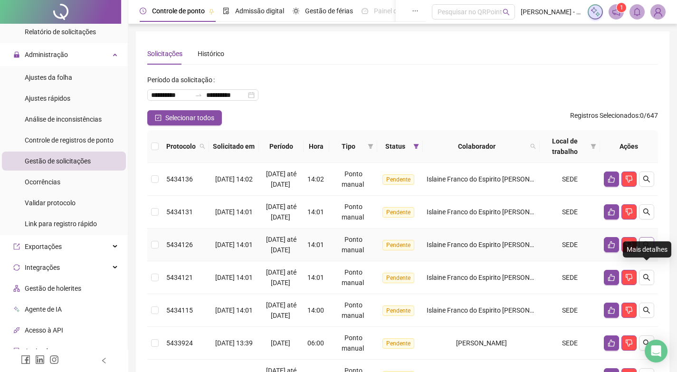
click at [646, 249] on icon "search" at bounding box center [647, 245] width 8 height 8
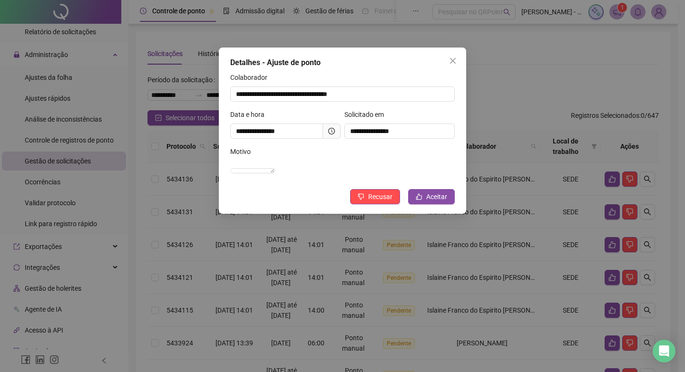
click at [331, 129] on icon "clock-circle" at bounding box center [331, 131] width 7 height 7
click at [449, 62] on icon "close" at bounding box center [453, 61] width 8 height 8
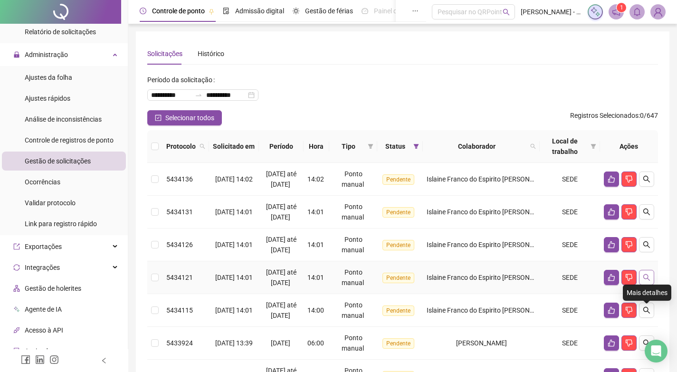
click at [650, 281] on icon "search" at bounding box center [647, 278] width 8 height 8
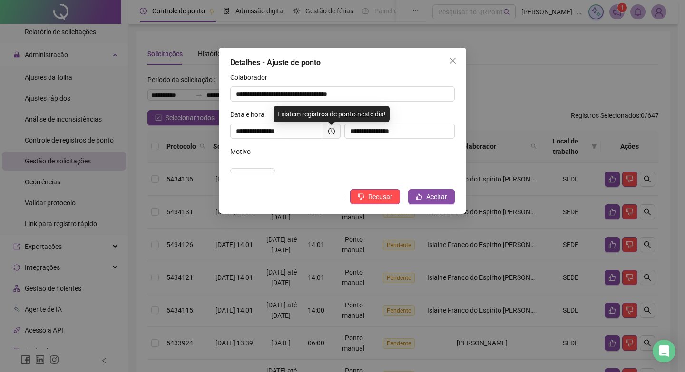
click at [335, 132] on span at bounding box center [332, 131] width 18 height 15
click at [332, 131] on icon "clock-circle" at bounding box center [331, 131] width 7 height 7
click at [328, 126] on span at bounding box center [332, 131] width 18 height 15
click at [330, 131] on icon "clock-circle" at bounding box center [331, 131] width 7 height 7
click at [453, 63] on icon "close" at bounding box center [453, 61] width 8 height 8
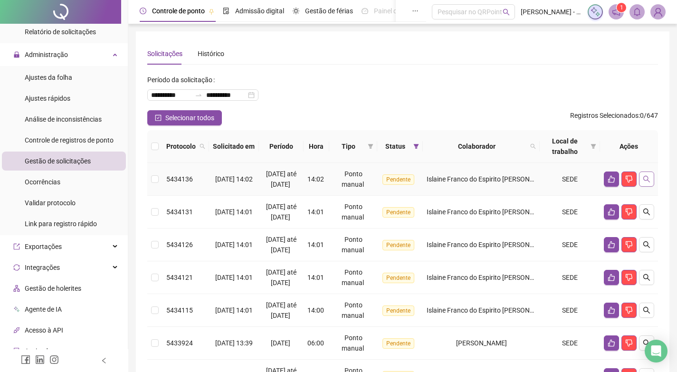
click at [653, 181] on button "button" at bounding box center [646, 179] width 15 height 15
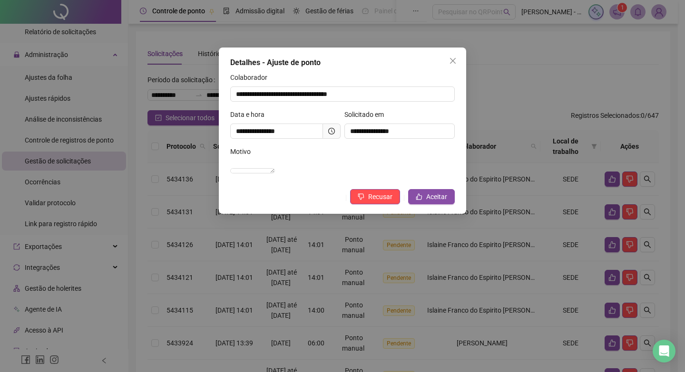
click at [331, 126] on span at bounding box center [332, 131] width 18 height 15
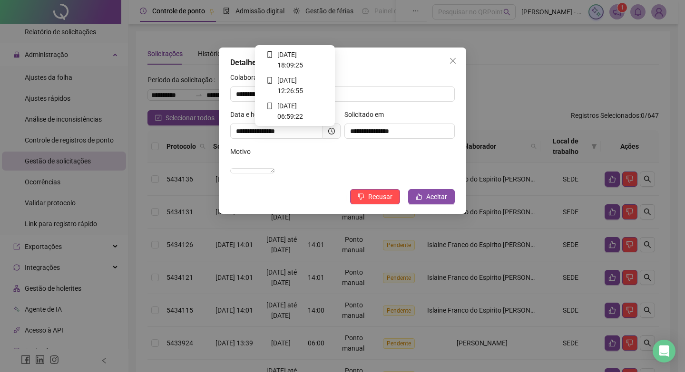
click at [331, 132] on icon "clock-circle" at bounding box center [331, 131] width 7 height 7
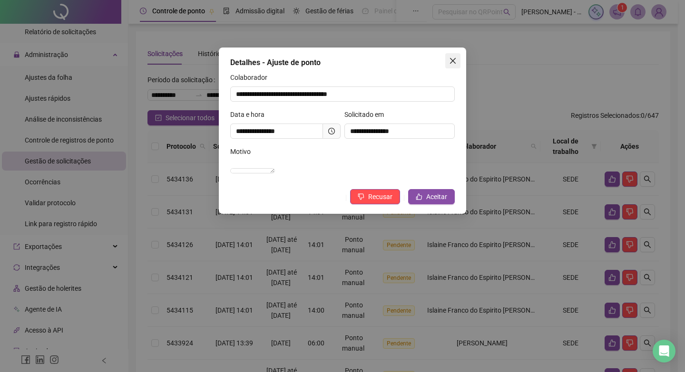
click at [450, 58] on icon "close" at bounding box center [453, 61] width 8 height 8
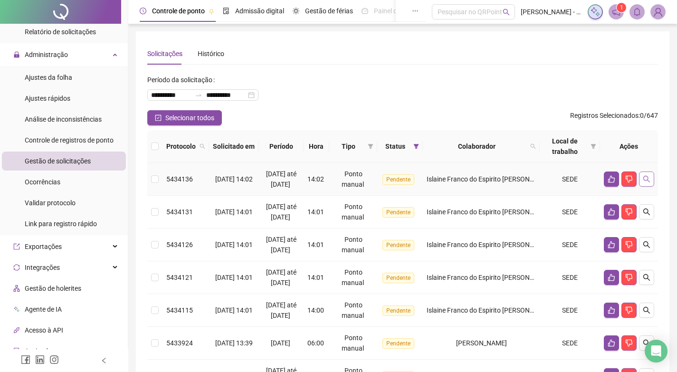
click at [644, 183] on icon "search" at bounding box center [647, 179] width 8 height 8
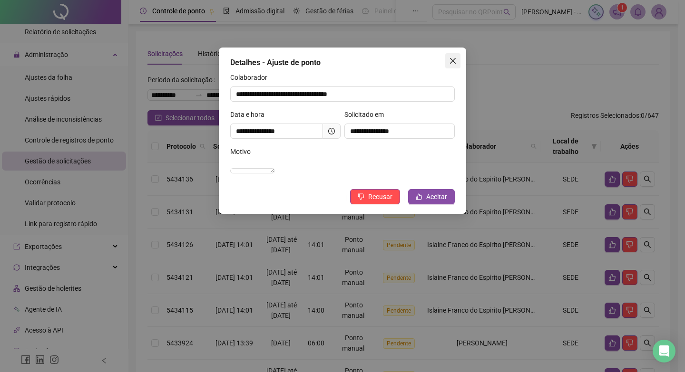
click at [448, 63] on span "Close" at bounding box center [452, 61] width 15 height 8
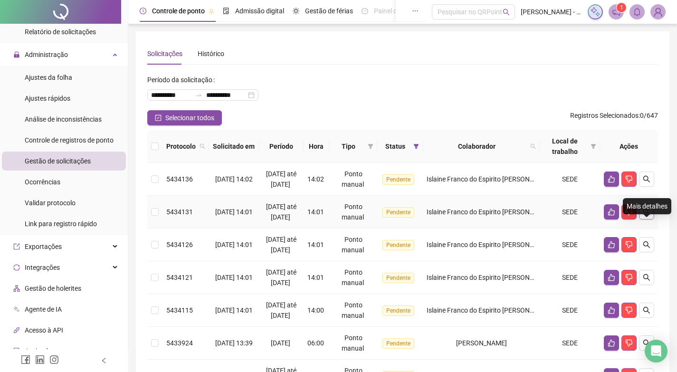
click at [648, 216] on icon "search" at bounding box center [647, 212] width 8 height 8
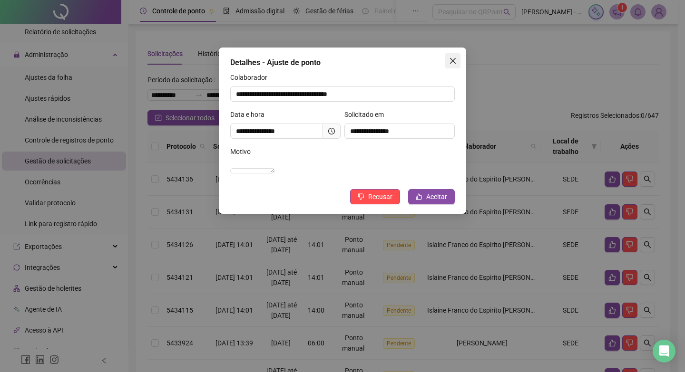
click at [448, 64] on span "Close" at bounding box center [452, 61] width 15 height 8
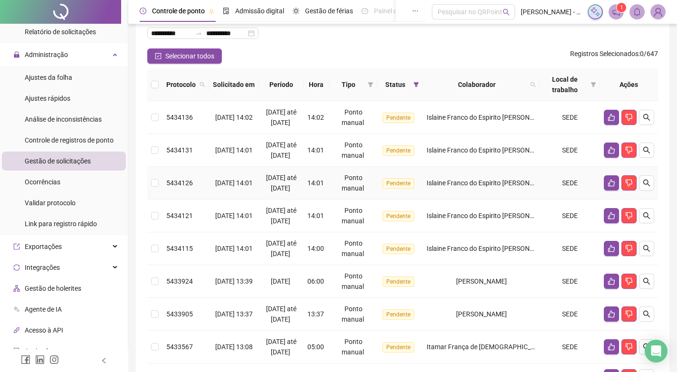
scroll to position [48, 0]
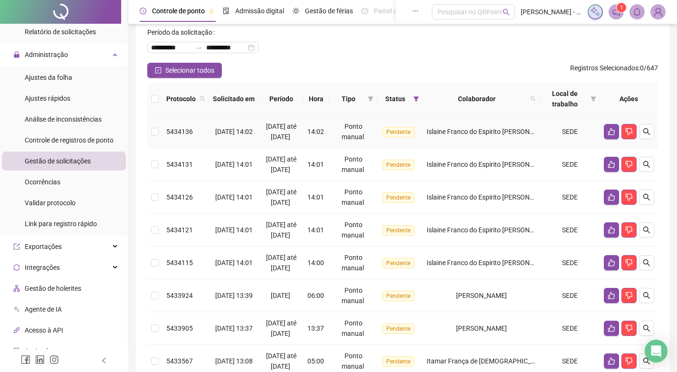
click at [157, 142] on td at bounding box center [154, 132] width 15 height 33
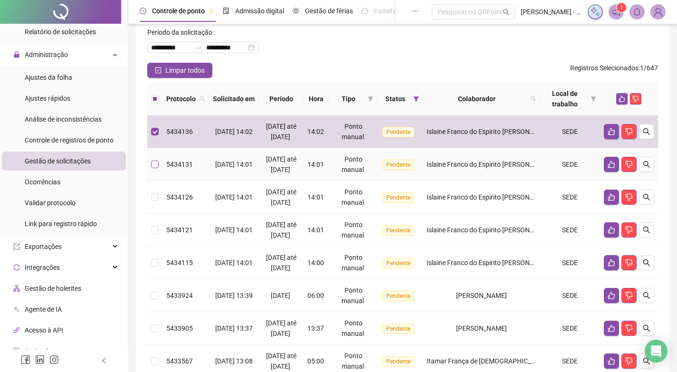
click at [157, 170] on label at bounding box center [155, 164] width 8 height 10
click at [157, 174] on td at bounding box center [154, 164] width 15 height 33
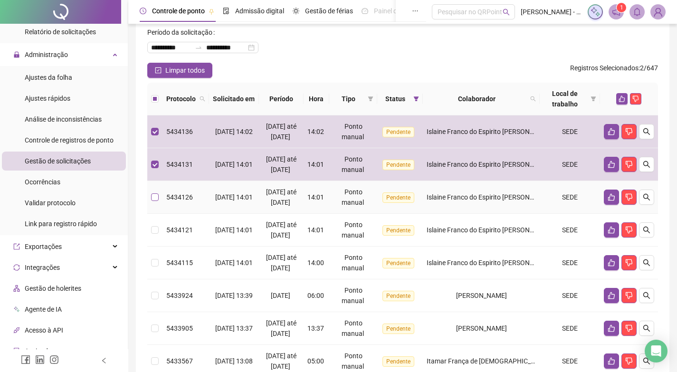
click at [153, 203] on label at bounding box center [155, 197] width 8 height 10
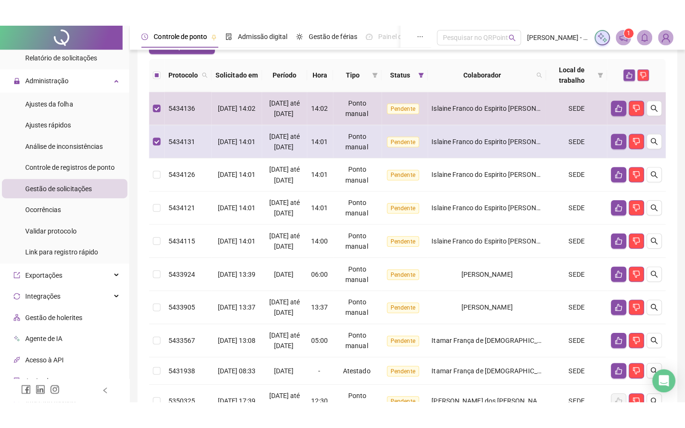
scroll to position [95, 0]
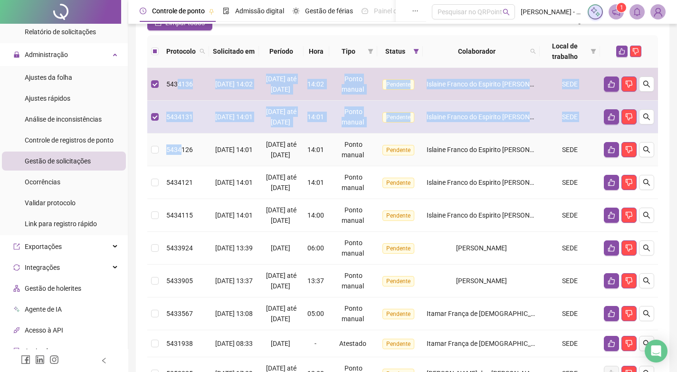
drag, startPoint x: 176, startPoint y: 82, endPoint x: 172, endPoint y: 151, distance: 69.1
click at [180, 170] on tbody "5434136 [DATE] 14:02 03/09/2025 até [DATE] 14:02 Ponto manual [GEOGRAPHIC_DATA]…" at bounding box center [402, 229] width 511 height 322
click at [159, 166] on td at bounding box center [154, 150] width 15 height 33
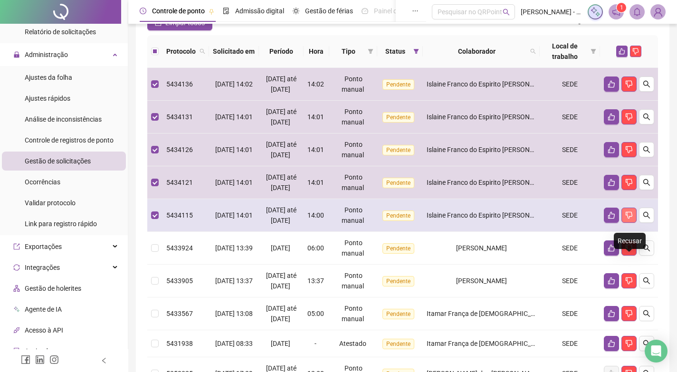
click at [628, 223] on button "button" at bounding box center [629, 215] width 15 height 15
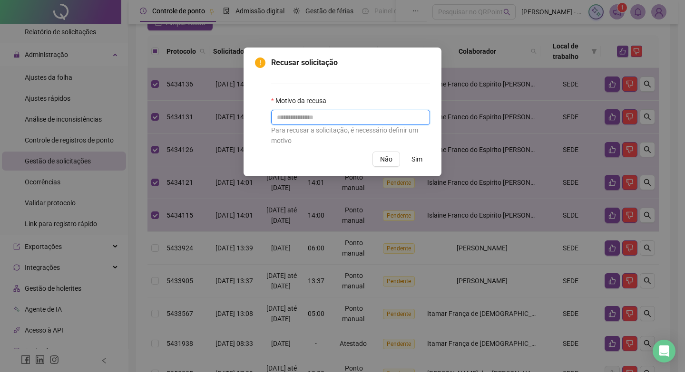
click at [409, 113] on input "text" at bounding box center [350, 117] width 159 height 15
type input "*"
click at [415, 158] on span "Sim" at bounding box center [416, 159] width 11 height 10
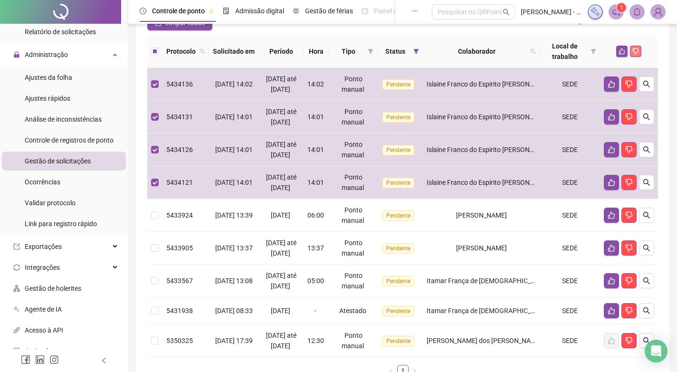
click at [637, 48] on icon "dislike" at bounding box center [636, 51] width 6 height 6
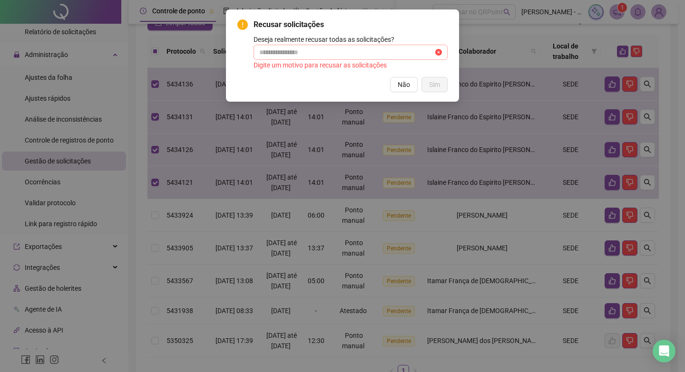
click at [329, 58] on span at bounding box center [350, 52] width 194 height 15
type input "*"
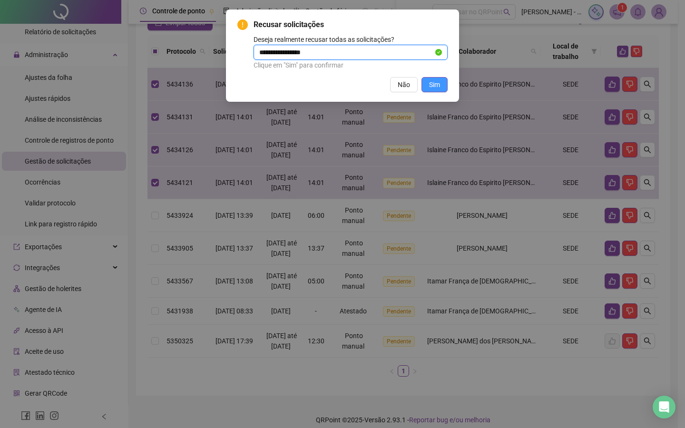
type input "**********"
click at [436, 81] on span "Sim" at bounding box center [434, 84] width 11 height 10
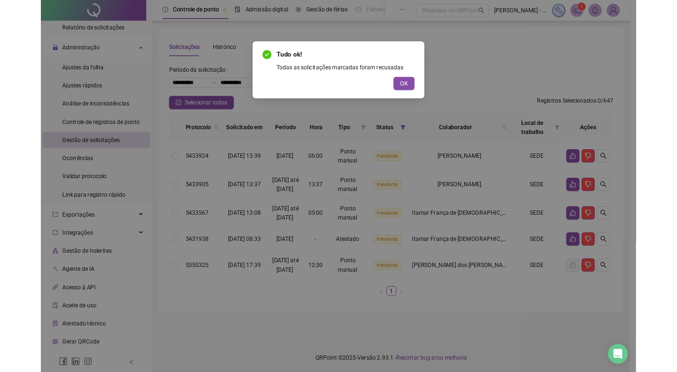
scroll to position [0, 0]
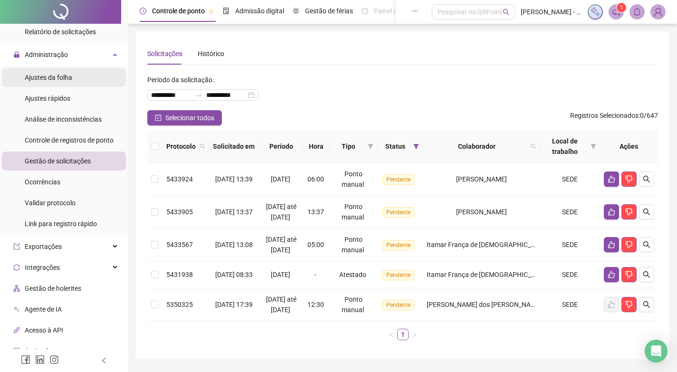
click at [35, 77] on span "Ajustes da folha" at bounding box center [49, 78] width 48 height 8
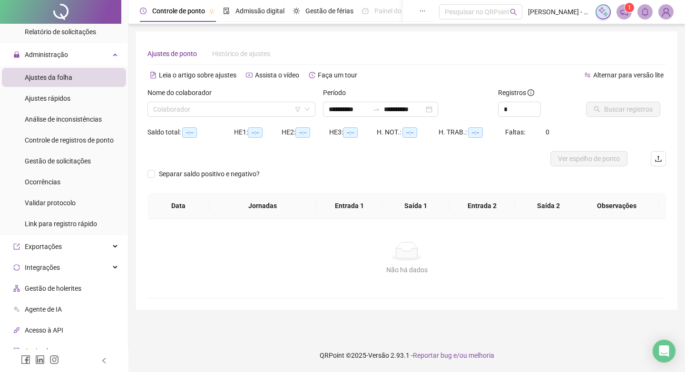
type input "**********"
click at [270, 106] on input "search" at bounding box center [227, 109] width 148 height 14
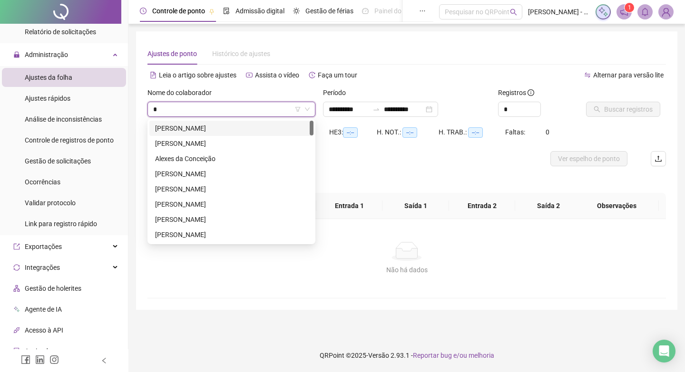
type input "**"
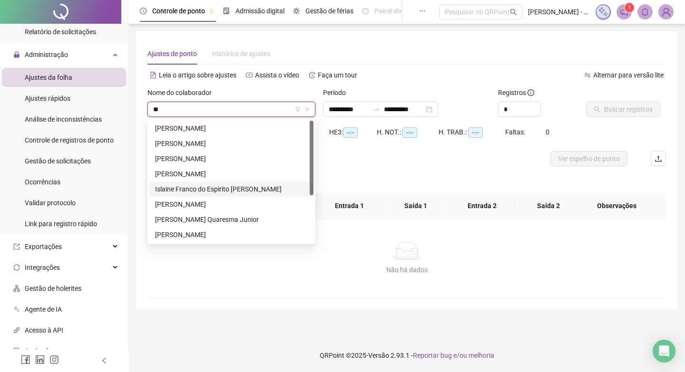
click at [214, 184] on div "Islaine Franco do Espirito [PERSON_NAME]" at bounding box center [231, 189] width 153 height 10
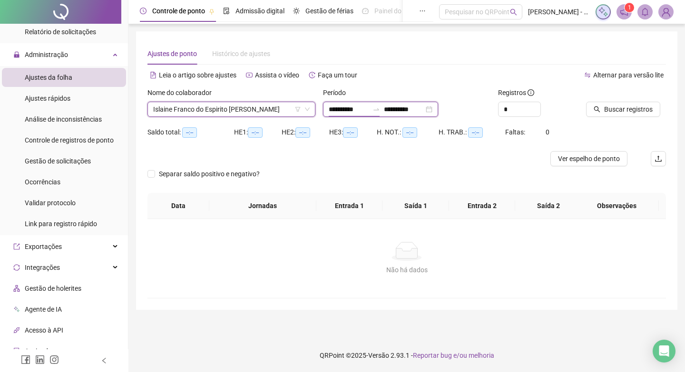
click at [366, 107] on input "**********" at bounding box center [348, 109] width 40 height 10
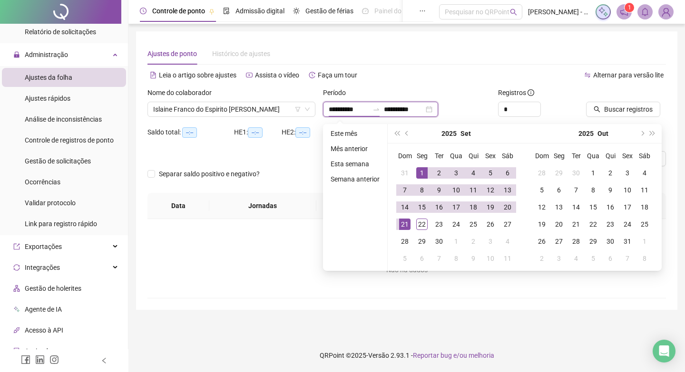
type input "**********"
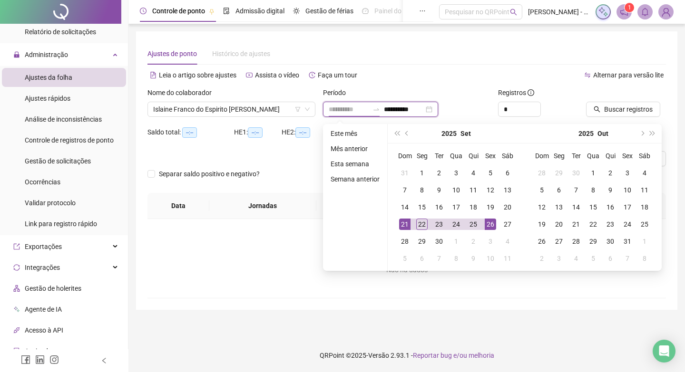
type input "**********"
click at [488, 222] on div "26" at bounding box center [489, 224] width 11 height 11
type input "**********"
click at [357, 109] on input "**********" at bounding box center [348, 109] width 40 height 10
type input "**********"
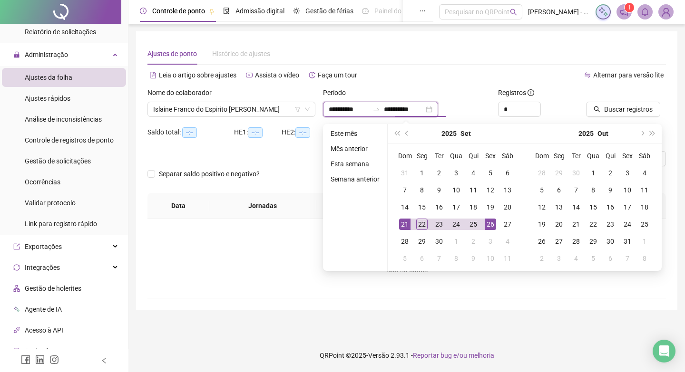
type input "**********"
click at [402, 134] on button "prev-year" at bounding box center [407, 133] width 10 height 19
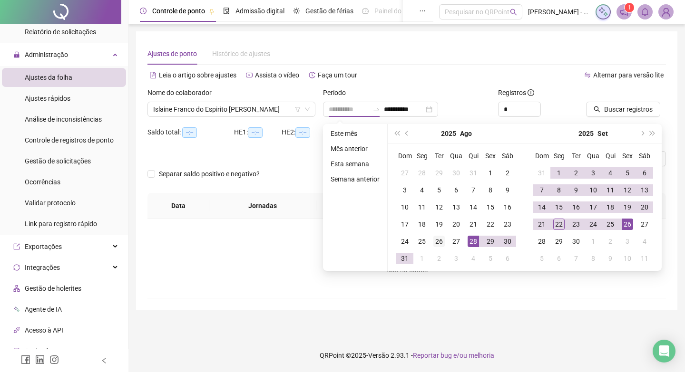
type input "**********"
click at [431, 241] on td "26" at bounding box center [438, 241] width 17 height 17
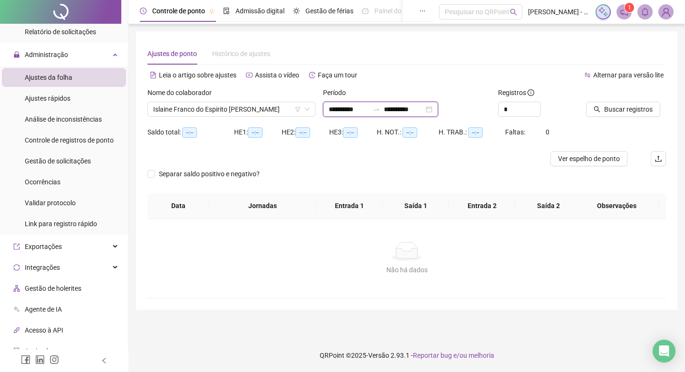
click at [424, 107] on input "**********" at bounding box center [404, 109] width 40 height 10
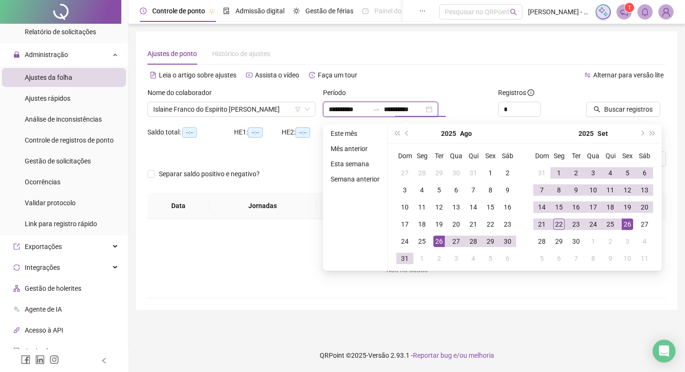
click at [422, 113] on input "**********" at bounding box center [404, 109] width 40 height 10
type input "**********"
click at [558, 222] on div "22" at bounding box center [558, 224] width 11 height 11
type input "**********"
click at [473, 62] on div "Ajustes de ponto Histórico de ajustes" at bounding box center [406, 54] width 518 height 22
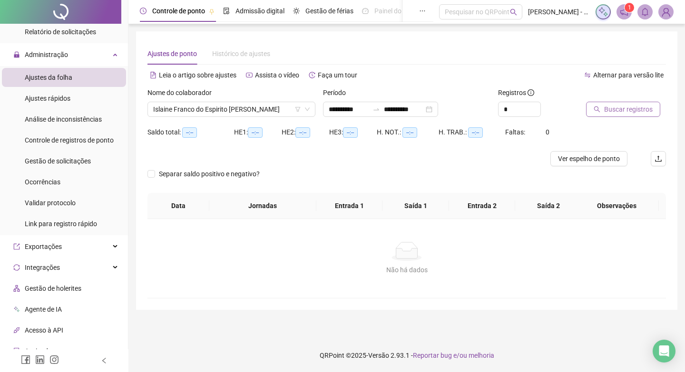
click at [606, 111] on span "Buscar registros" at bounding box center [628, 109] width 48 height 10
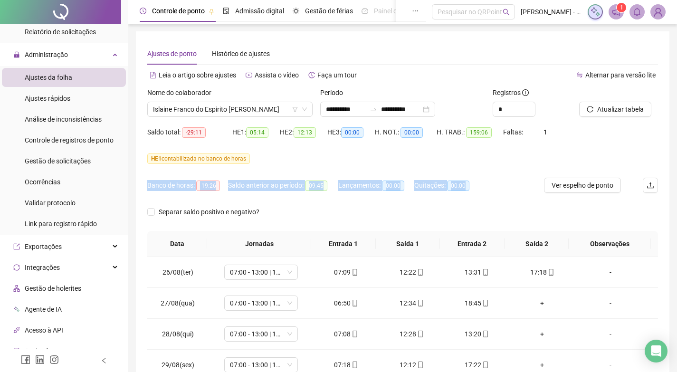
drag, startPoint x: 499, startPoint y: 187, endPoint x: 518, endPoint y: 186, distance: 19.0
click at [505, 171] on form "**********" at bounding box center [402, 159] width 511 height 144
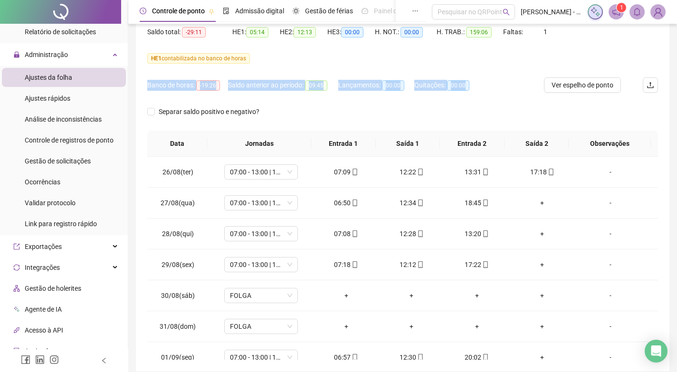
scroll to position [109, 0]
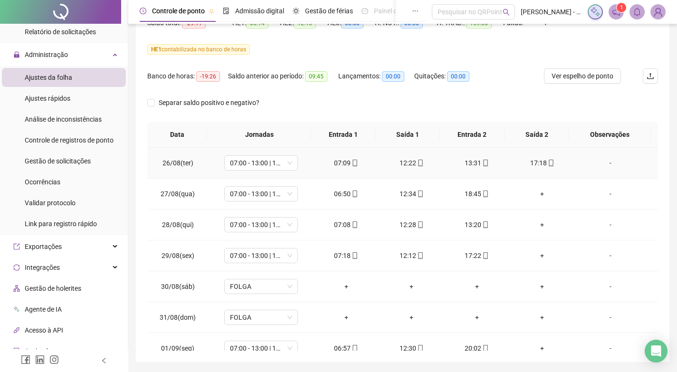
click at [590, 170] on td "-" at bounding box center [616, 163] width 83 height 31
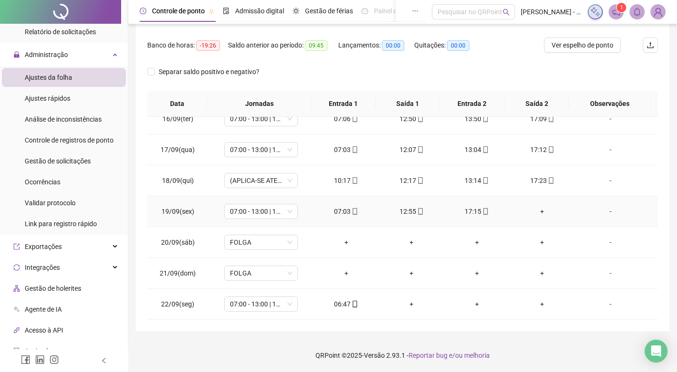
scroll to position [520, 0]
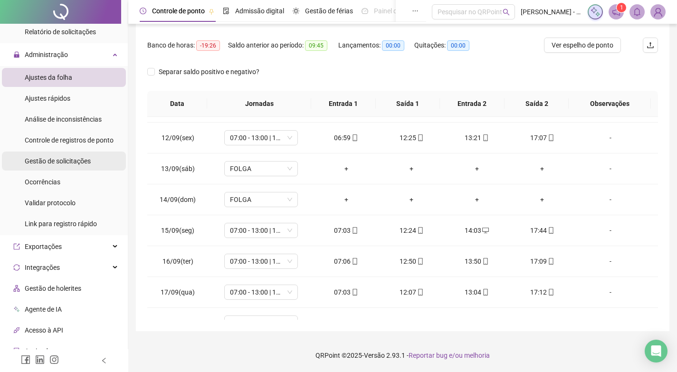
click at [76, 159] on span "Gestão de solicitações" at bounding box center [58, 161] width 66 height 8
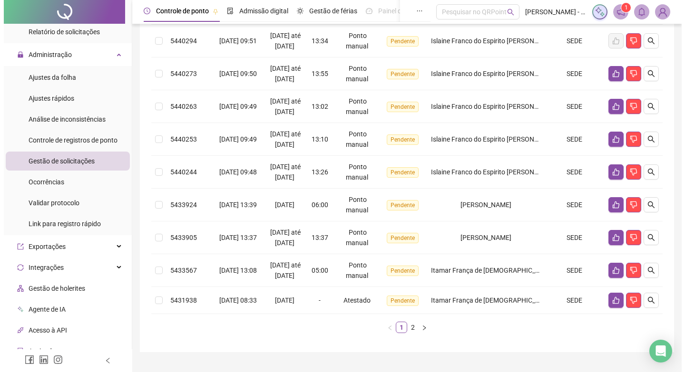
scroll to position [238, 0]
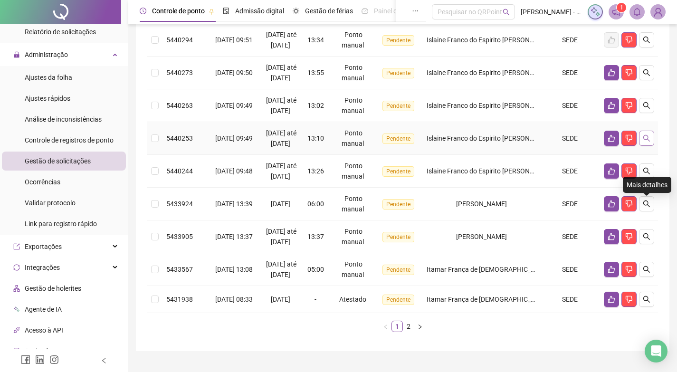
click at [651, 146] on button "button" at bounding box center [646, 138] width 15 height 15
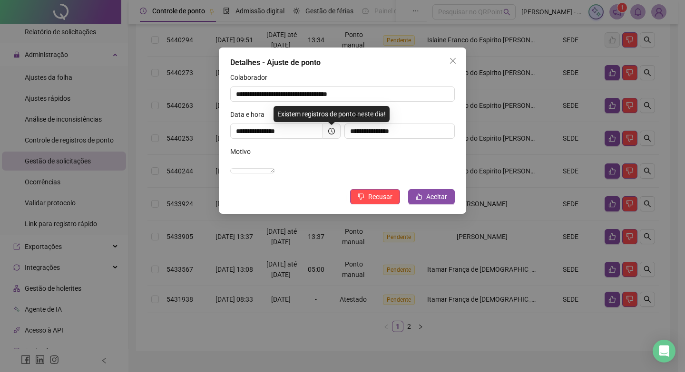
click at [330, 134] on icon "clock-circle" at bounding box center [331, 131] width 7 height 7
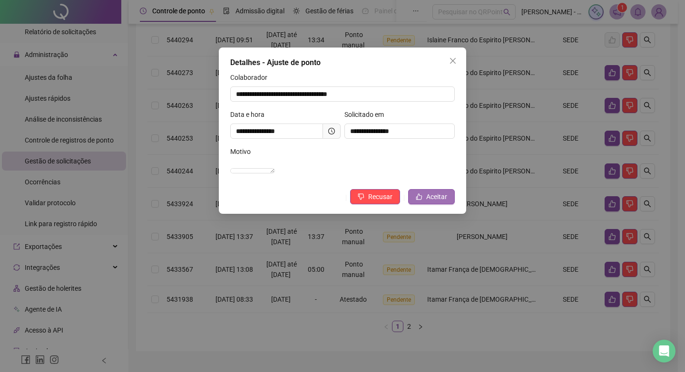
click at [440, 202] on span "Aceitar" at bounding box center [436, 197] width 21 height 10
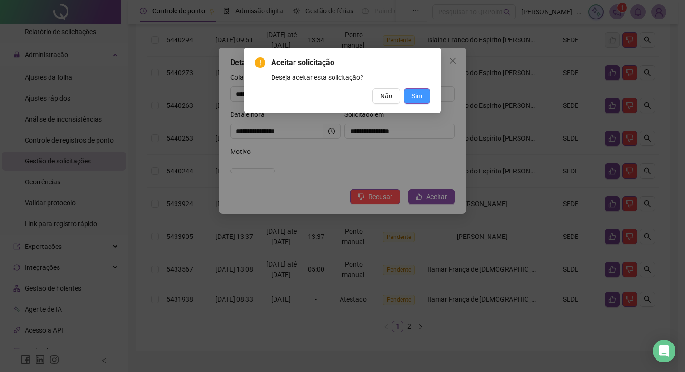
click at [424, 95] on button "Sim" at bounding box center [417, 95] width 26 height 15
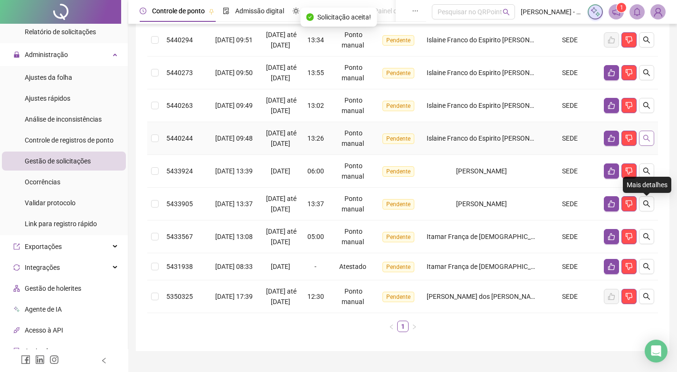
click at [650, 142] on icon "search" at bounding box center [647, 139] width 8 height 8
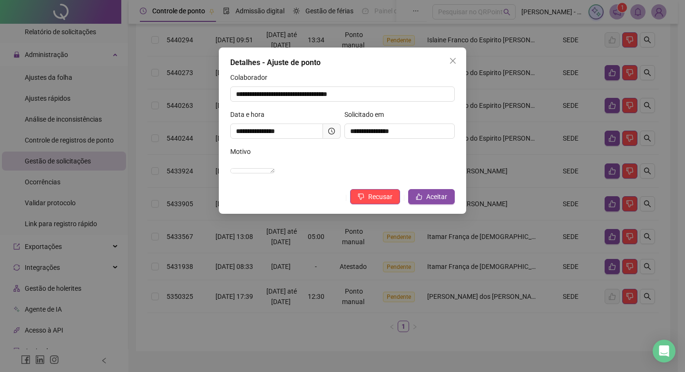
click at [329, 128] on icon "clock-circle" at bounding box center [331, 131] width 7 height 7
click at [333, 133] on icon "clock-circle" at bounding box center [331, 131] width 7 height 7
click at [446, 202] on span "Aceitar" at bounding box center [436, 197] width 21 height 10
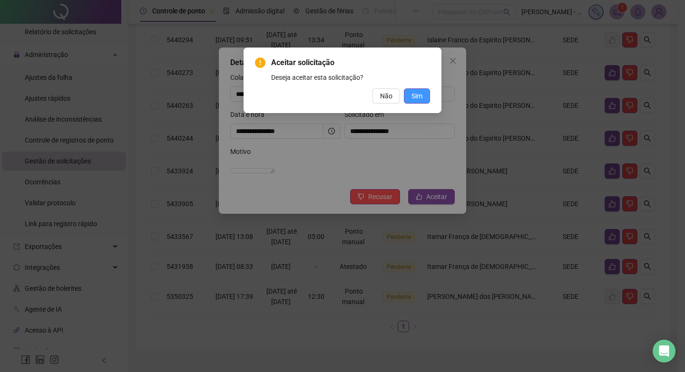
click at [419, 93] on span "Sim" at bounding box center [416, 96] width 11 height 10
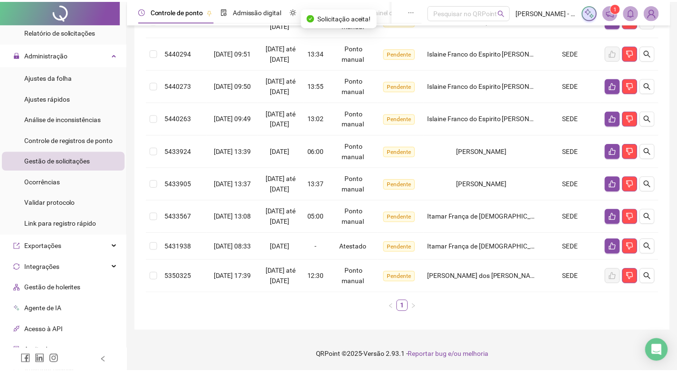
scroll to position [231, 0]
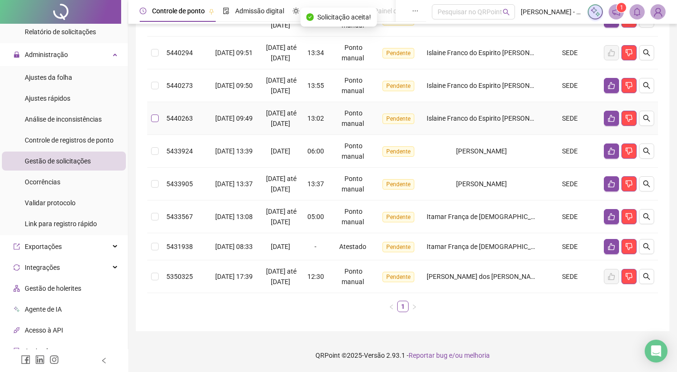
click at [153, 124] on label at bounding box center [155, 118] width 8 height 10
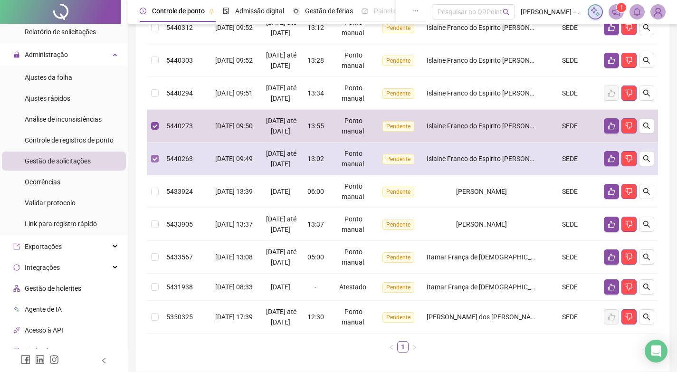
scroll to position [135, 0]
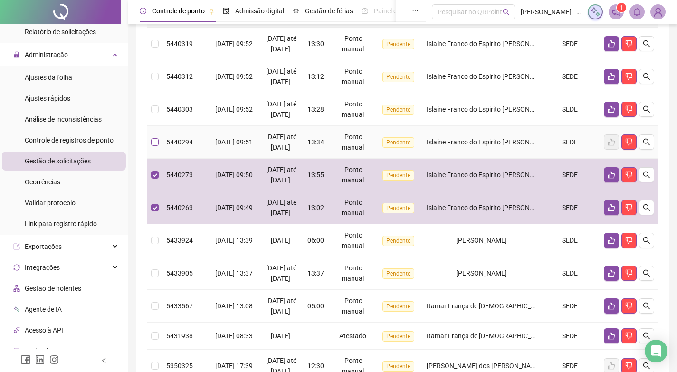
drag, startPoint x: 153, startPoint y: 174, endPoint x: 146, endPoint y: 122, distance: 53.1
click at [152, 147] on label at bounding box center [155, 142] width 8 height 10
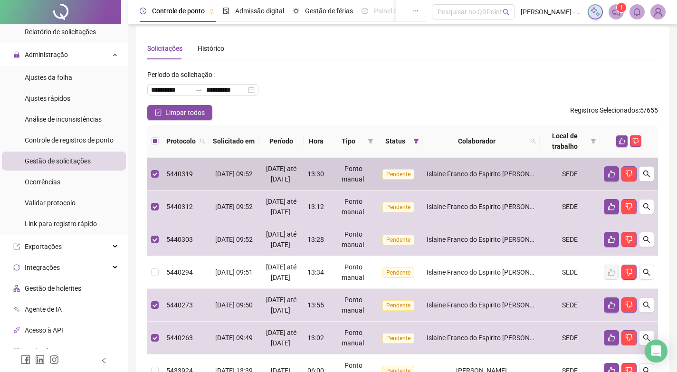
scroll to position [0, 0]
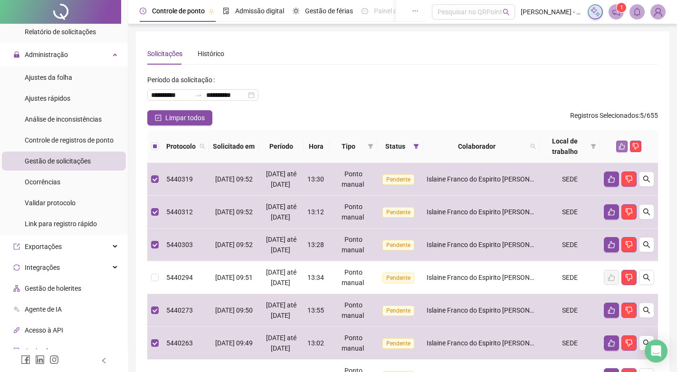
click at [620, 143] on button "button" at bounding box center [622, 146] width 11 height 11
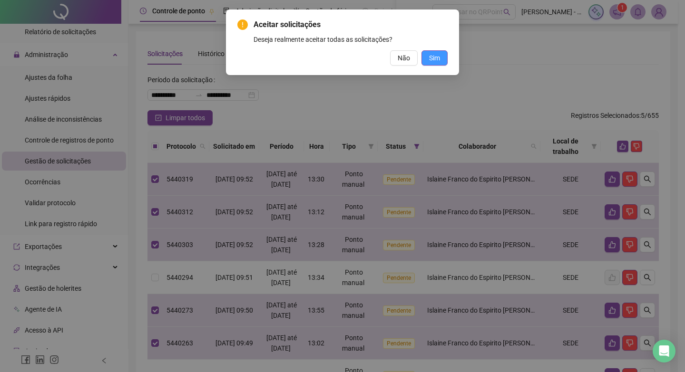
click at [434, 58] on span "Sim" at bounding box center [434, 58] width 11 height 10
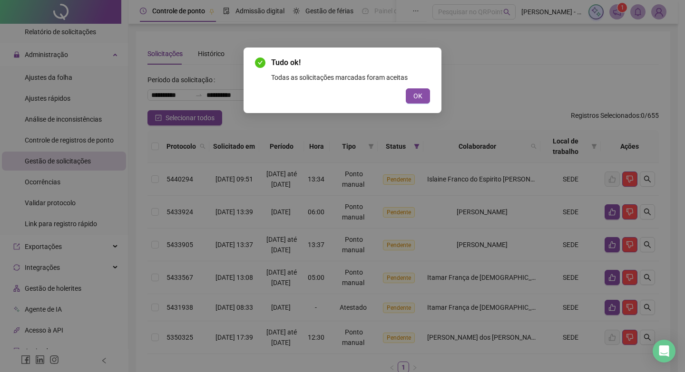
click at [424, 96] on button "OK" at bounding box center [417, 95] width 24 height 15
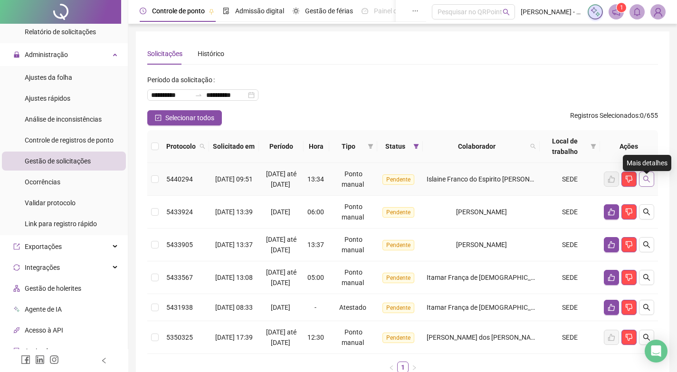
click at [649, 187] on button "button" at bounding box center [646, 179] width 15 height 15
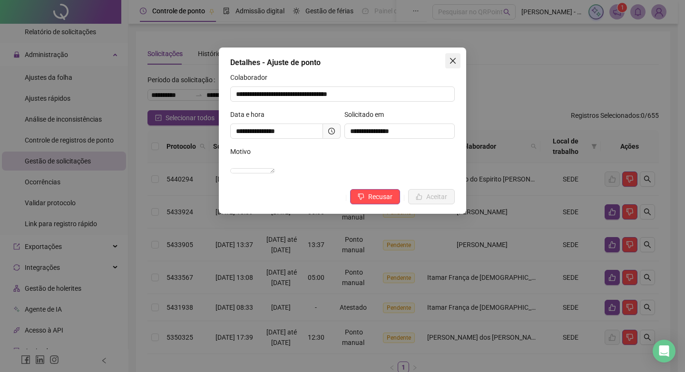
click at [456, 63] on icon "close" at bounding box center [453, 61] width 8 height 8
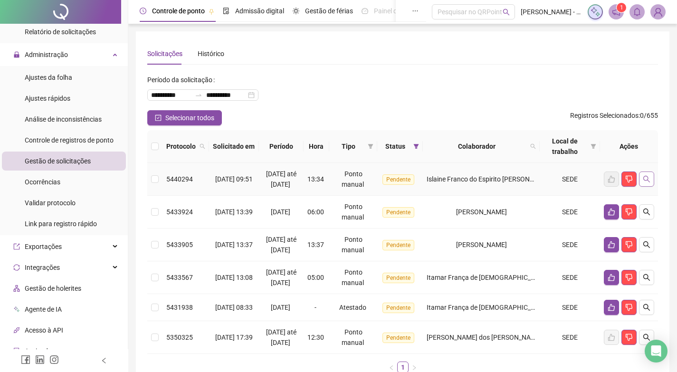
click at [652, 184] on button "button" at bounding box center [646, 179] width 15 height 15
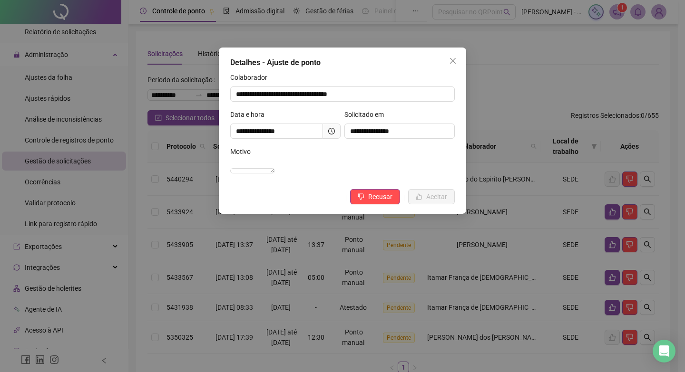
click at [335, 132] on span at bounding box center [332, 131] width 18 height 15
click at [452, 62] on icon "close" at bounding box center [453, 61] width 6 height 6
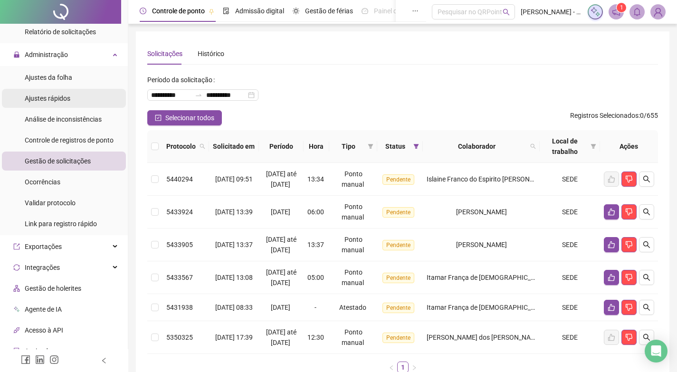
click at [61, 98] on span "Ajustes rápidos" at bounding box center [48, 99] width 46 height 8
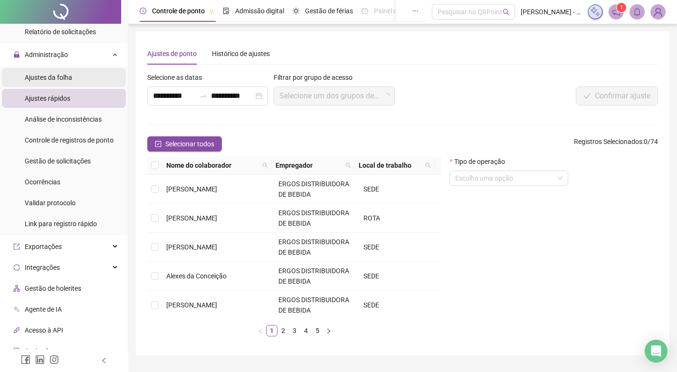
click at [64, 74] on span "Ajustes da folha" at bounding box center [49, 78] width 48 height 8
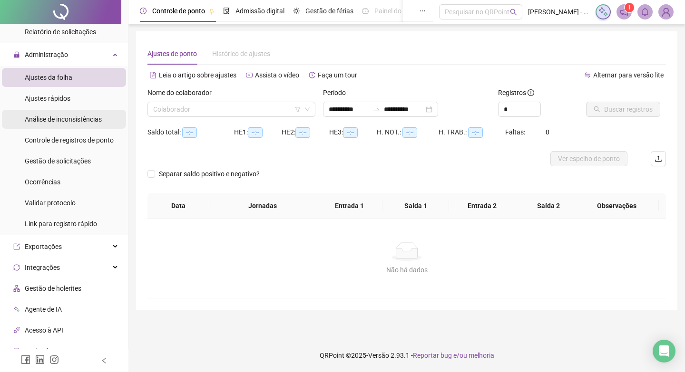
type input "**********"
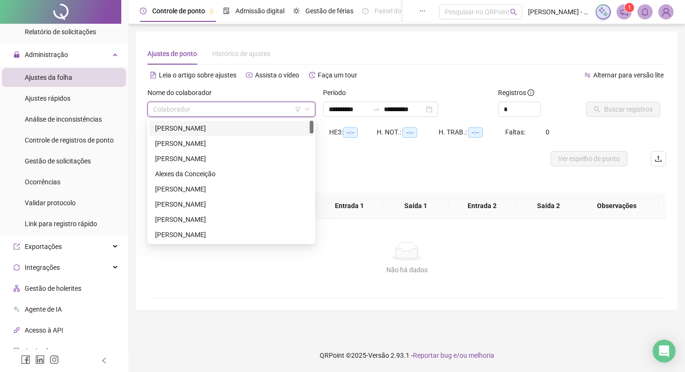
click at [287, 110] on input "search" at bounding box center [227, 109] width 148 height 14
type input "**"
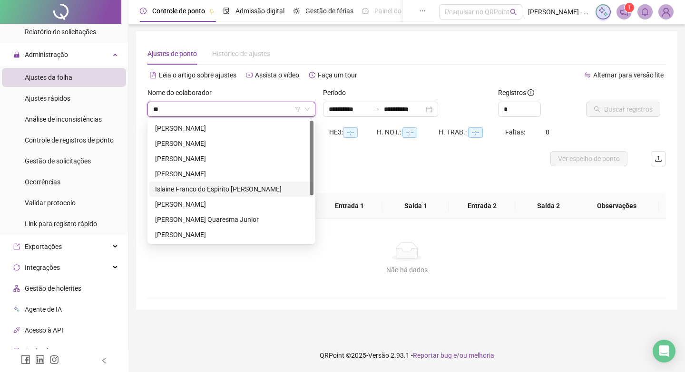
click at [199, 191] on div "Islaine Franco do Espirito [PERSON_NAME]" at bounding box center [231, 189] width 153 height 10
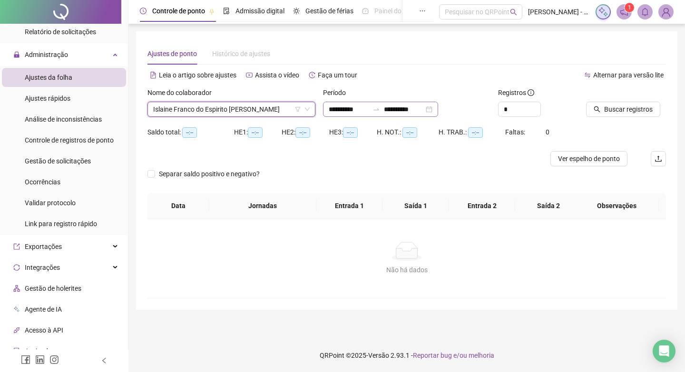
click at [438, 110] on div "**********" at bounding box center [380, 109] width 115 height 15
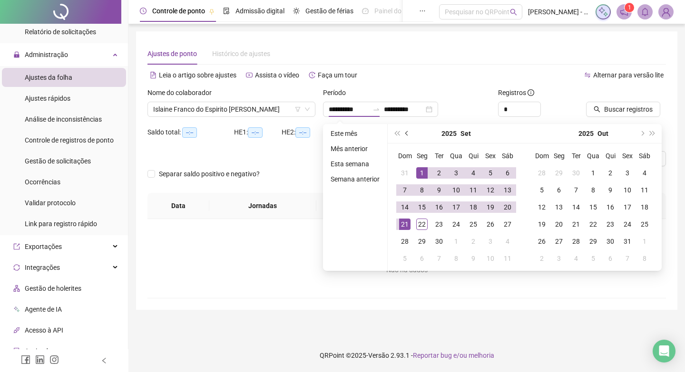
click at [405, 133] on span "prev-year" at bounding box center [407, 133] width 5 height 5
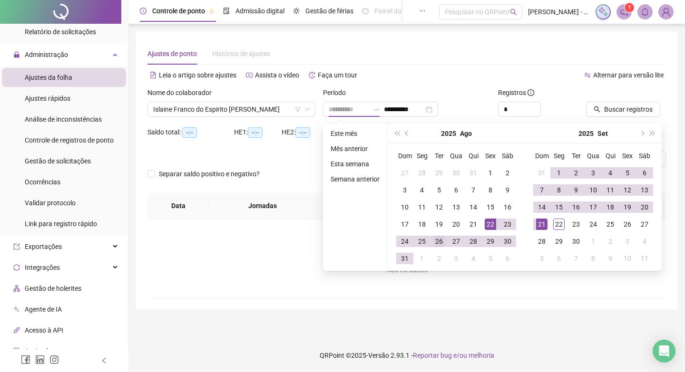
type input "**********"
click at [432, 239] on td "26" at bounding box center [438, 241] width 17 height 17
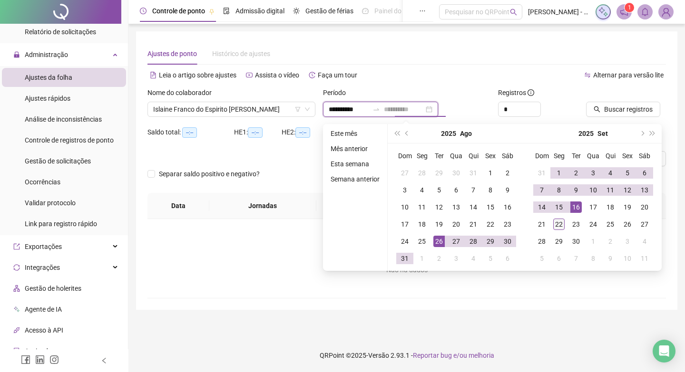
type input "**********"
click at [556, 223] on div "22" at bounding box center [558, 224] width 11 height 11
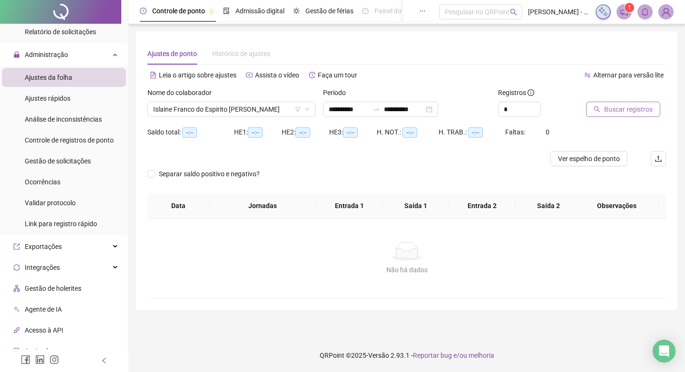
click at [642, 109] on span "Buscar registros" at bounding box center [628, 109] width 48 height 10
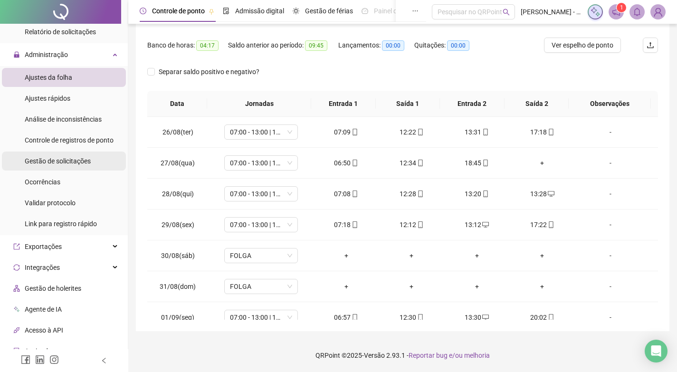
click at [61, 169] on div "Gestão de solicitações" at bounding box center [58, 161] width 66 height 19
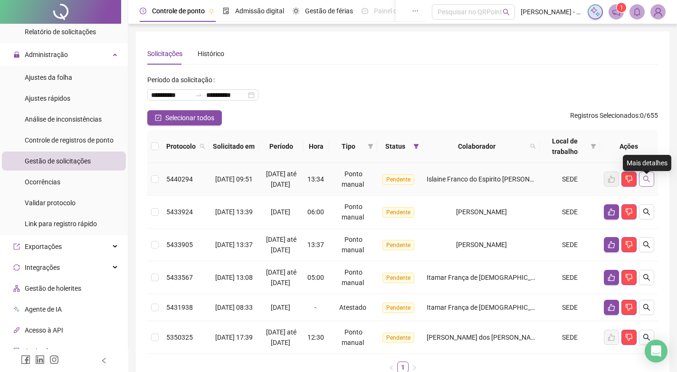
click at [646, 179] on button "button" at bounding box center [646, 179] width 15 height 15
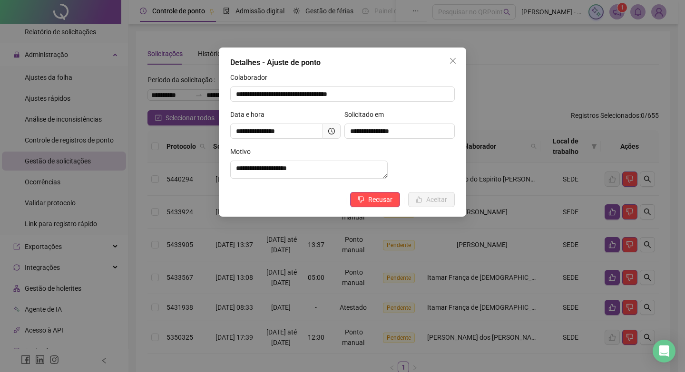
click at [326, 131] on span at bounding box center [332, 131] width 18 height 15
click at [330, 130] on icon "clock-circle" at bounding box center [331, 131] width 7 height 7
click at [332, 129] on icon "clock-circle" at bounding box center [331, 131] width 7 height 7
click at [333, 129] on icon "clock-circle" at bounding box center [331, 131] width 7 height 7
click at [330, 133] on icon "clock-circle" at bounding box center [331, 131] width 7 height 7
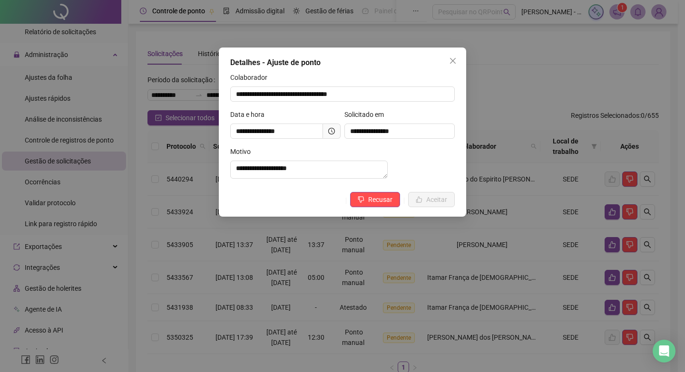
click at [328, 131] on span at bounding box center [332, 131] width 18 height 15
click at [329, 131] on span at bounding box center [332, 131] width 18 height 15
click at [330, 130] on icon "clock-circle" at bounding box center [331, 131] width 7 height 7
click at [330, 132] on icon "clock-circle" at bounding box center [331, 131] width 7 height 7
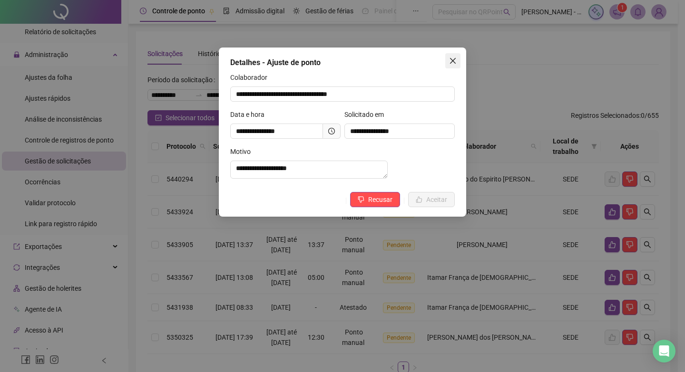
click at [454, 67] on button "Close" at bounding box center [452, 60] width 15 height 15
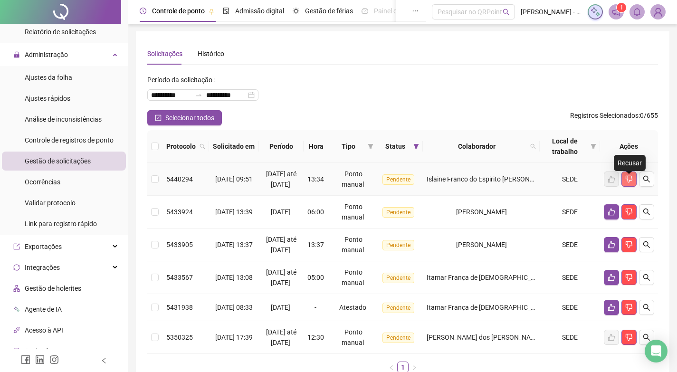
click at [628, 183] on icon "dislike" at bounding box center [630, 179] width 8 height 8
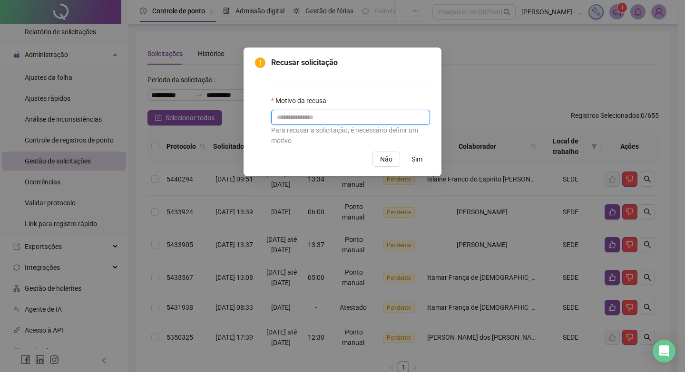
click at [370, 119] on input "text" at bounding box center [350, 117] width 159 height 15
type input "*"
click at [412, 161] on span "Sim" at bounding box center [416, 159] width 11 height 10
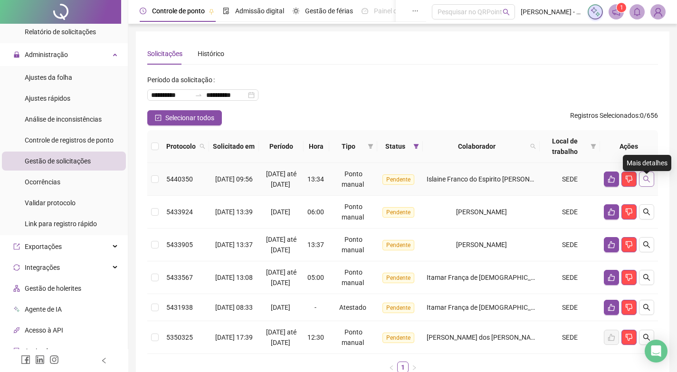
click at [644, 183] on icon "search" at bounding box center [647, 179] width 8 height 8
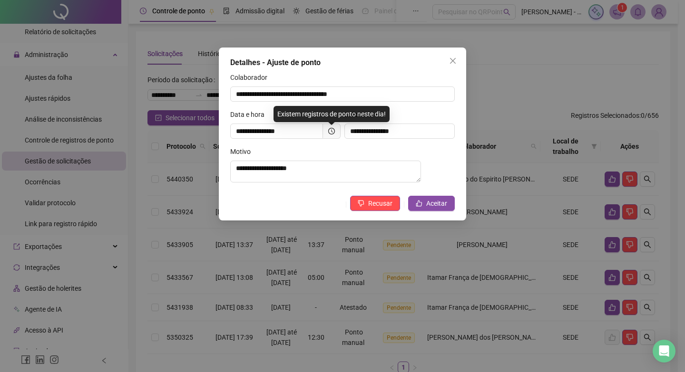
click at [438, 199] on div "**********" at bounding box center [342, 134] width 247 height 173
click at [437, 207] on span "Aceitar" at bounding box center [436, 203] width 21 height 10
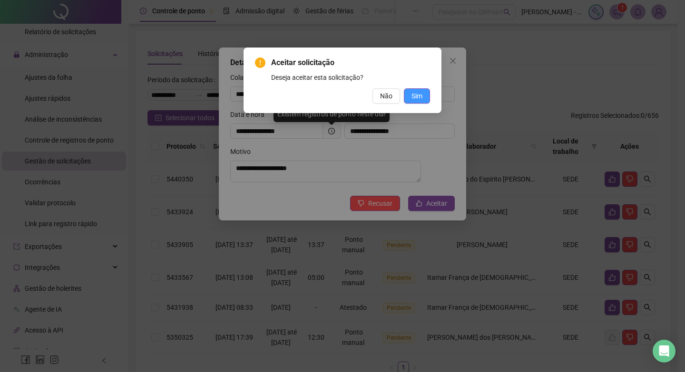
click at [421, 102] on button "Sim" at bounding box center [417, 95] width 26 height 15
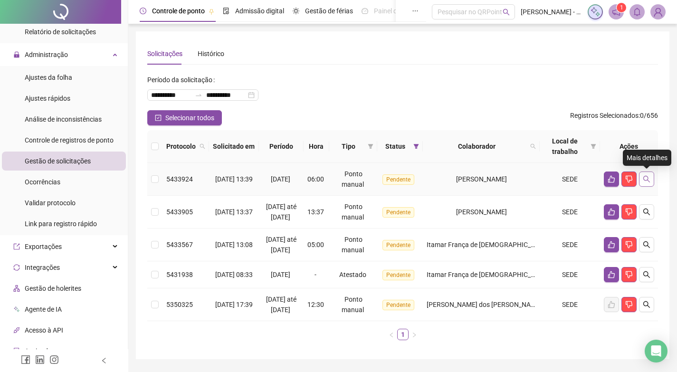
click at [650, 184] on button "button" at bounding box center [646, 179] width 15 height 15
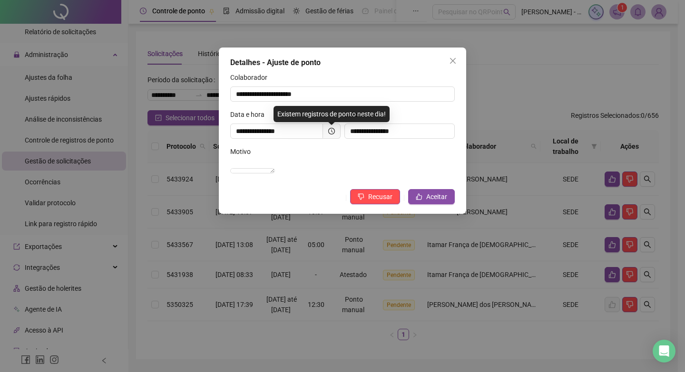
click at [334, 134] on icon "clock-circle" at bounding box center [331, 131] width 7 height 7
click at [328, 130] on icon "clock-circle" at bounding box center [331, 131] width 7 height 7
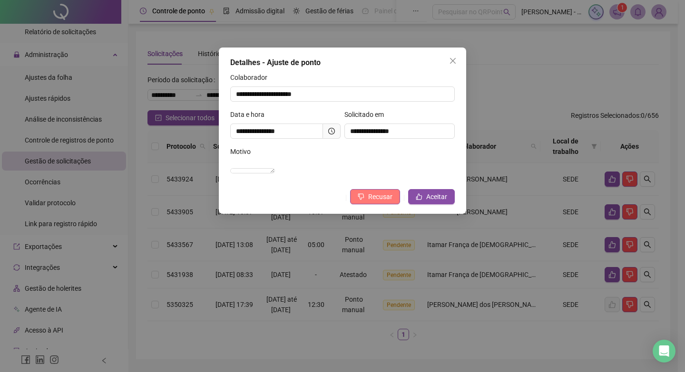
click at [364, 200] on icon "dislike" at bounding box center [360, 196] width 7 height 7
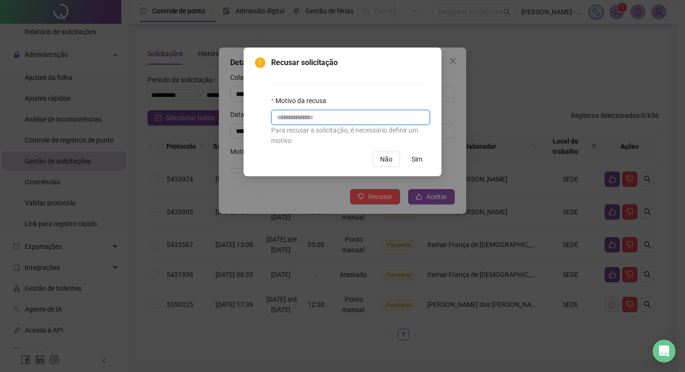
click at [348, 124] on input "text" at bounding box center [350, 117] width 159 height 15
type input "**********"
click at [421, 162] on span "Sim" at bounding box center [416, 159] width 11 height 10
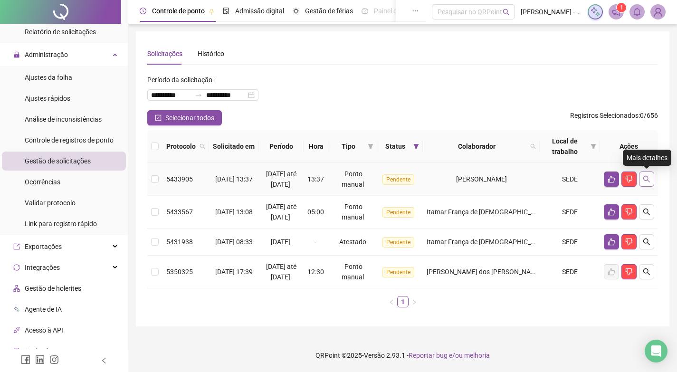
click at [645, 179] on icon "search" at bounding box center [647, 179] width 8 height 8
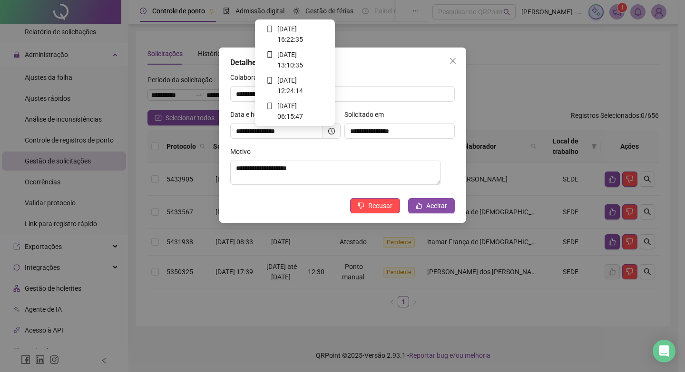
click at [333, 131] on icon "clock-circle" at bounding box center [331, 131] width 7 height 7
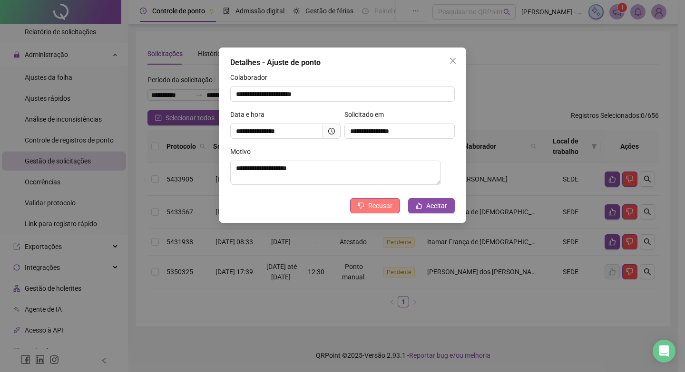
click at [364, 209] on icon "dislike" at bounding box center [360, 206] width 7 height 7
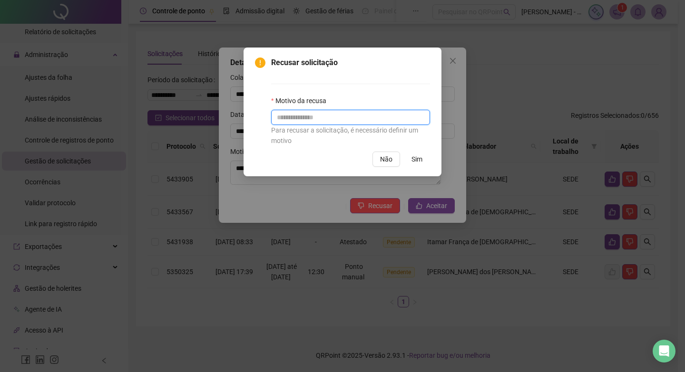
click at [368, 120] on input "text" at bounding box center [350, 117] width 159 height 15
type input "**********"
click at [415, 158] on span "Sim" at bounding box center [416, 159] width 11 height 10
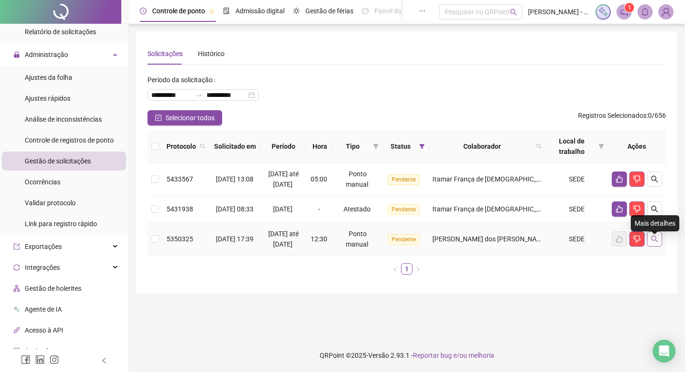
click at [656, 242] on icon "search" at bounding box center [654, 239] width 8 height 8
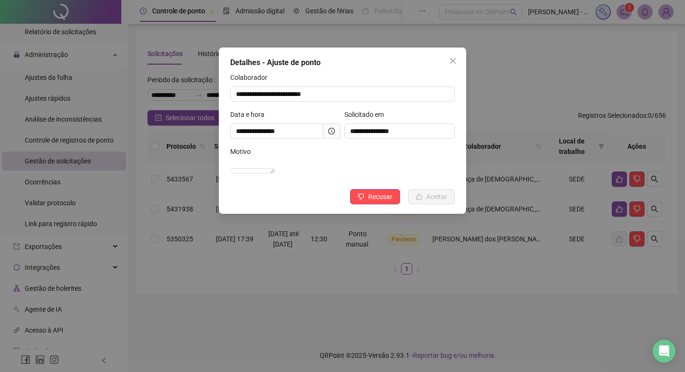
click at [339, 134] on span at bounding box center [332, 131] width 18 height 15
click at [320, 124] on input "**********" at bounding box center [276, 131] width 93 height 15
click at [328, 130] on span at bounding box center [332, 131] width 18 height 15
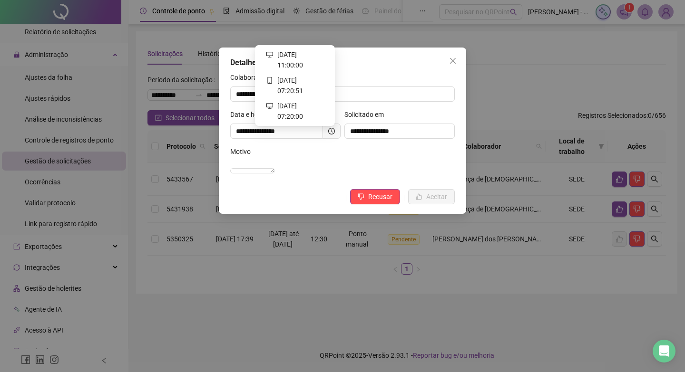
click at [331, 132] on icon "clock-circle" at bounding box center [331, 131] width 7 height 7
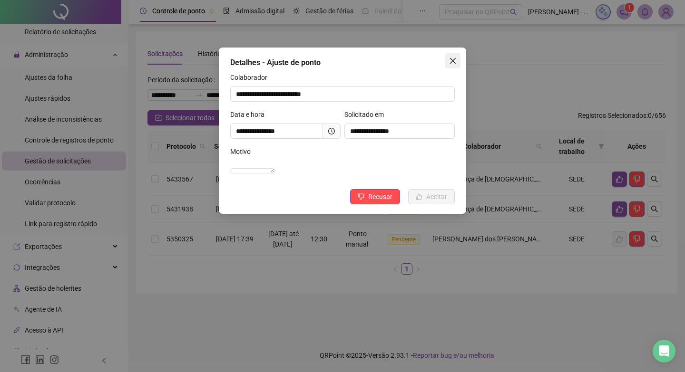
click at [451, 61] on icon "close" at bounding box center [453, 61] width 8 height 8
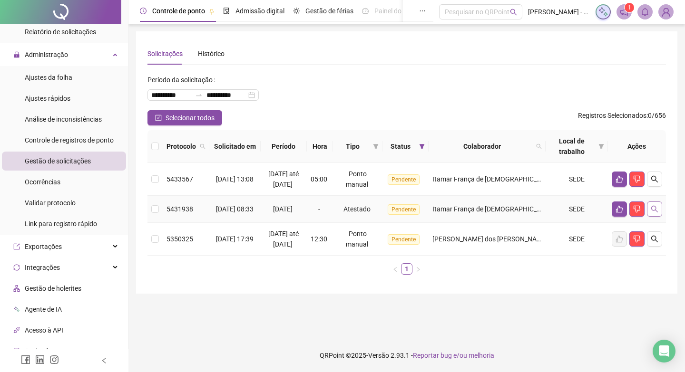
click at [656, 217] on button "button" at bounding box center [653, 209] width 15 height 15
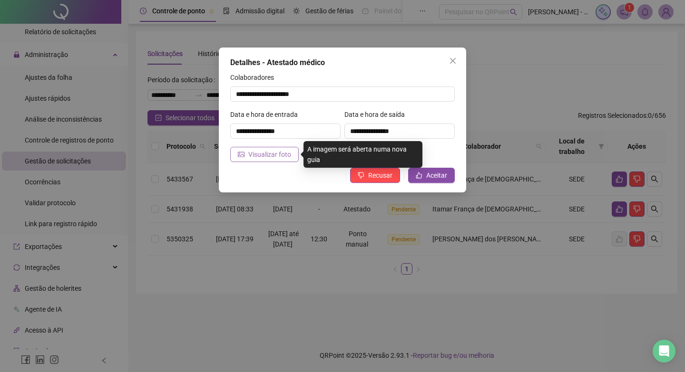
click at [271, 154] on span "Visualizar foto" at bounding box center [269, 154] width 43 height 10
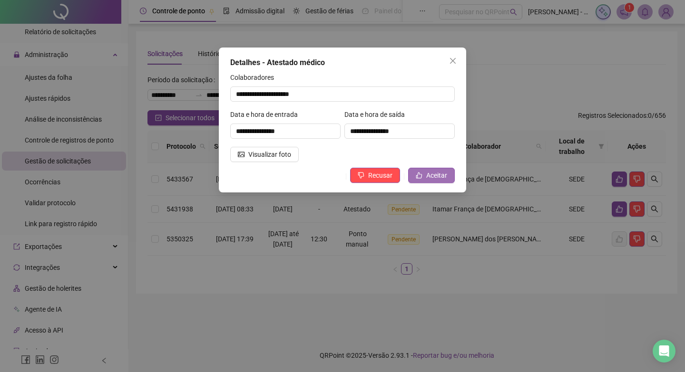
click at [440, 175] on span "Aceitar" at bounding box center [436, 175] width 21 height 10
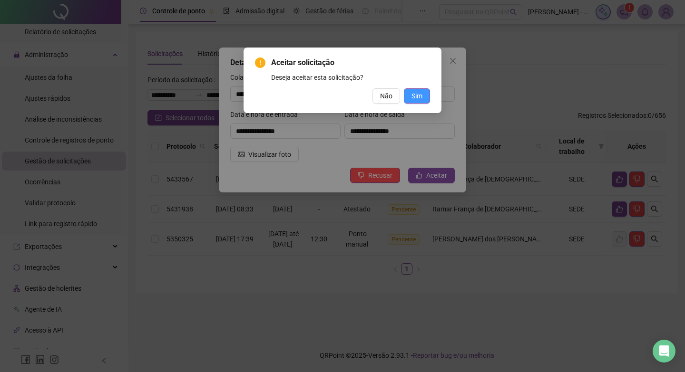
click at [422, 95] on button "Sim" at bounding box center [417, 95] width 26 height 15
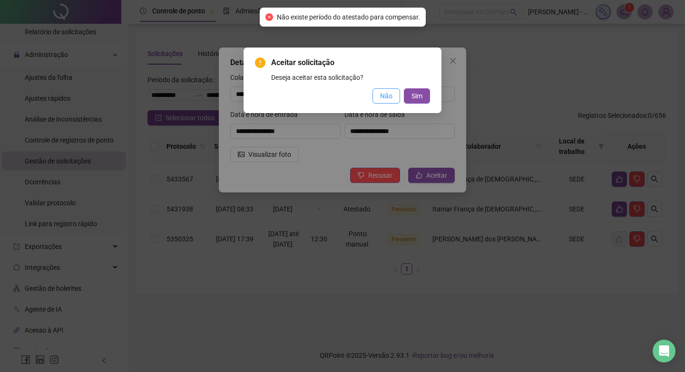
click at [389, 90] on button "Não" at bounding box center [386, 95] width 28 height 15
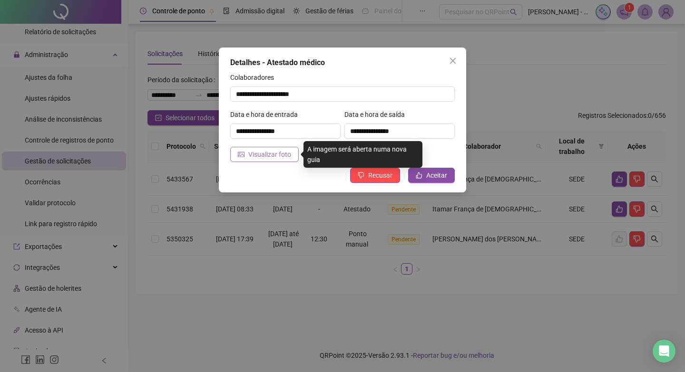
click at [255, 158] on span "Visualizar foto" at bounding box center [269, 154] width 43 height 10
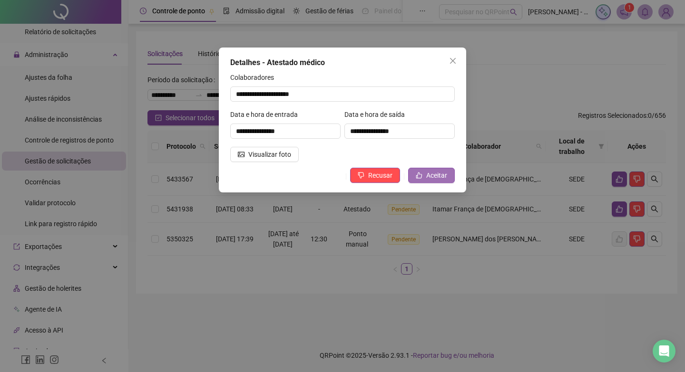
click at [424, 173] on button "Aceitar" at bounding box center [431, 175] width 47 height 15
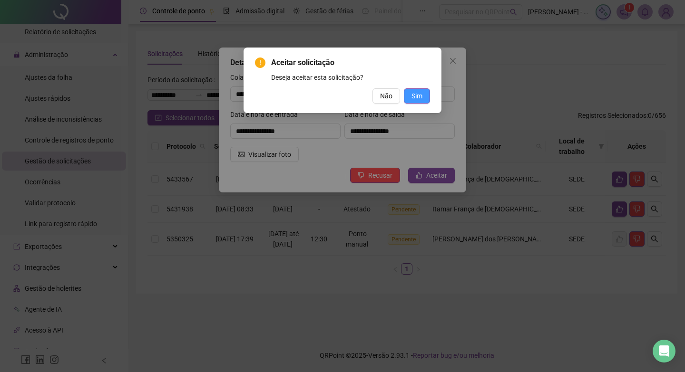
click at [426, 95] on button "Sim" at bounding box center [417, 95] width 26 height 15
click at [387, 97] on span "Não" at bounding box center [386, 96] width 12 height 10
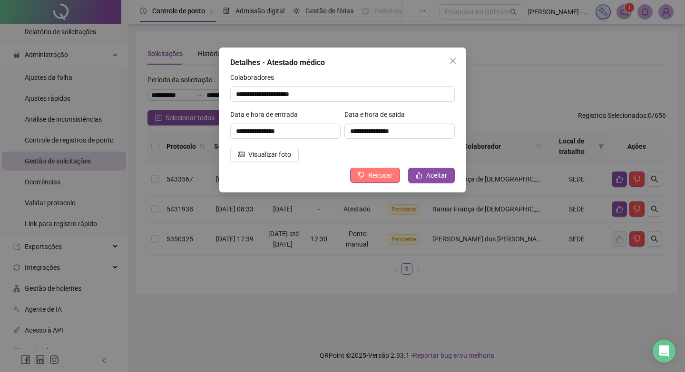
click at [388, 178] on span "Recusar" at bounding box center [380, 175] width 24 height 10
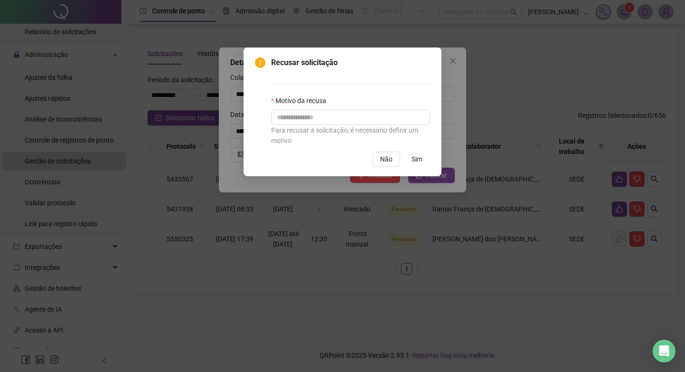
click at [376, 125] on div "Para recusar a solicitação, é necessário definir um motivo" at bounding box center [350, 135] width 159 height 21
click at [374, 114] on input "text" at bounding box center [350, 117] width 159 height 15
type input "*"
drag, startPoint x: 354, startPoint y: 110, endPoint x: 355, endPoint y: 115, distance: 4.8
click at [354, 110] on input "**********" at bounding box center [350, 117] width 159 height 15
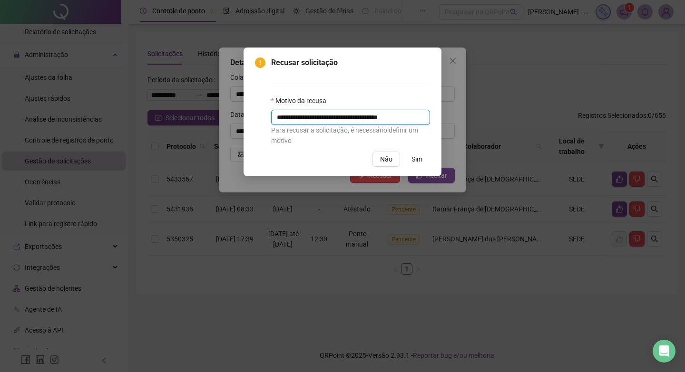
type input "**********"
click at [415, 157] on span "Sim" at bounding box center [416, 159] width 11 height 10
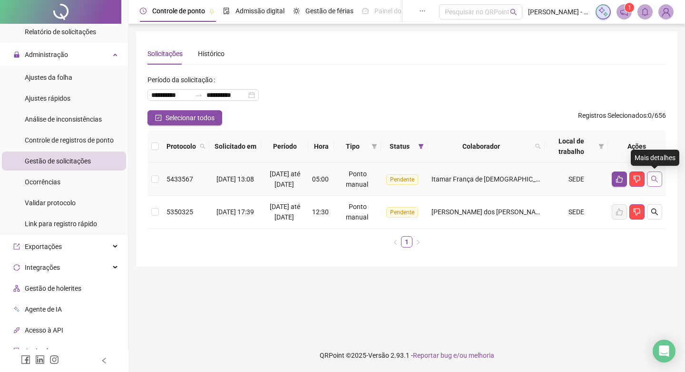
click at [650, 180] on icon "search" at bounding box center [654, 179] width 8 height 8
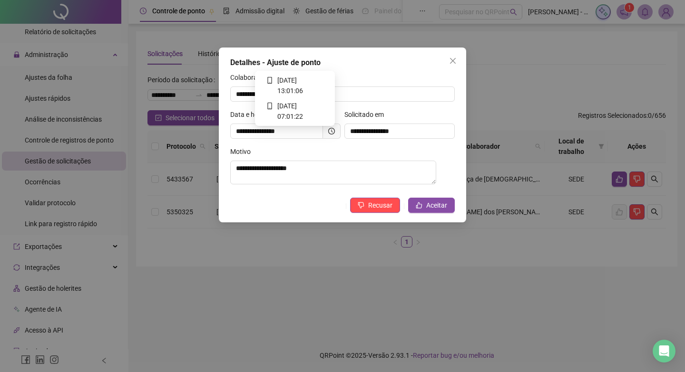
click at [332, 130] on icon "clock-circle" at bounding box center [331, 131] width 7 height 7
click at [455, 59] on icon "close" at bounding box center [453, 61] width 8 height 8
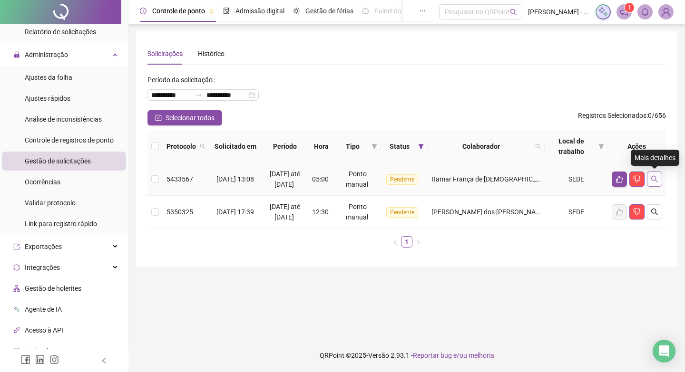
click at [657, 180] on icon "search" at bounding box center [654, 179] width 8 height 8
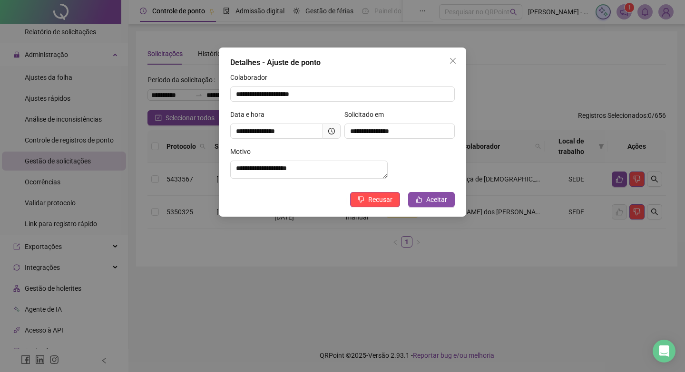
click at [324, 131] on span at bounding box center [332, 131] width 18 height 15
click at [333, 130] on icon "clock-circle" at bounding box center [331, 131] width 7 height 7
click at [448, 59] on span "Close" at bounding box center [452, 61] width 15 height 8
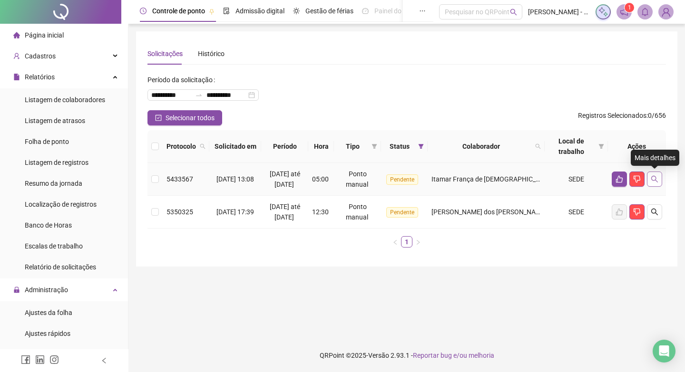
click at [657, 175] on icon "search" at bounding box center [654, 179] width 8 height 8
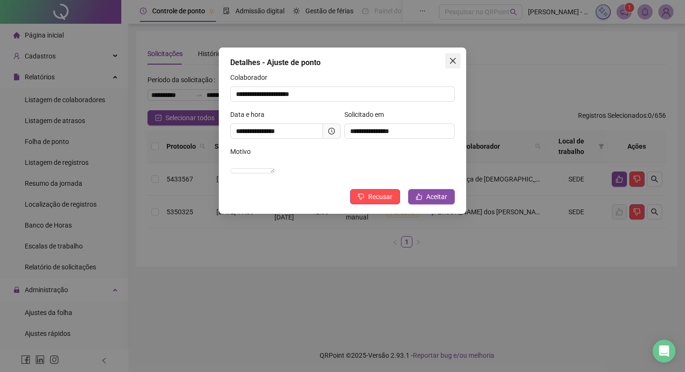
click at [451, 63] on icon "close" at bounding box center [453, 61] width 6 height 6
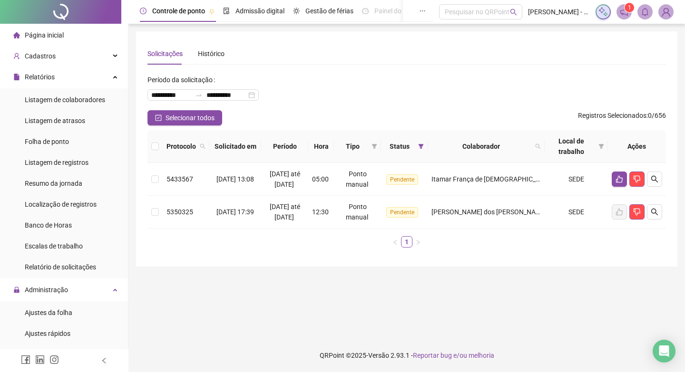
click at [401, 67] on div "**********" at bounding box center [406, 149] width 518 height 212
